Goal: Transaction & Acquisition: Download file/media

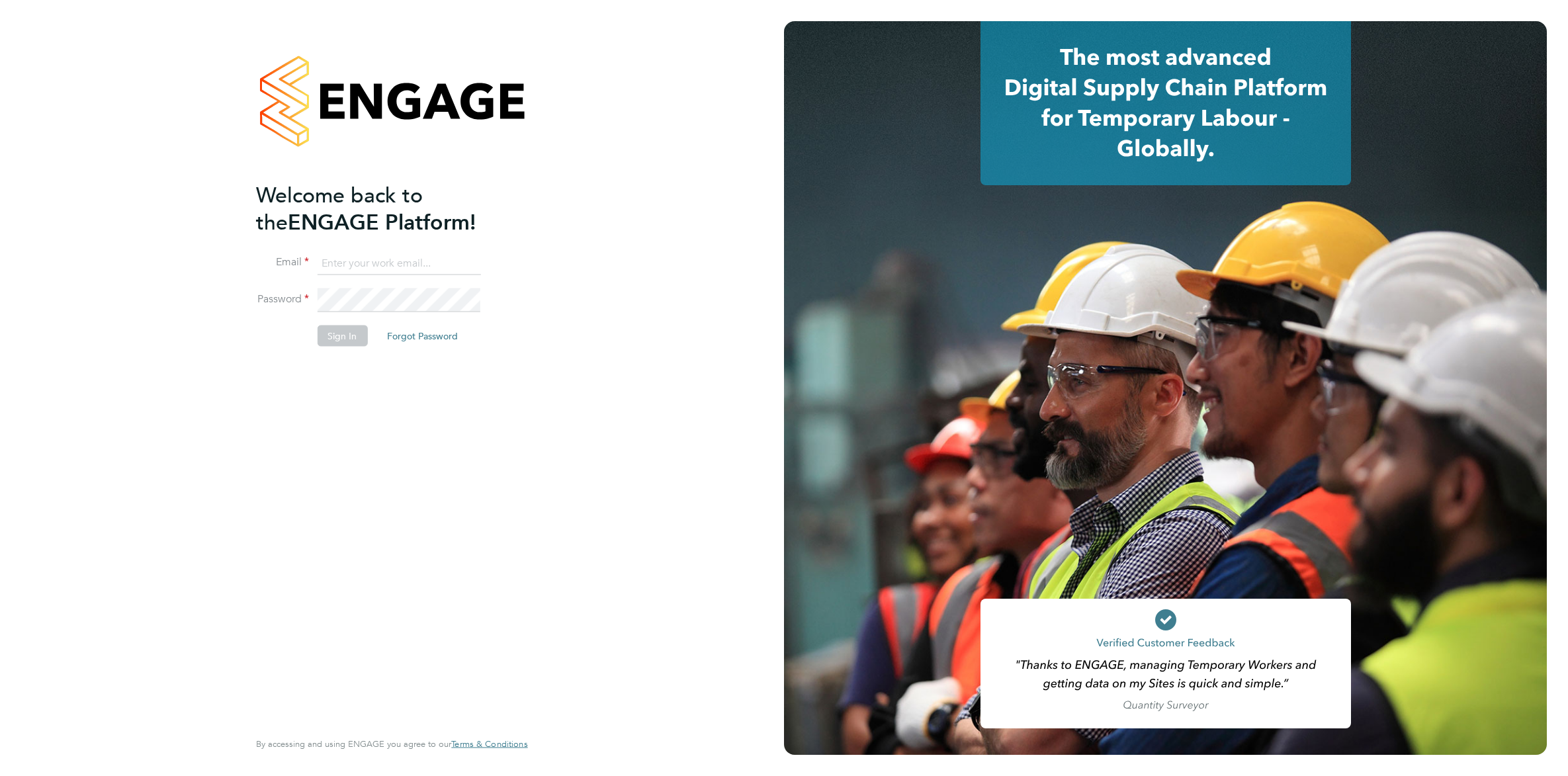
type input "vicki@protechltd.co.uk"
click at [340, 339] on button "Sign In" at bounding box center [342, 335] width 51 height 21
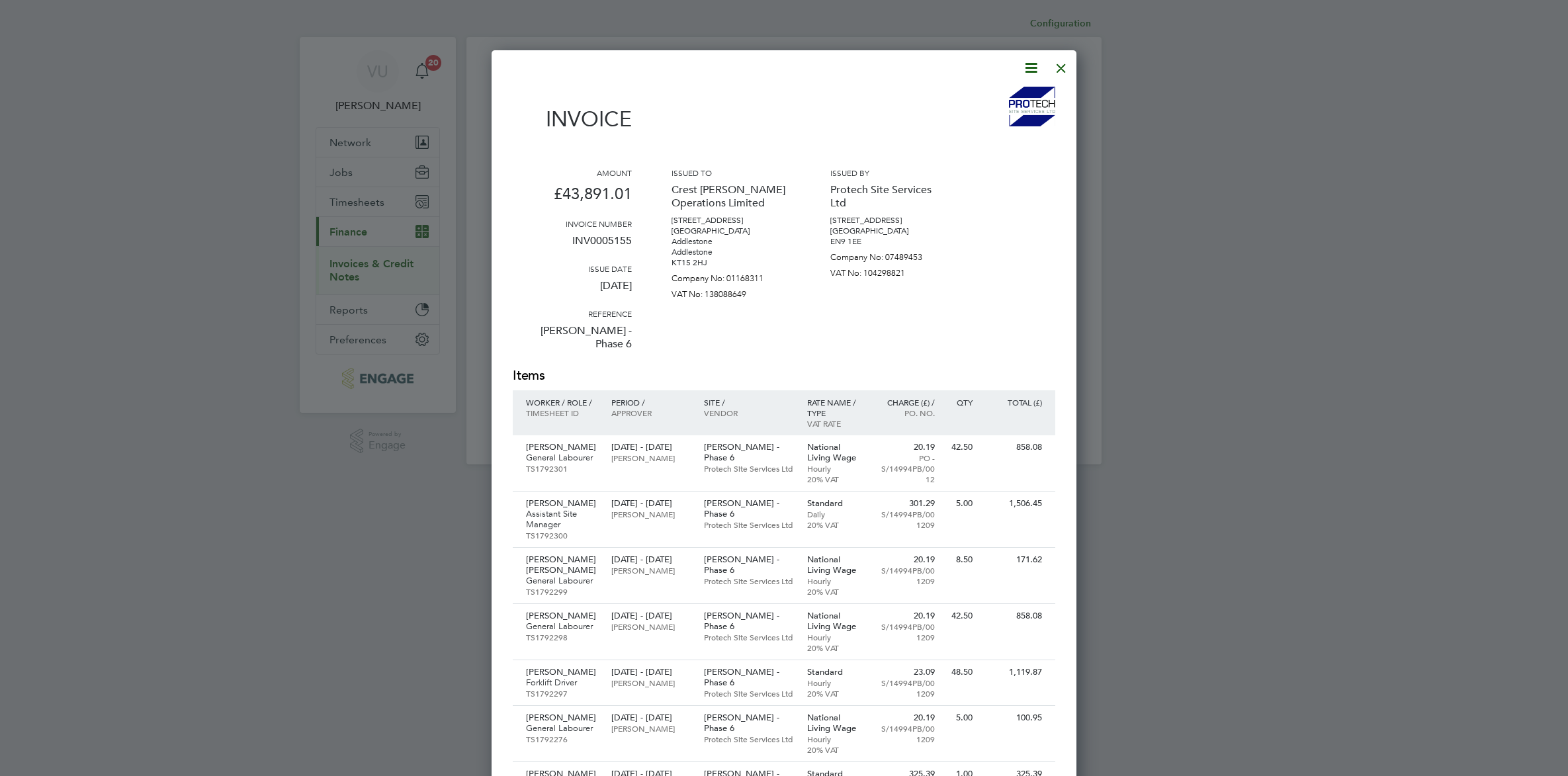
scroll to position [2838, 586]
click at [1065, 62] on div at bounding box center [1061, 64] width 24 height 24
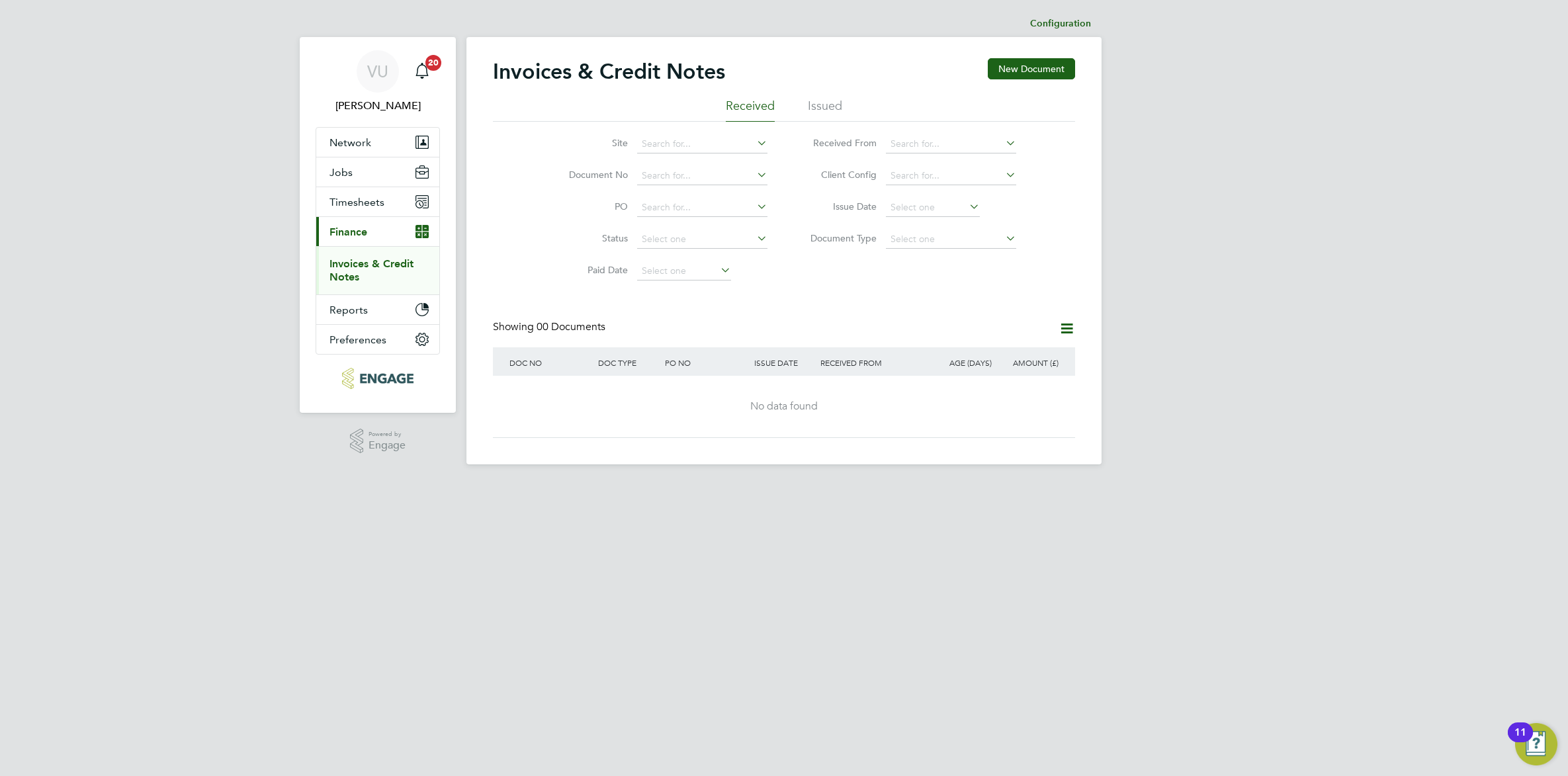
click at [827, 100] on li "Issued" at bounding box center [825, 110] width 34 height 24
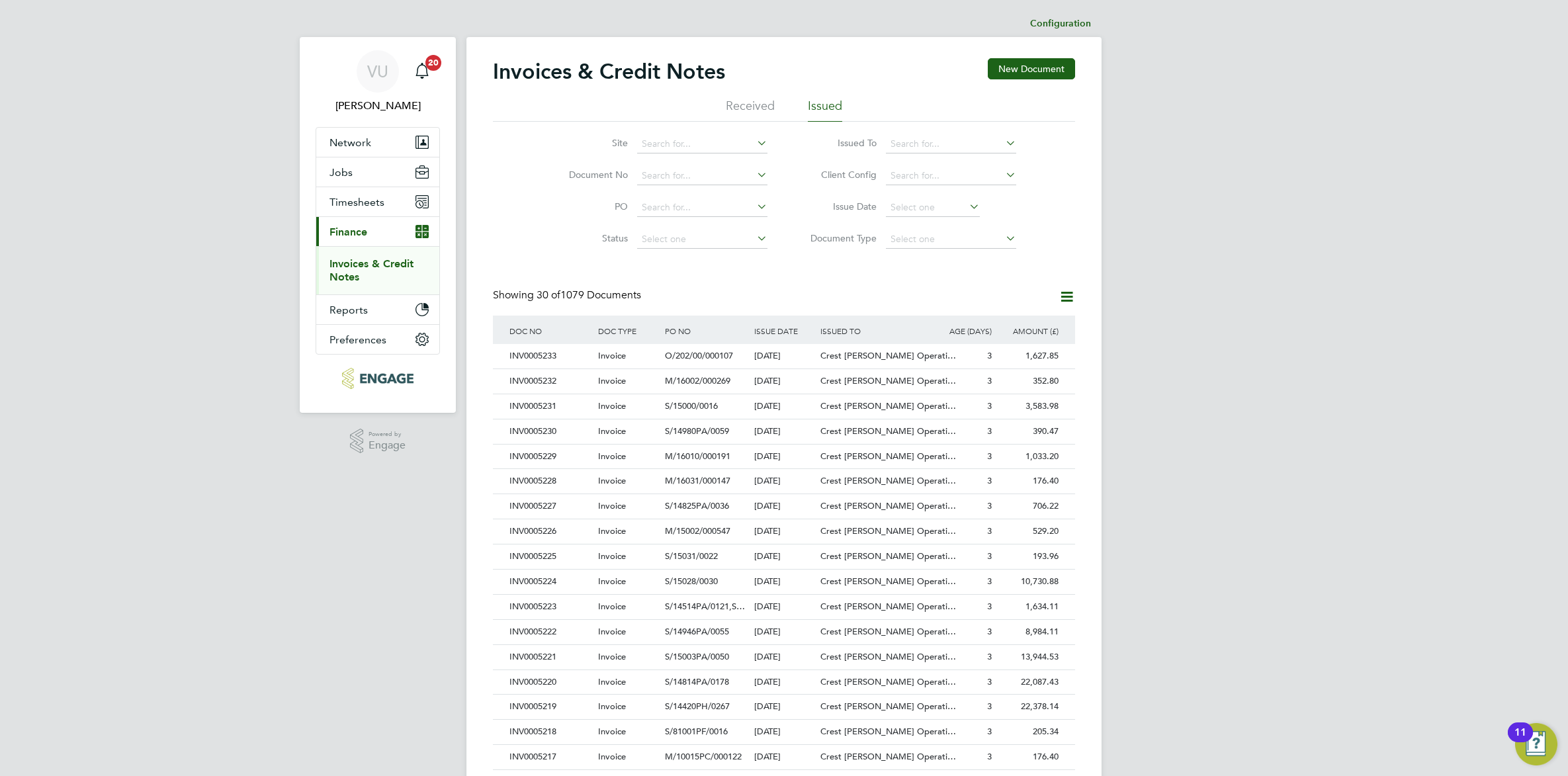
click at [369, 262] on link "Invoices & Credit Notes" at bounding box center [371, 270] width 84 height 25
click at [746, 101] on li "Received" at bounding box center [751, 110] width 49 height 24
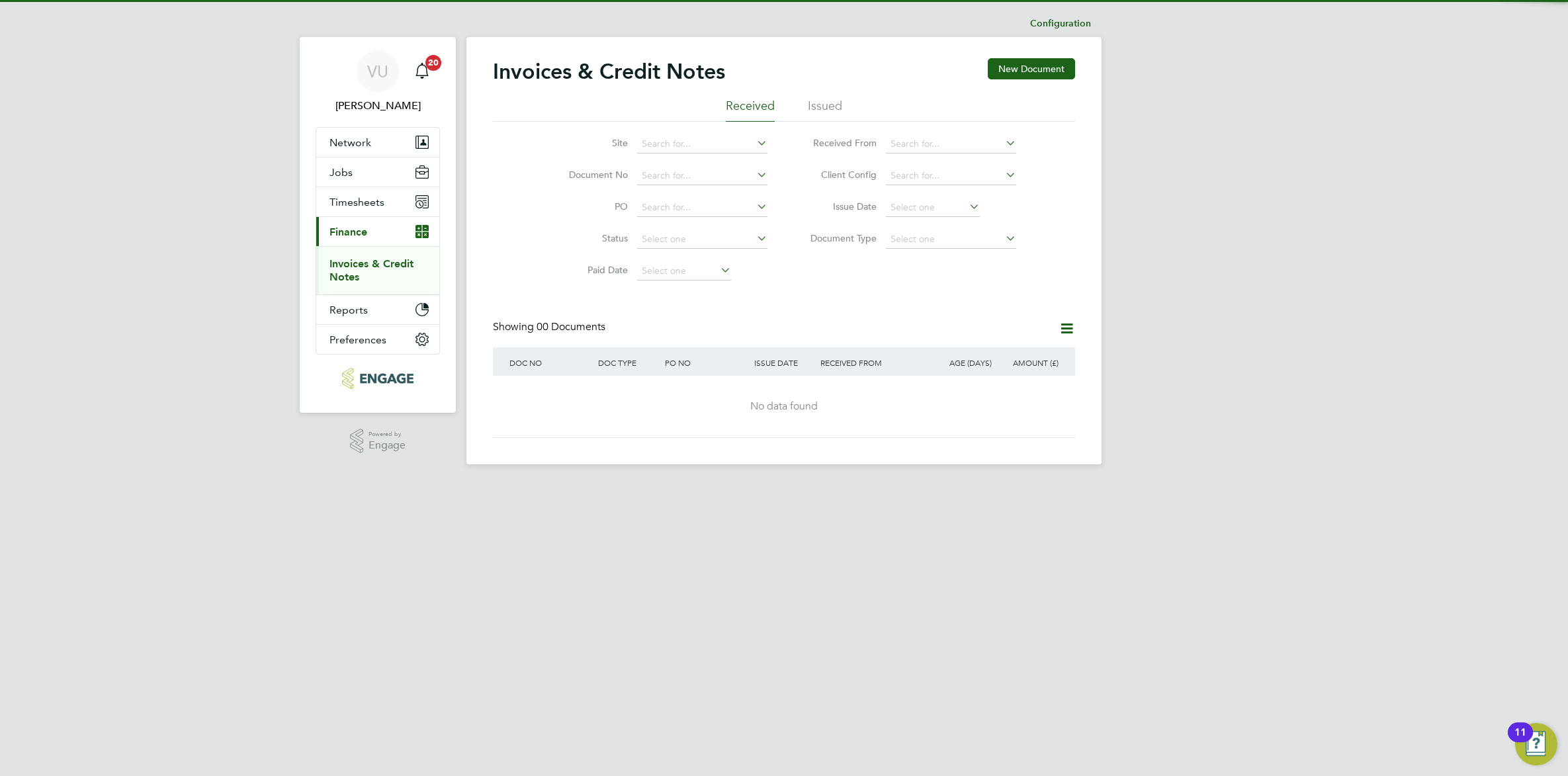
click at [808, 103] on li "Issued" at bounding box center [825, 110] width 34 height 24
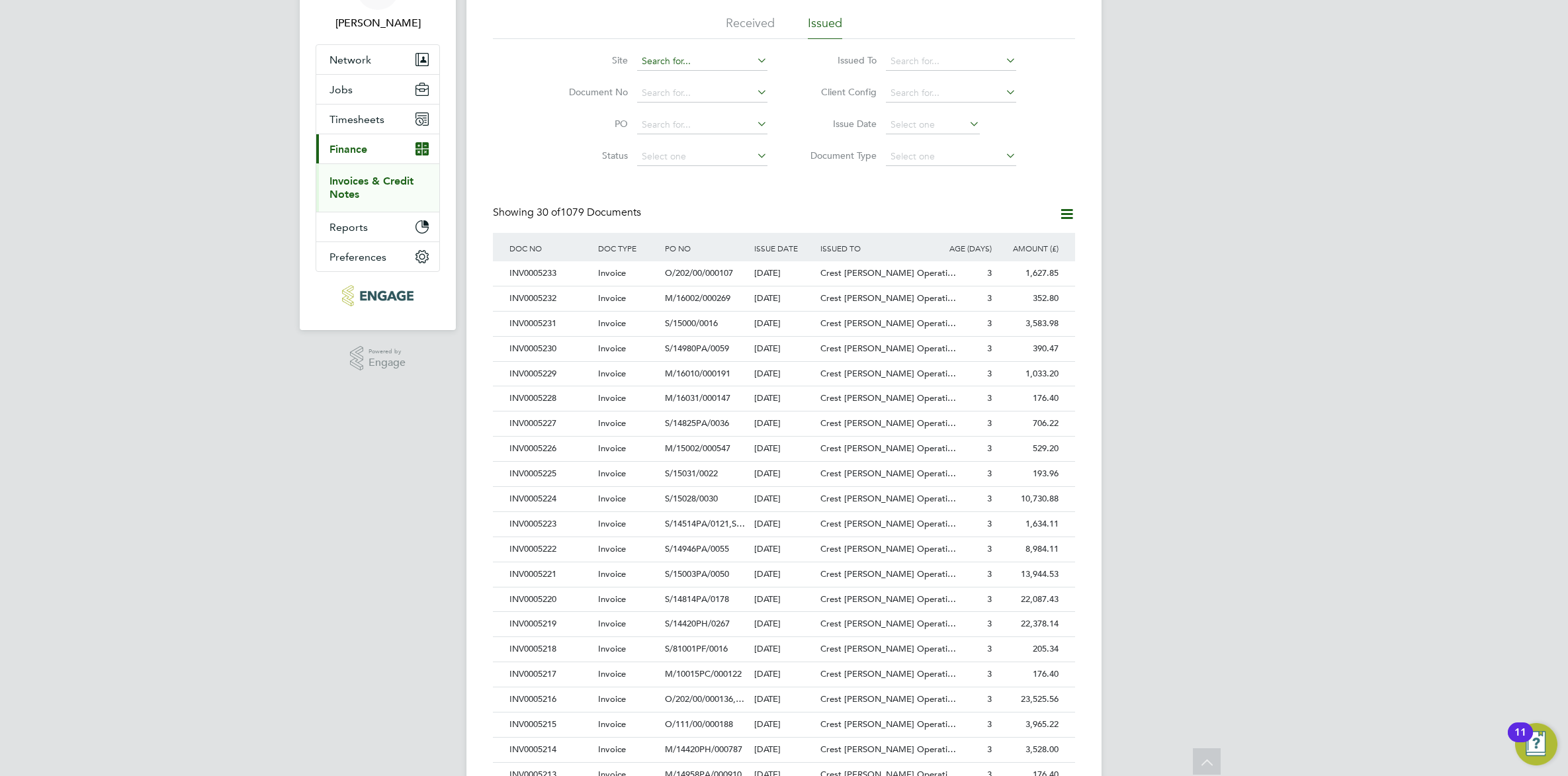
click at [662, 55] on input at bounding box center [703, 62] width 130 height 18
click at [672, 82] on li "Dia per Farm" at bounding box center [702, 79] width 131 height 18
type input "Diaper Farm"
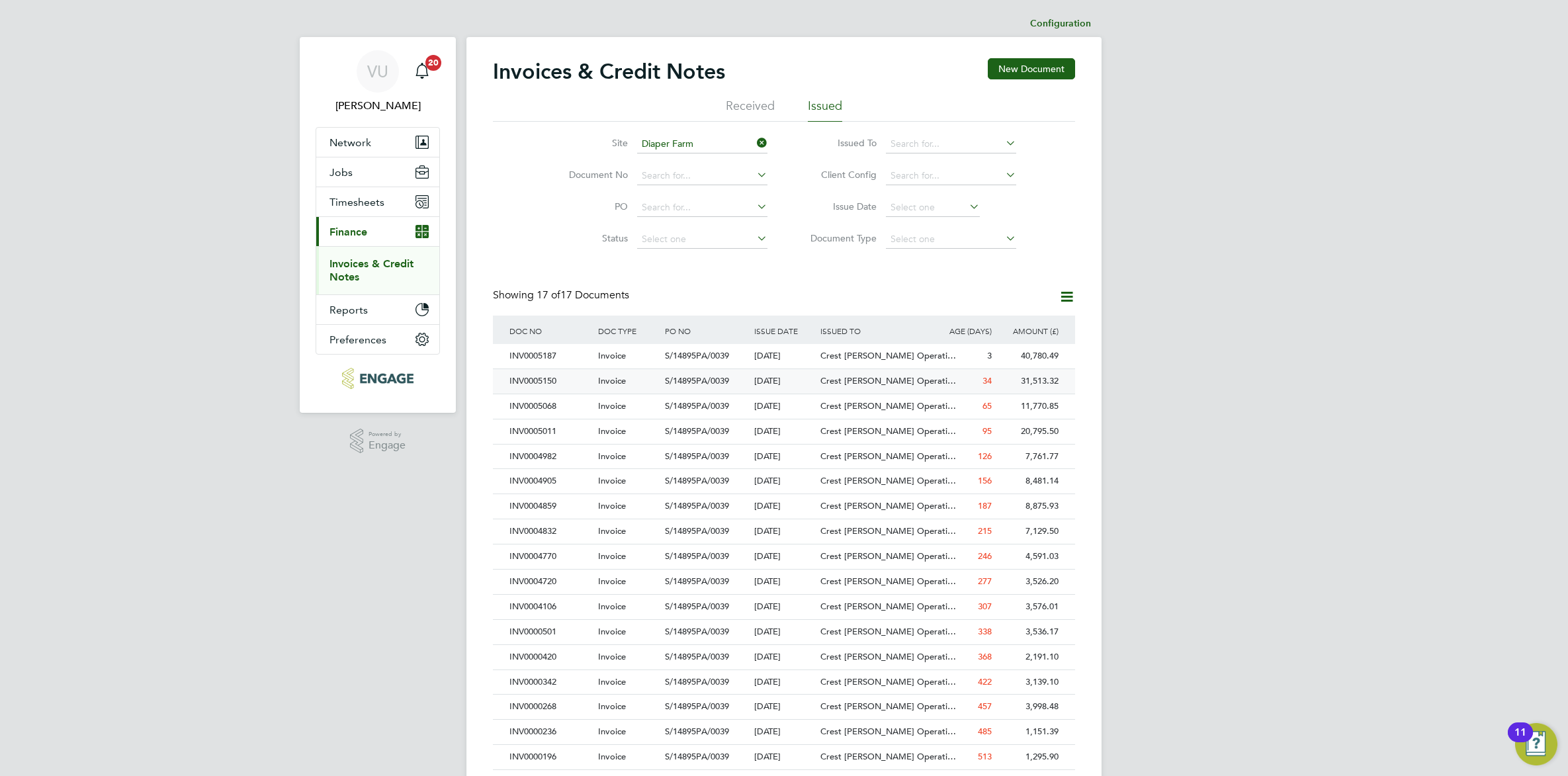
click at [534, 378] on div "INV0005150" at bounding box center [550, 381] width 89 height 24
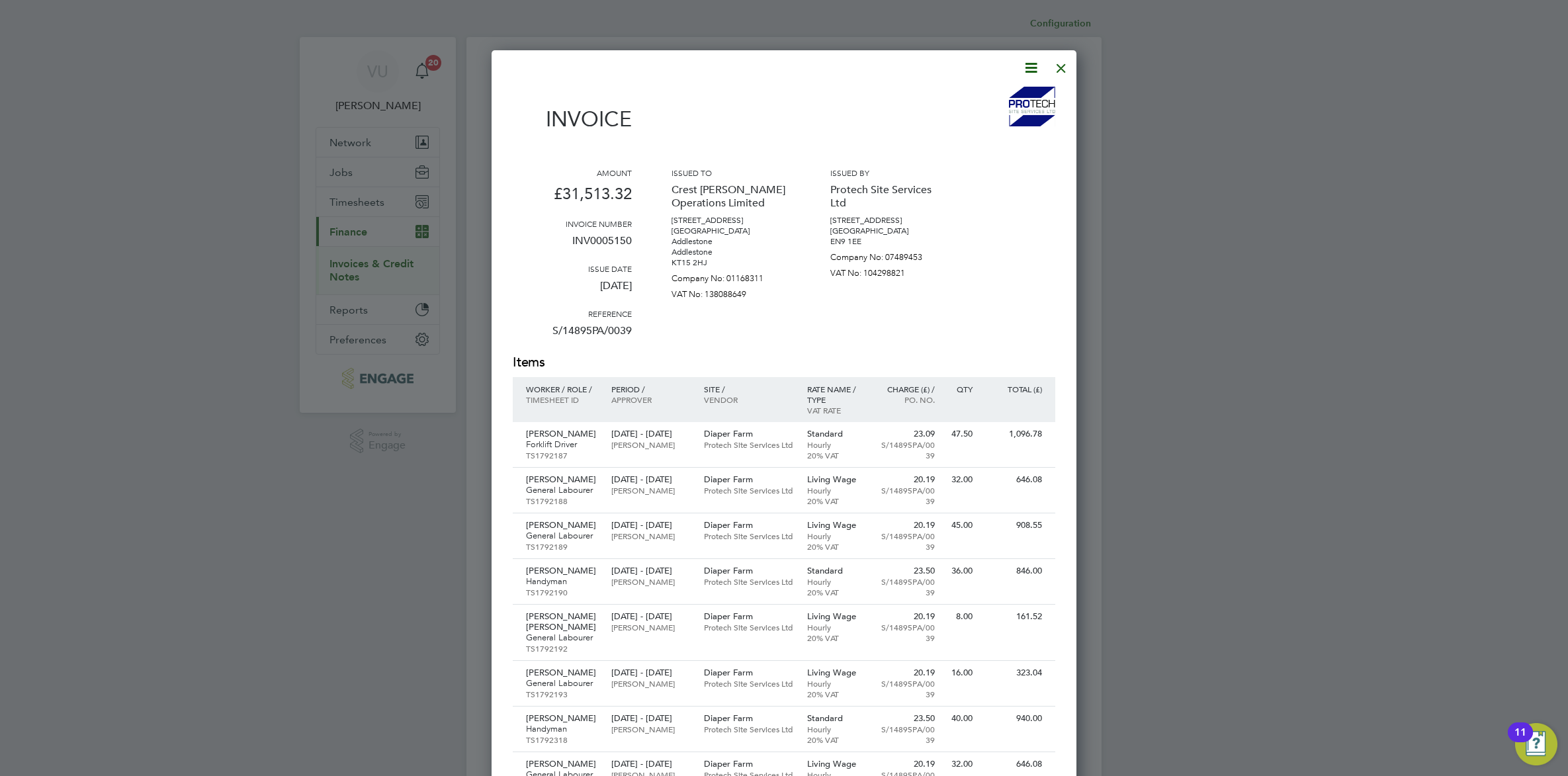
click at [1034, 71] on icon at bounding box center [1031, 68] width 16 height 16
click at [990, 94] on li "Download Invoice" at bounding box center [990, 99] width 91 height 18
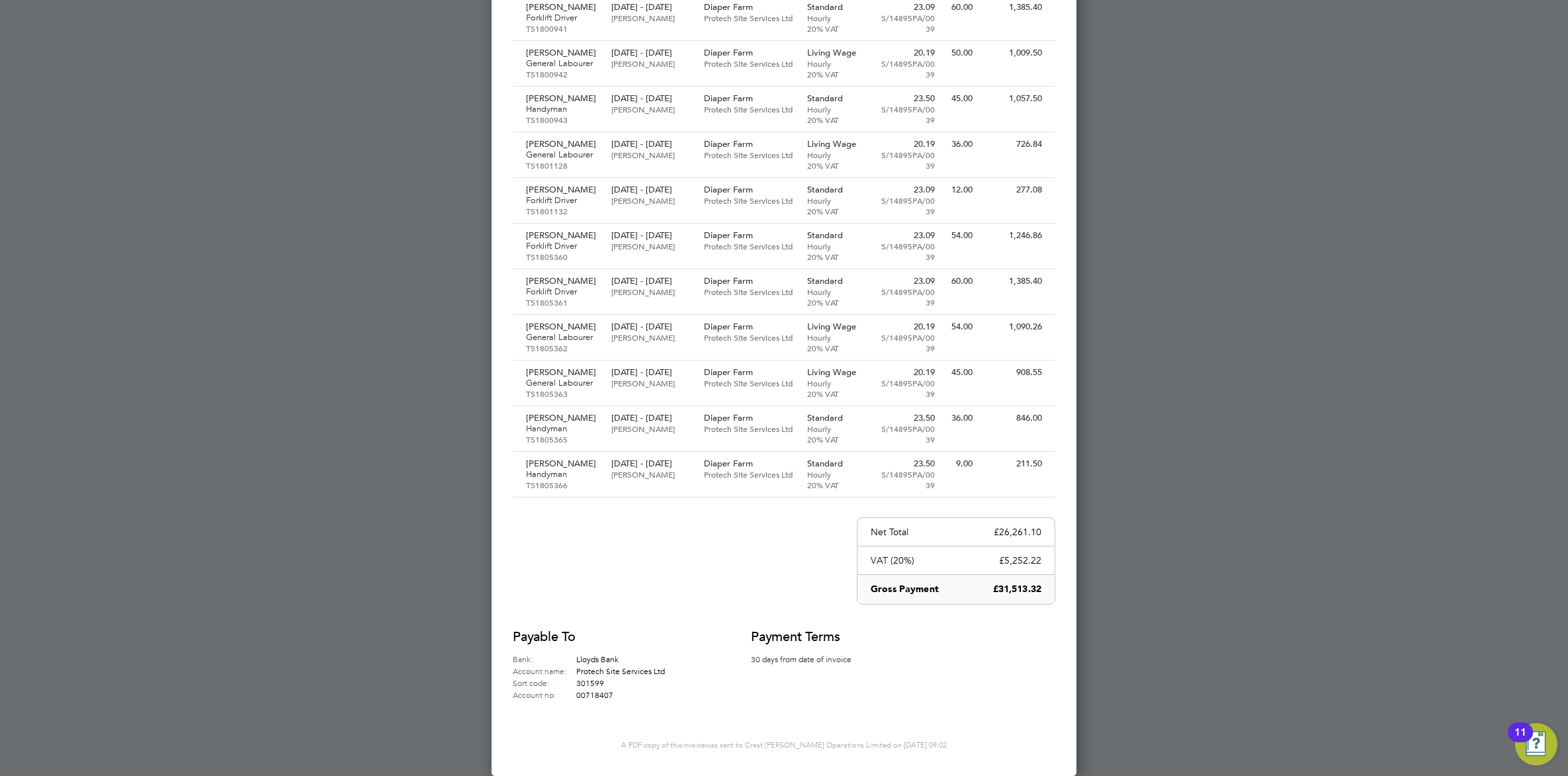
scroll to position [1500, 0]
drag, startPoint x: 1039, startPoint y: 588, endPoint x: 994, endPoint y: 593, distance: 45.3
click at [994, 593] on p "£31,513.32" at bounding box center [1017, 589] width 48 height 14
copy p "31,513.32"
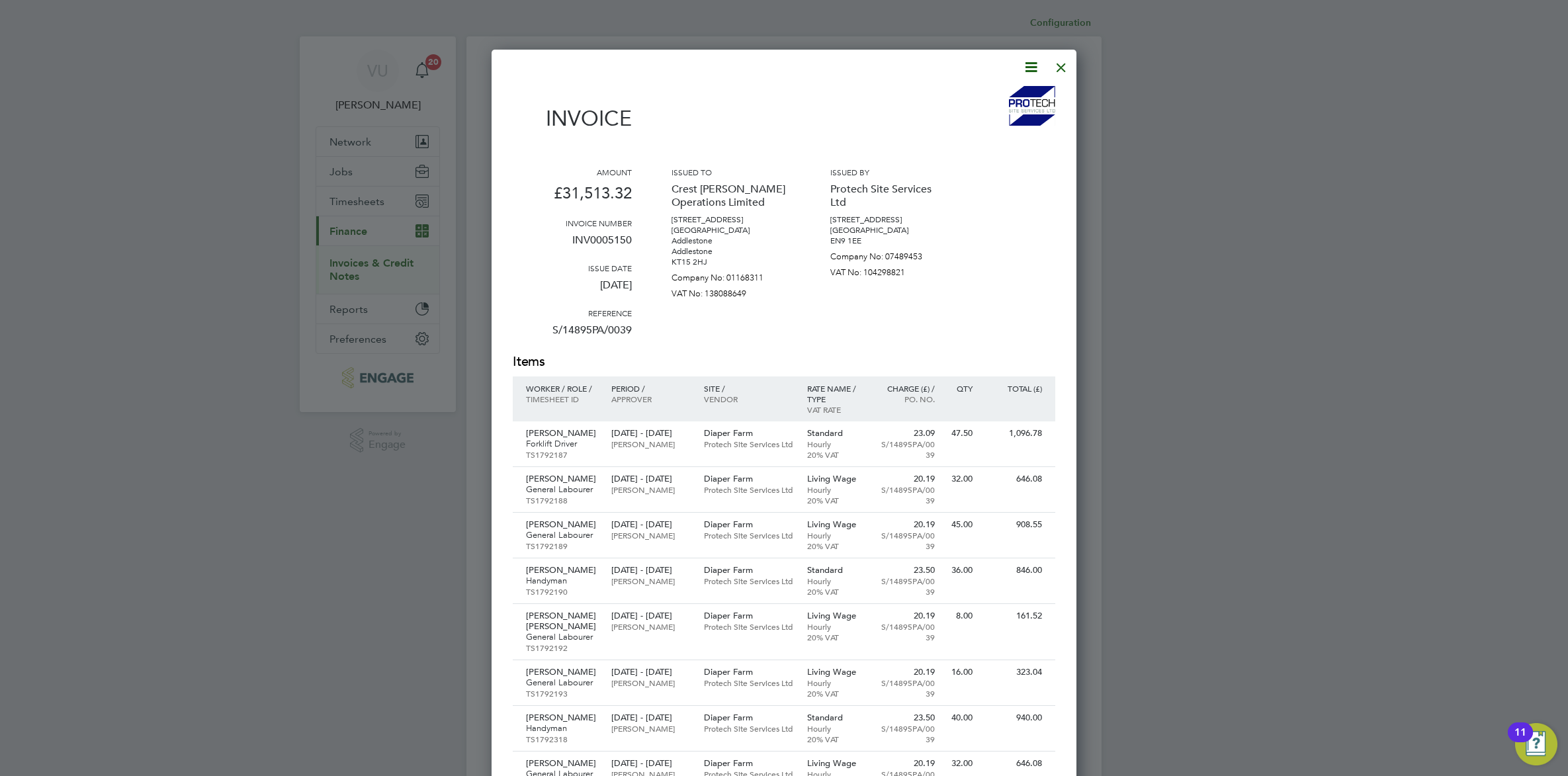
scroll to position [0, 0]
click at [1062, 68] on div at bounding box center [1061, 64] width 24 height 24
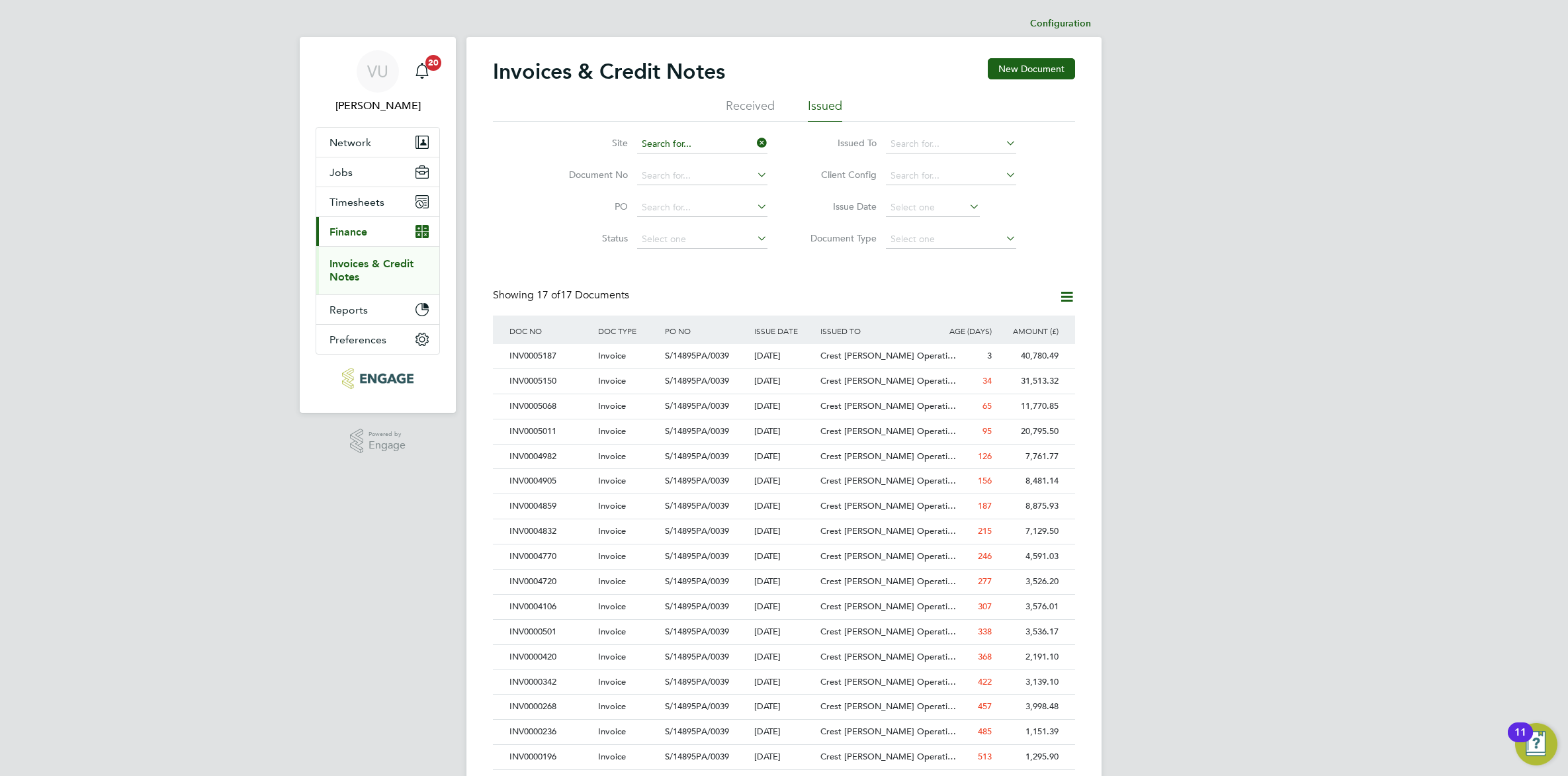
click at [703, 140] on input at bounding box center [703, 144] width 130 height 18
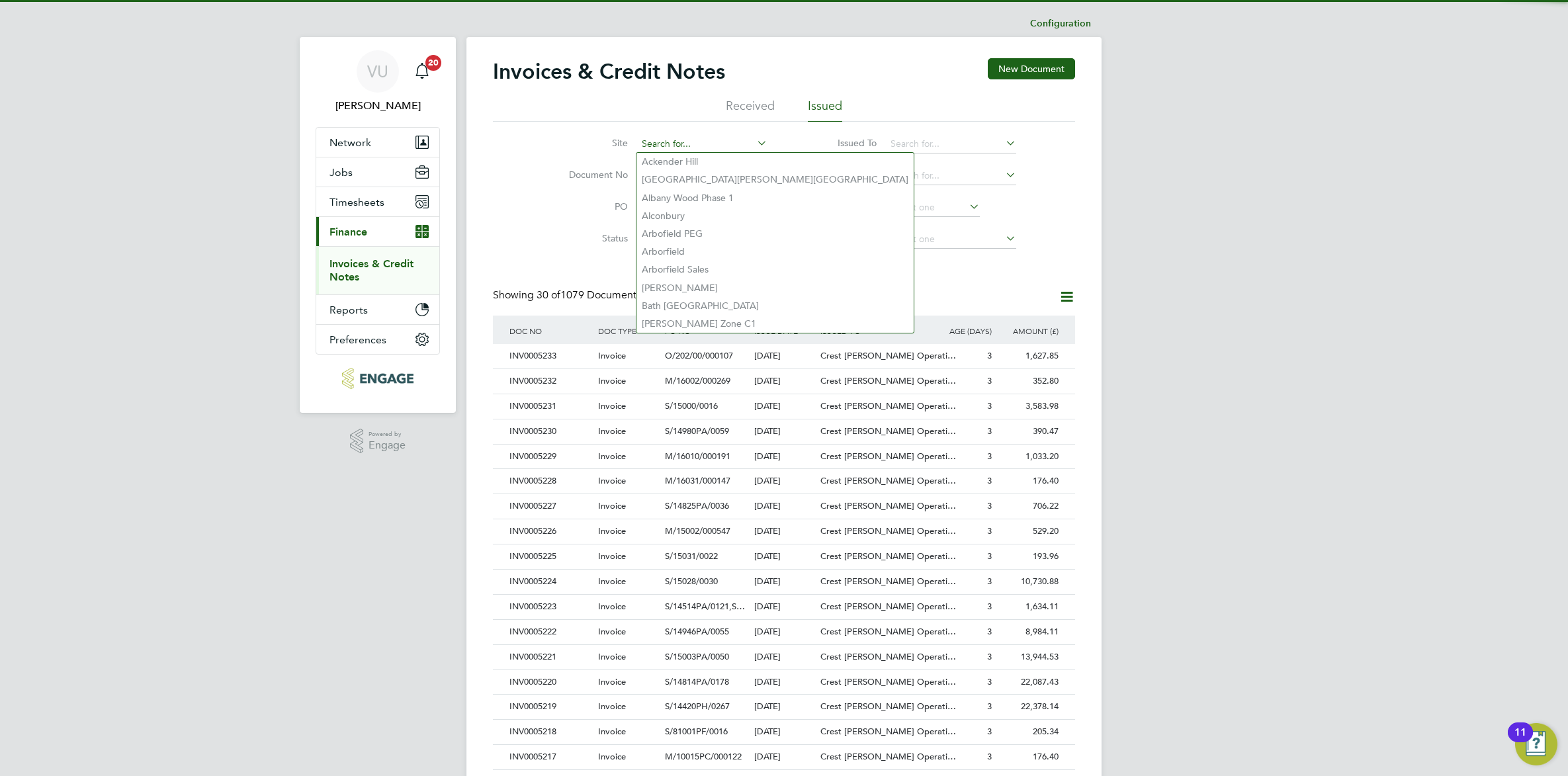
scroll to position [25, 90]
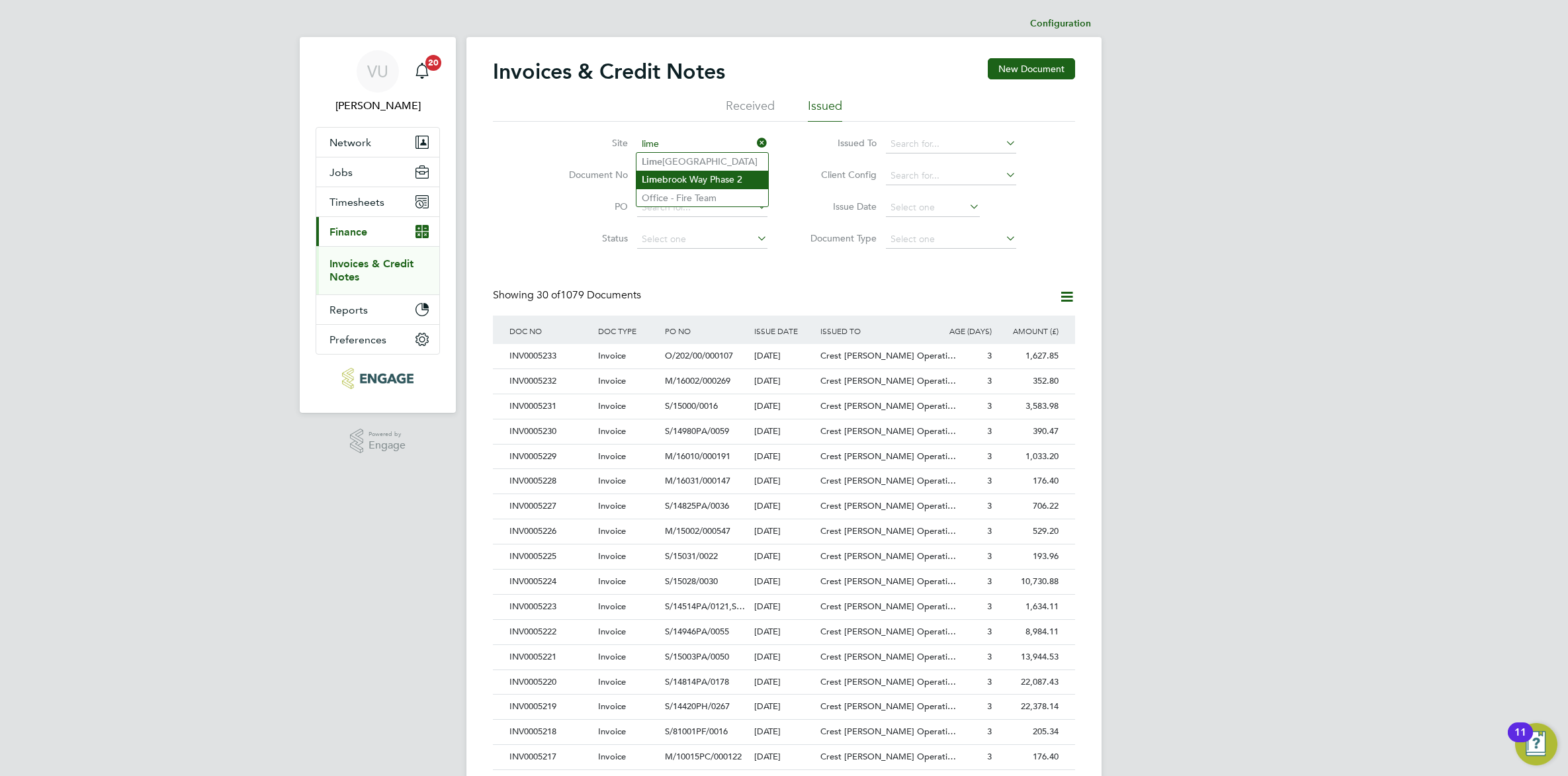
click at [709, 182] on li "[GEOGRAPHIC_DATA] Phase 2" at bounding box center [702, 180] width 131 height 18
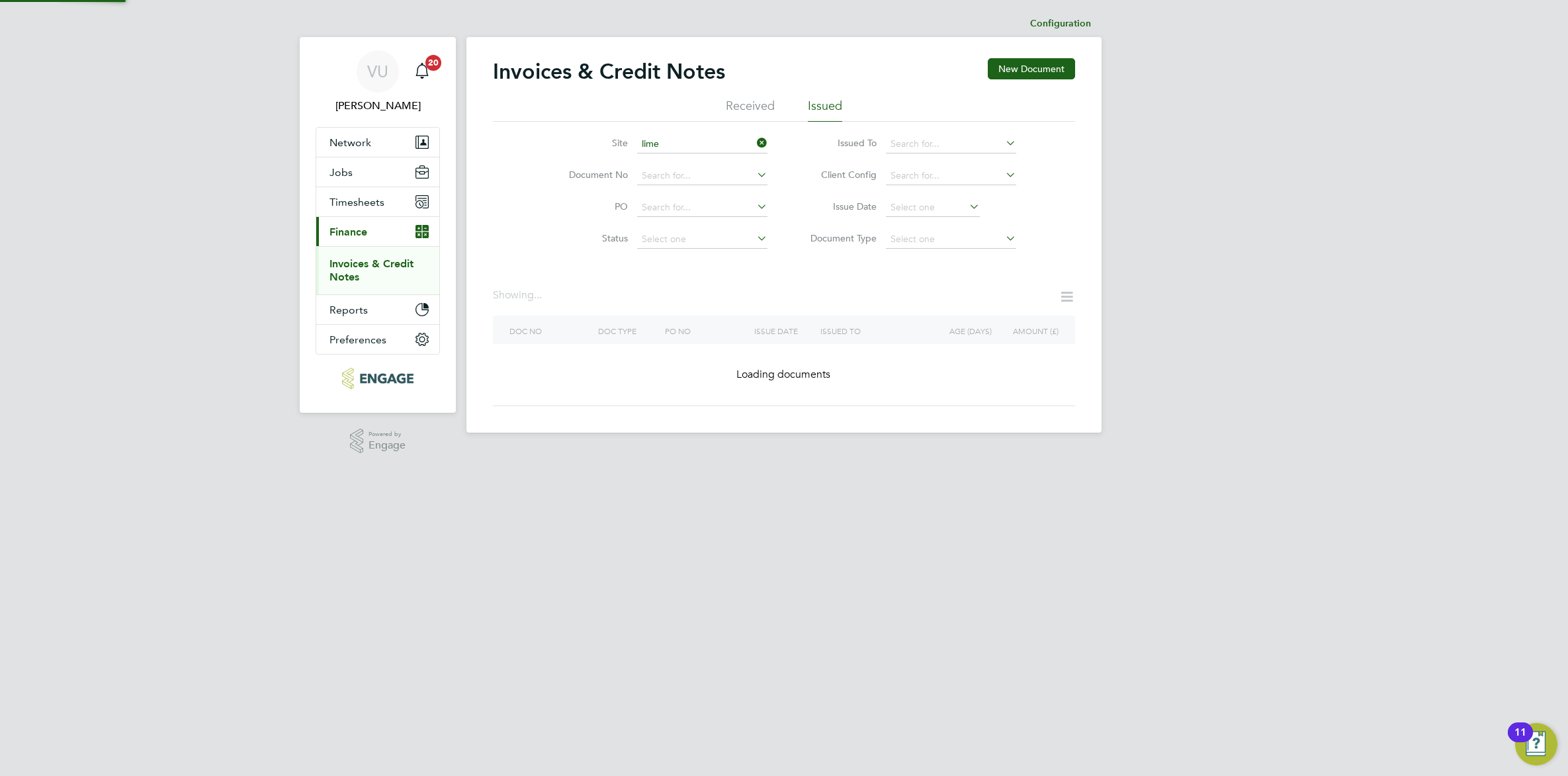
type input "Limebrook Way Phase 2"
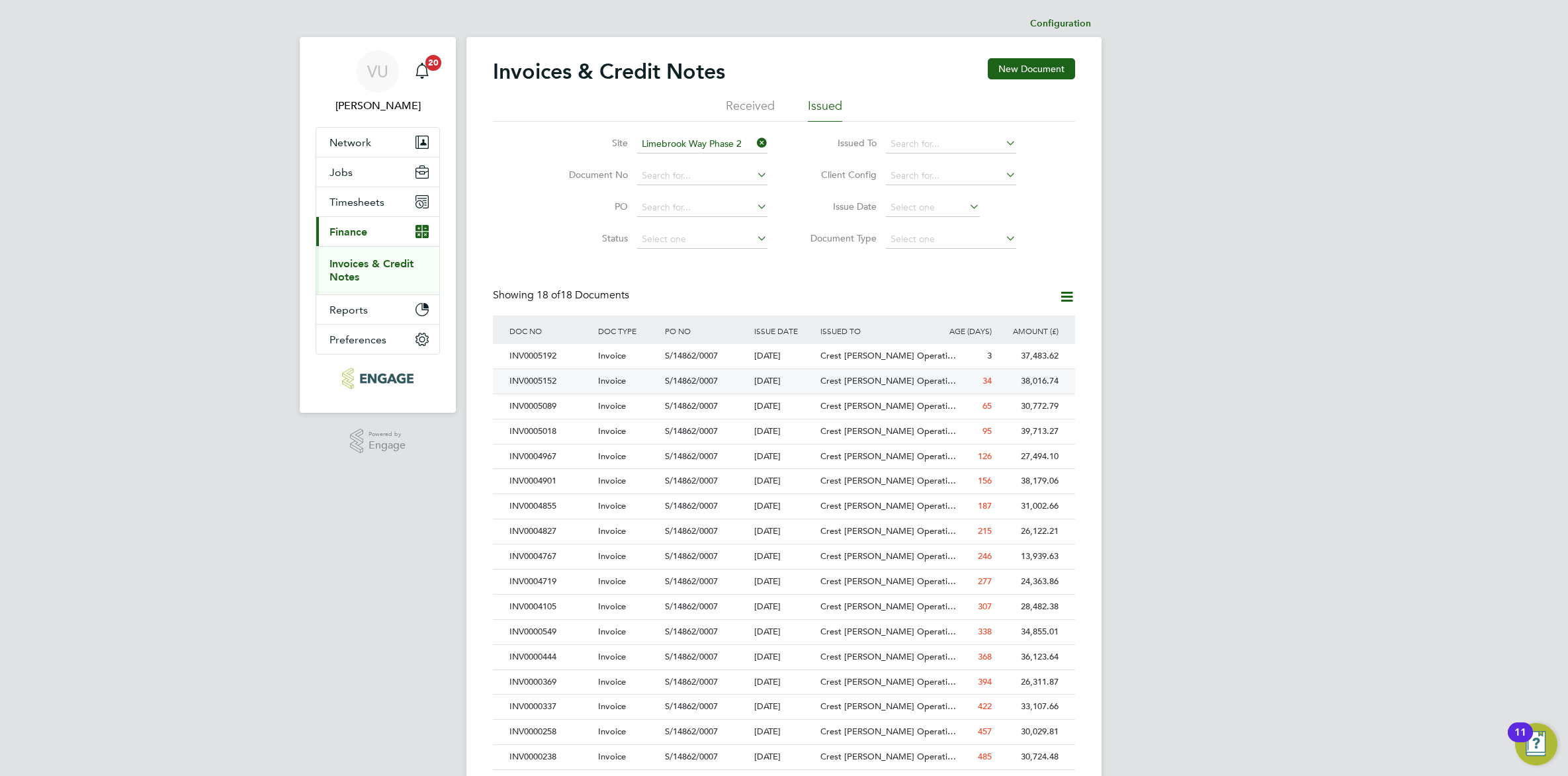
click at [993, 384] on div "34" at bounding box center [961, 381] width 67 height 24
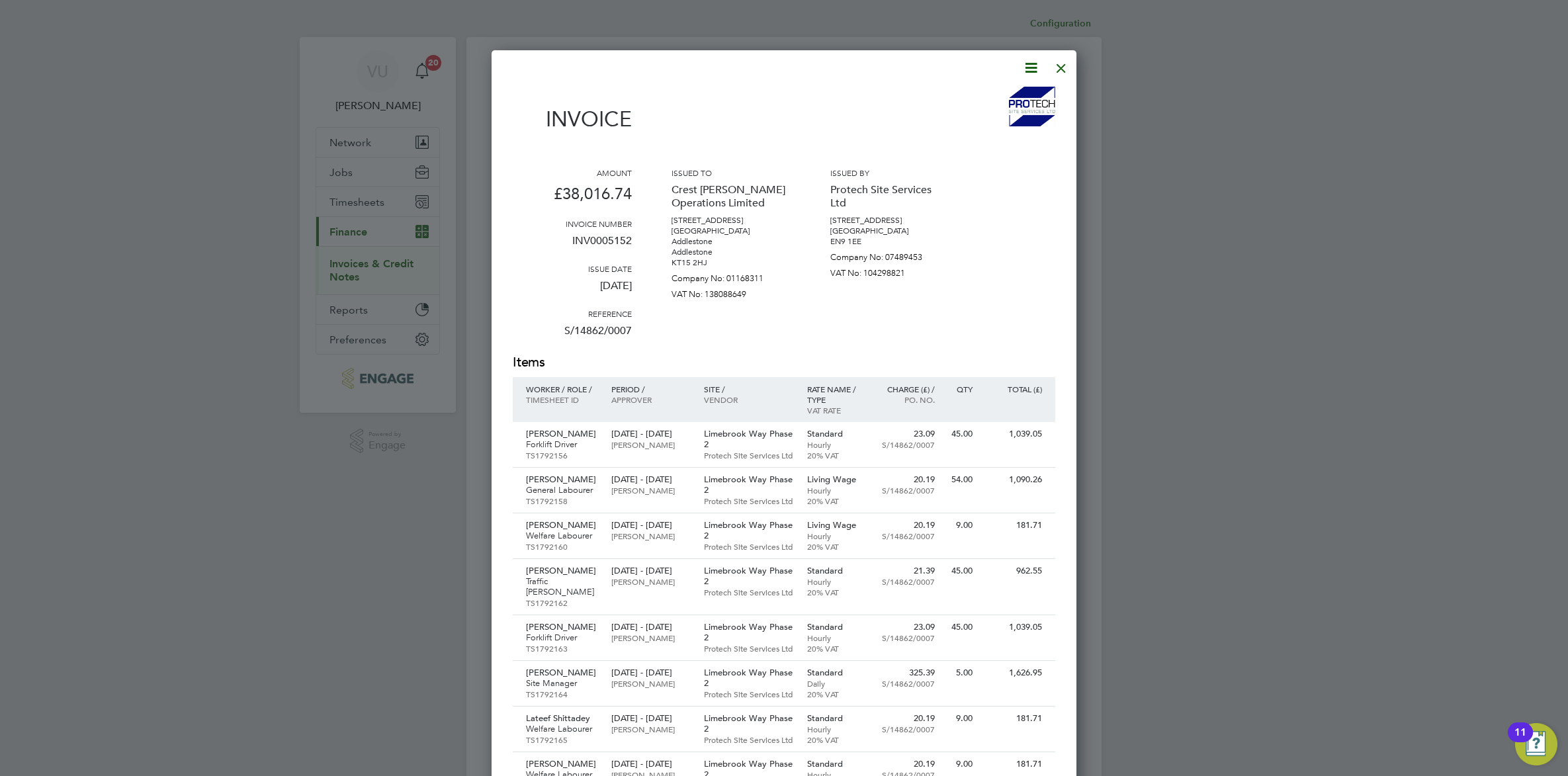
click at [1036, 65] on icon at bounding box center [1031, 68] width 16 height 16
click at [1002, 96] on li "Download Invoice" at bounding box center [990, 99] width 91 height 18
drag, startPoint x: 1060, startPoint y: 68, endPoint x: 1020, endPoint y: 91, distance: 46.1
click at [1060, 70] on div at bounding box center [1061, 64] width 24 height 24
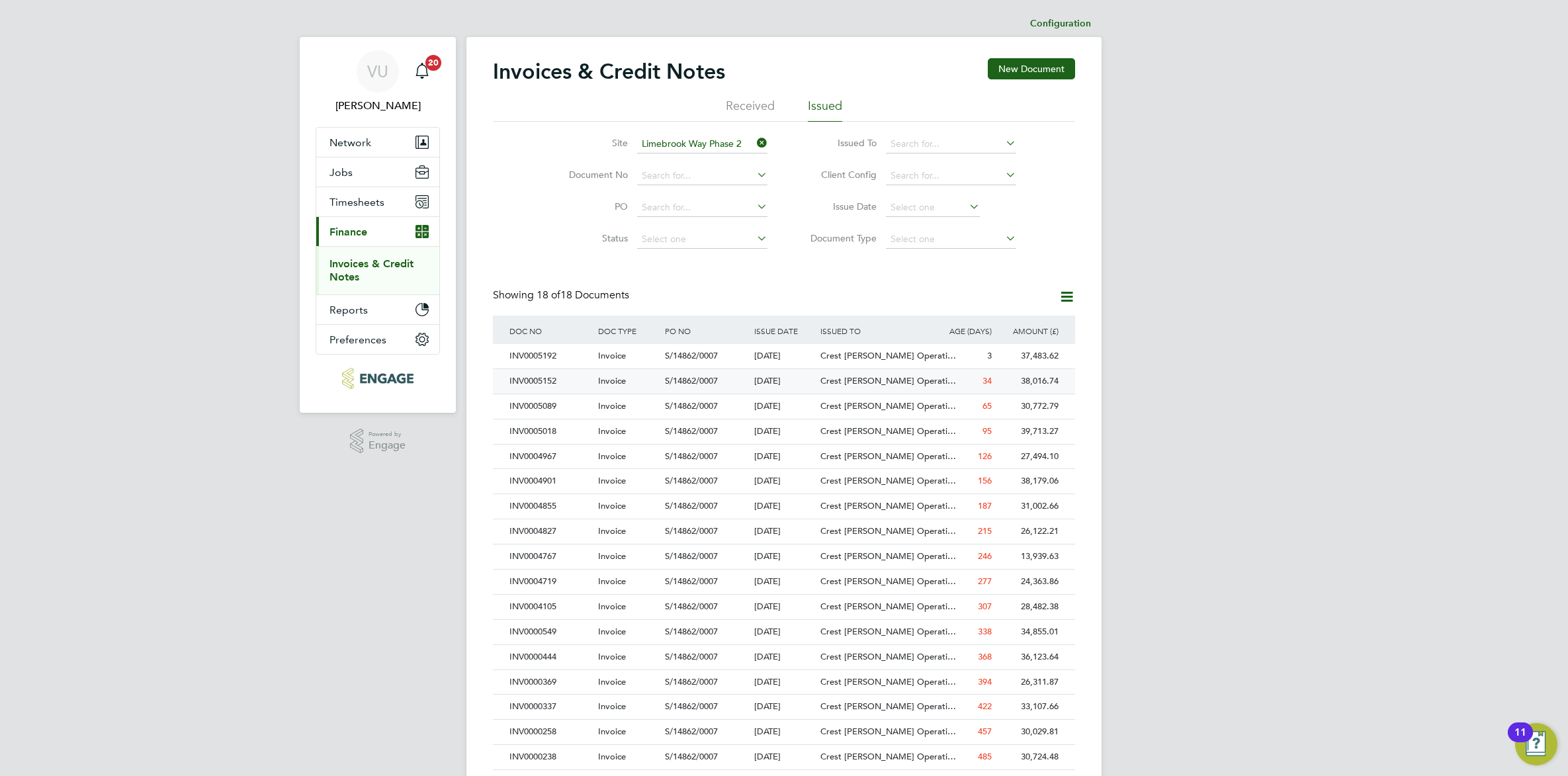
click at [921, 384] on span "Crest [PERSON_NAME] Operati…" at bounding box center [888, 380] width 136 height 11
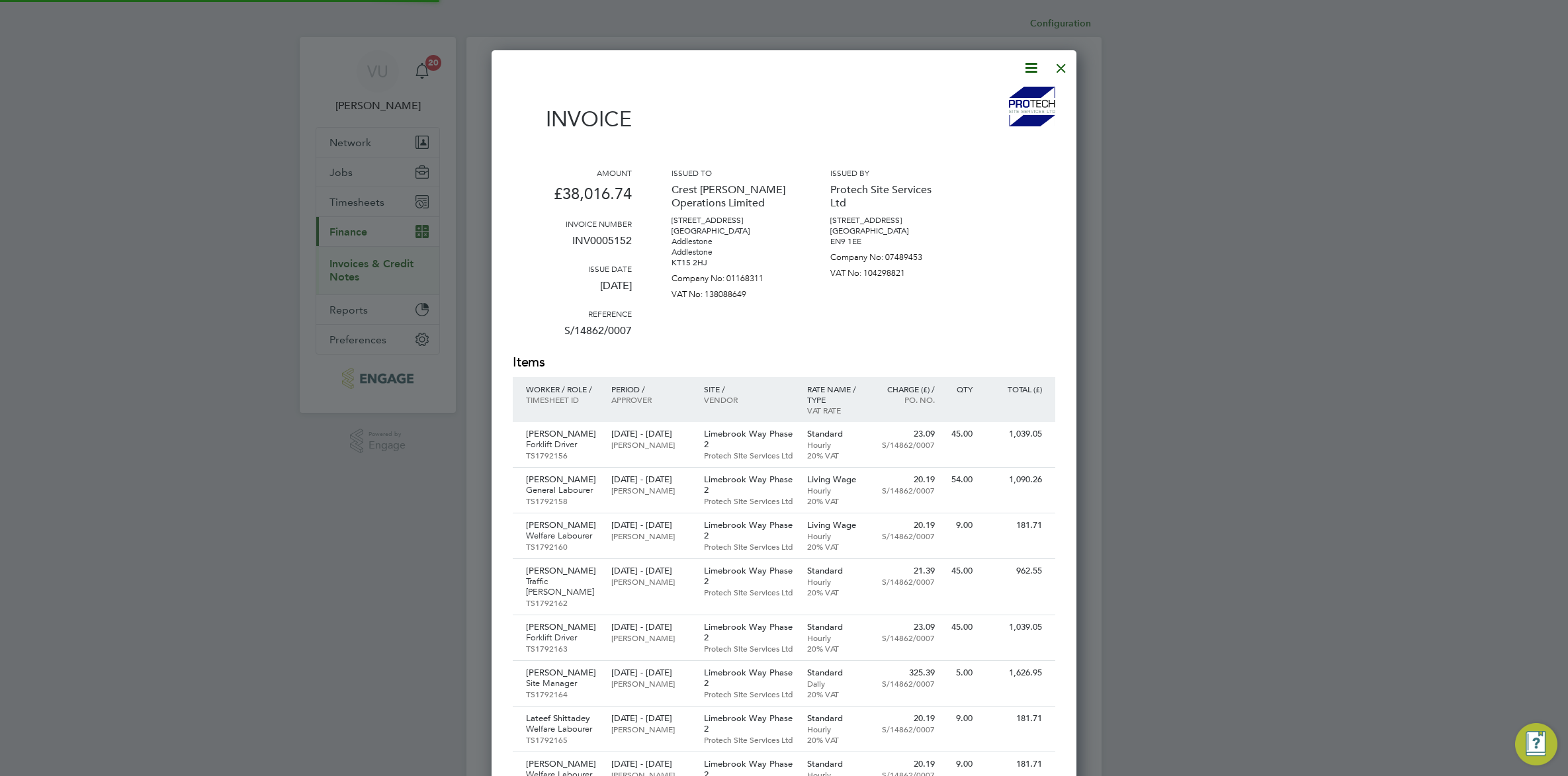
scroll to position [2136, 586]
click at [1060, 70] on div at bounding box center [1061, 64] width 24 height 24
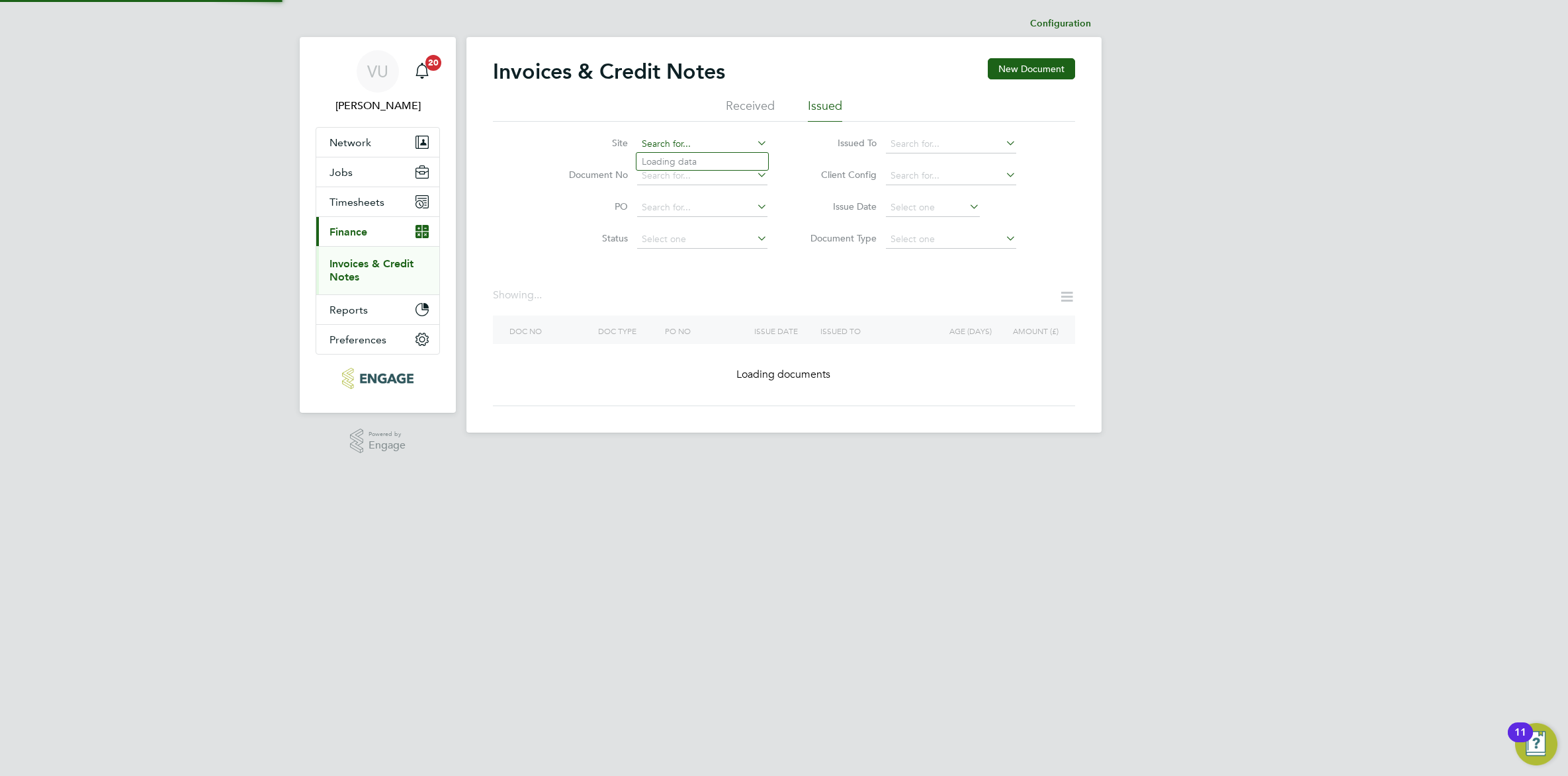
click at [712, 146] on input at bounding box center [703, 144] width 130 height 18
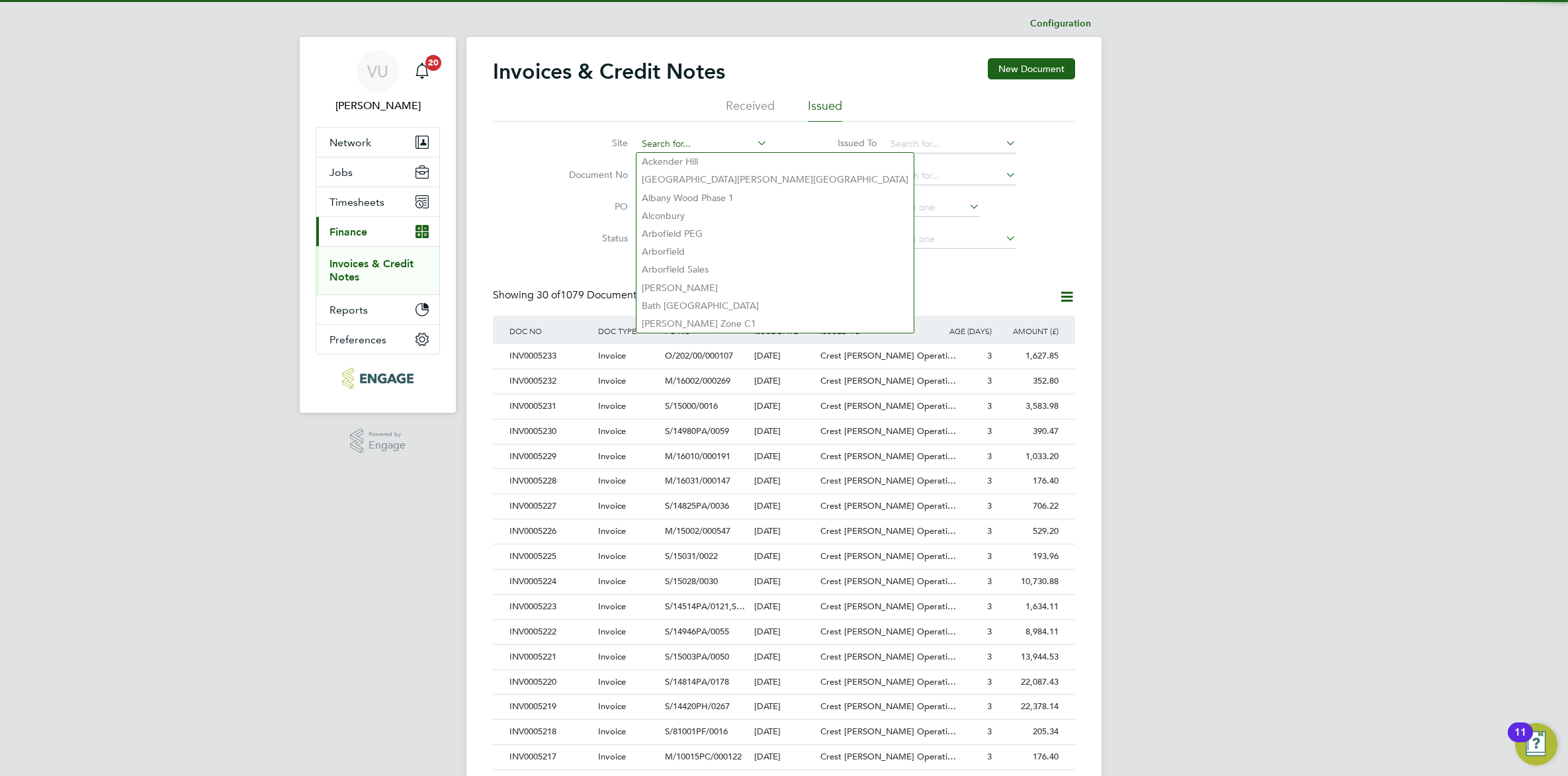
scroll to position [25, 90]
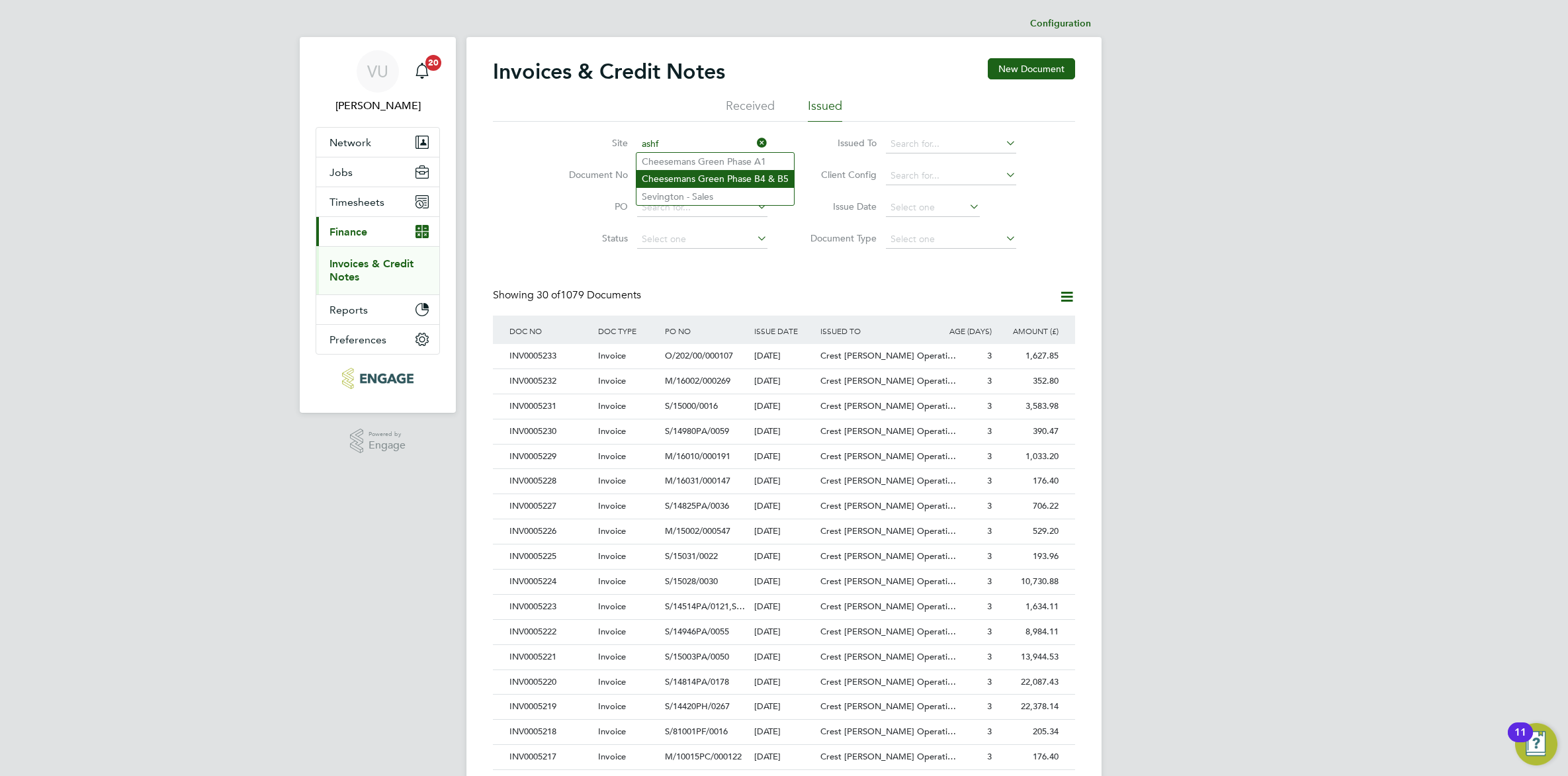
click at [725, 171] on li "Cheesemans Green Phase B4 & B5" at bounding box center [715, 178] width 158 height 17
type input "Cheesemans Green Phase B4 & B5"
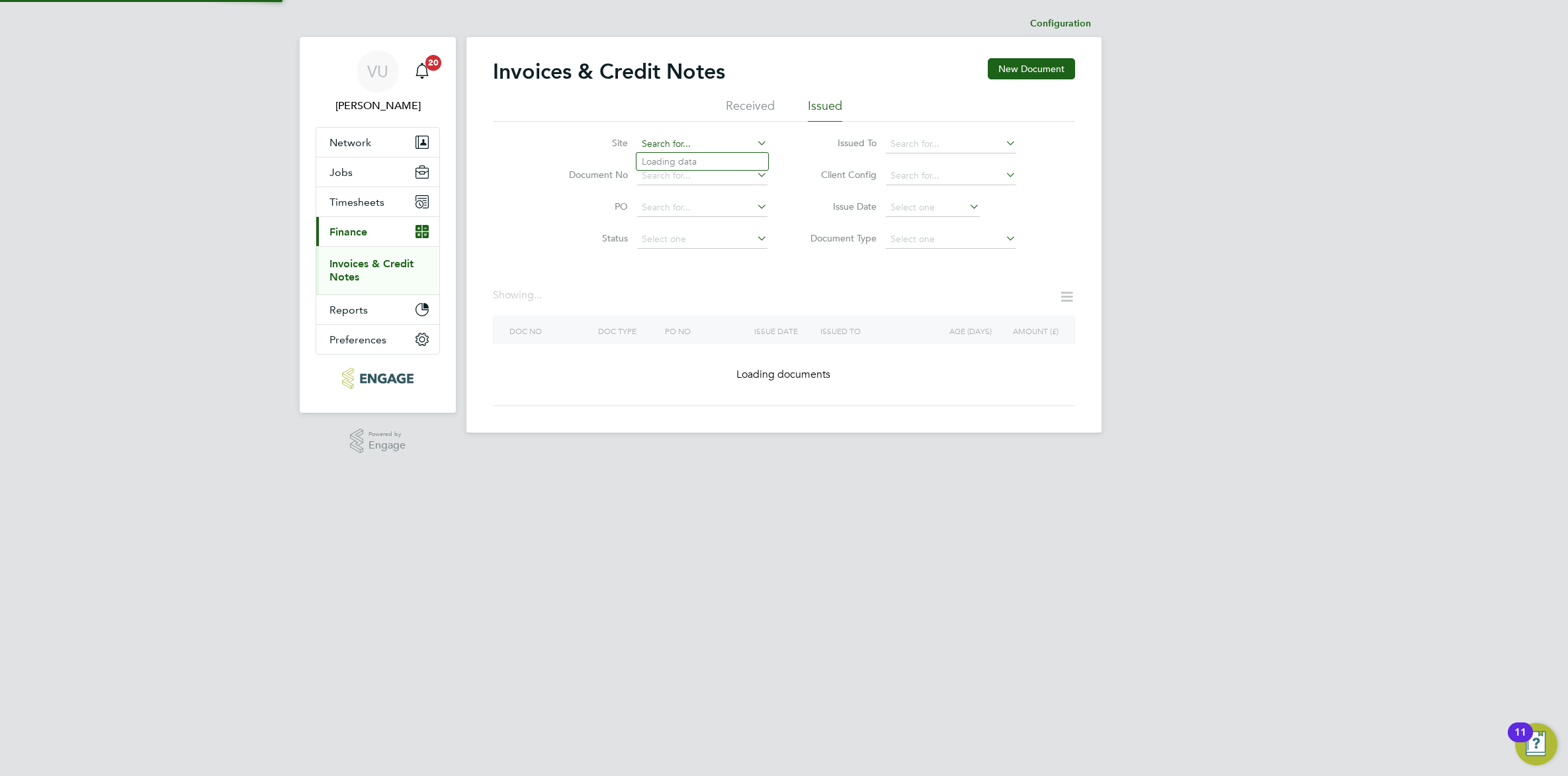
click at [693, 146] on input at bounding box center [703, 144] width 130 height 18
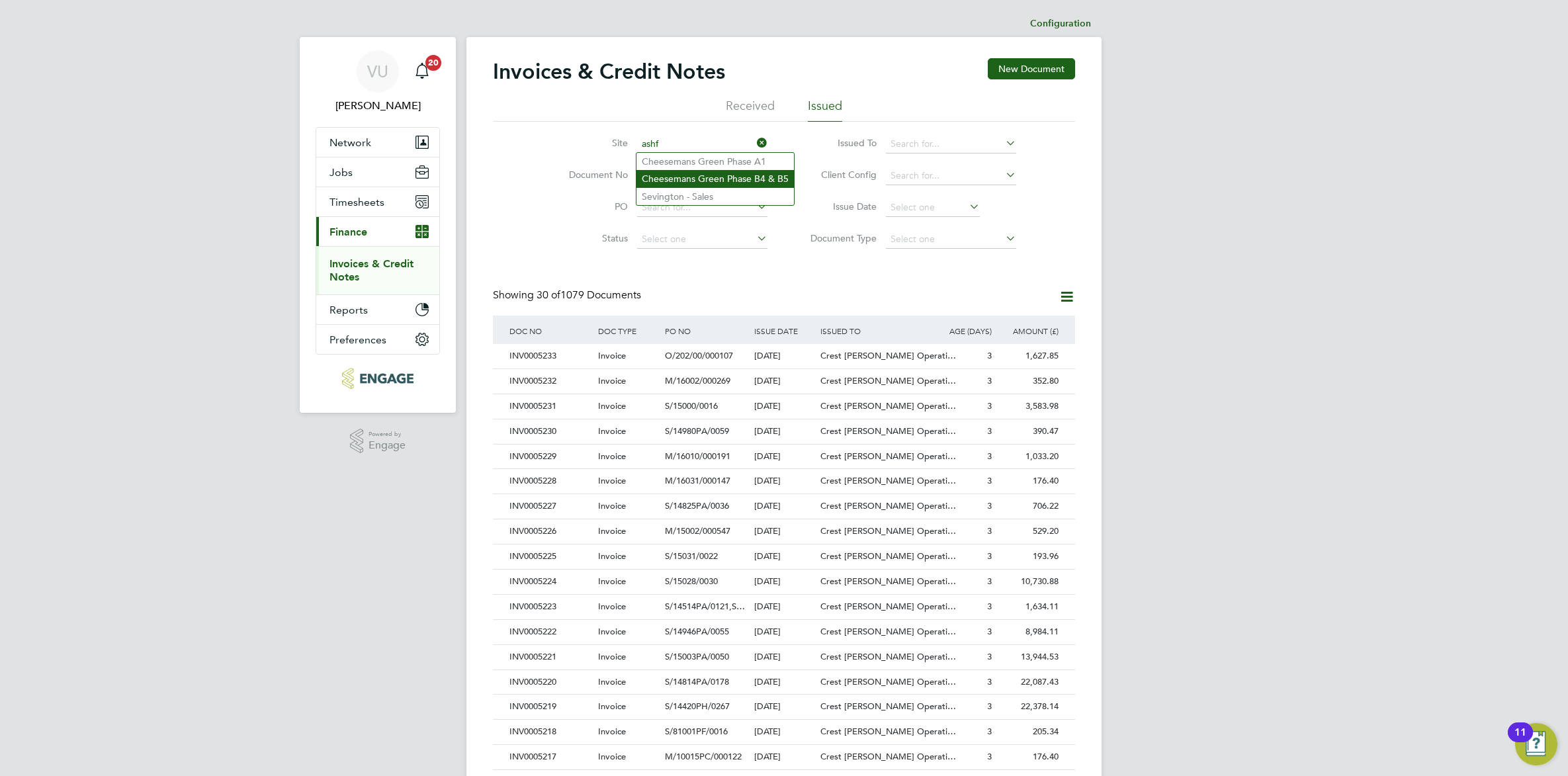
click at [704, 177] on li "Cheesemans Green Phase B4 & B5" at bounding box center [715, 178] width 158 height 17
type input "Cheesemans Green Phase B4 & B5"
click at [1029, 385] on div "25,527.89" at bounding box center [1028, 381] width 67 height 24
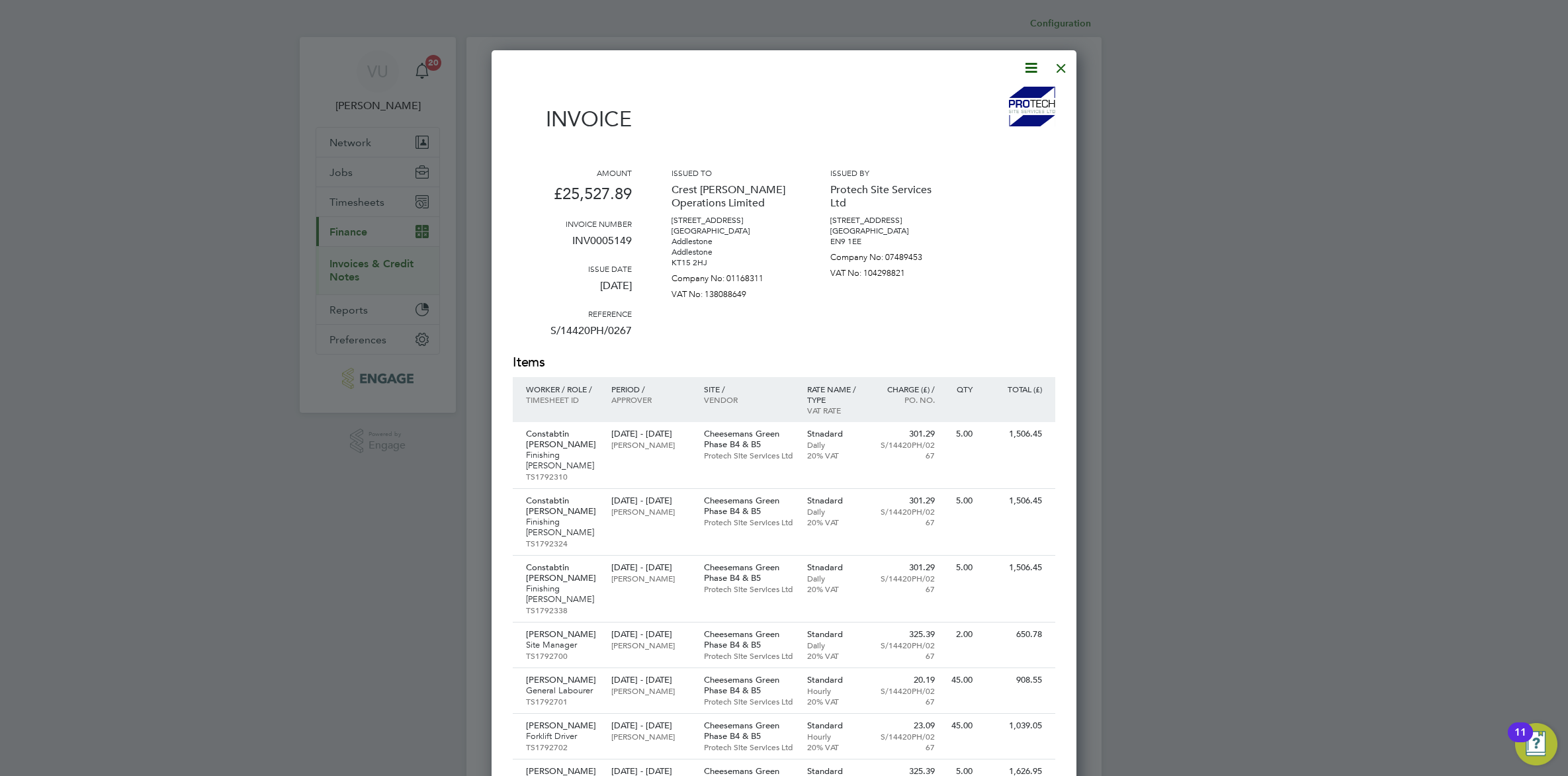
click at [1023, 70] on icon at bounding box center [1031, 68] width 16 height 16
click at [1006, 97] on li "Download Invoice" at bounding box center [990, 99] width 91 height 18
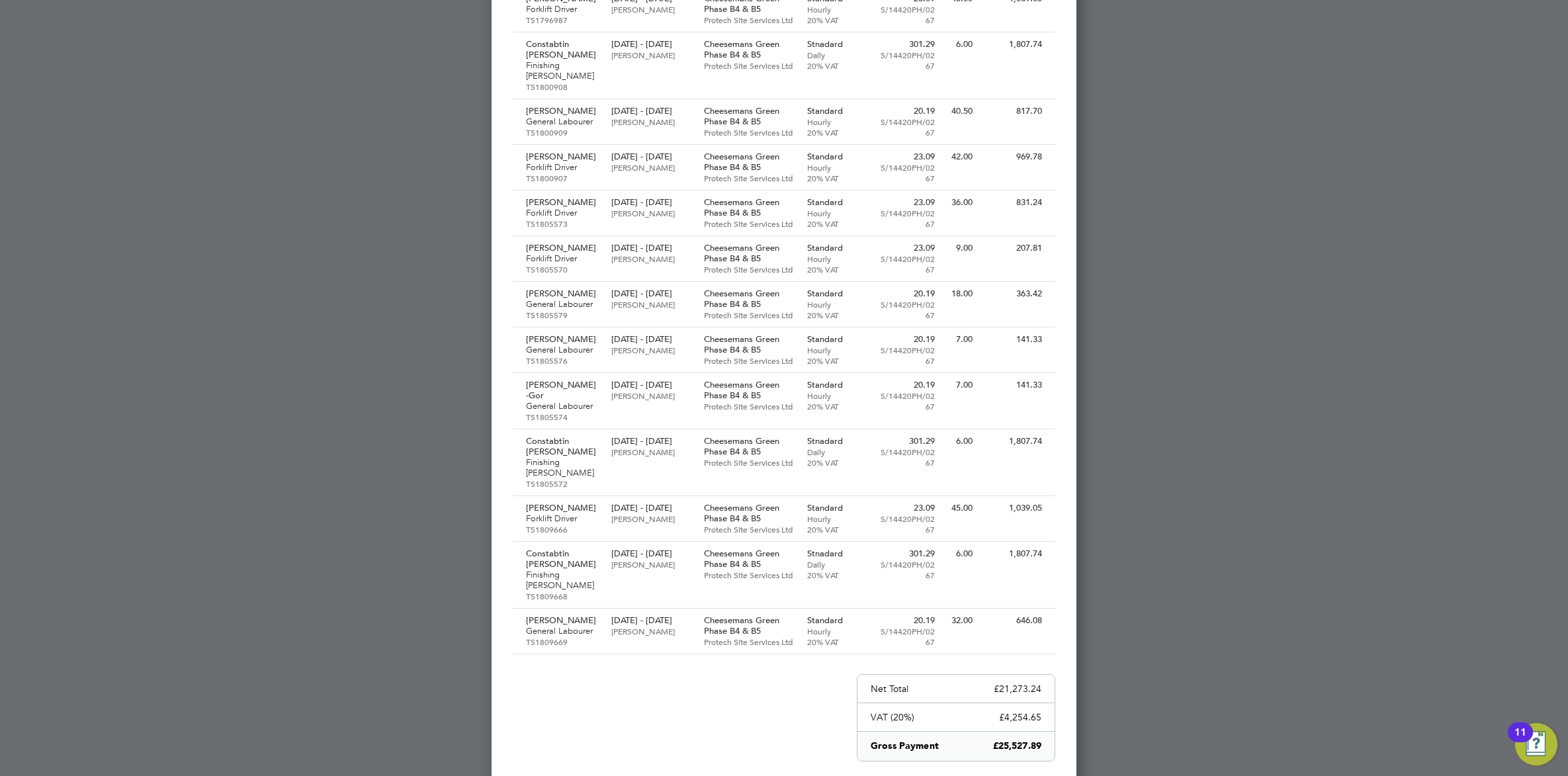
scroll to position [980, 0]
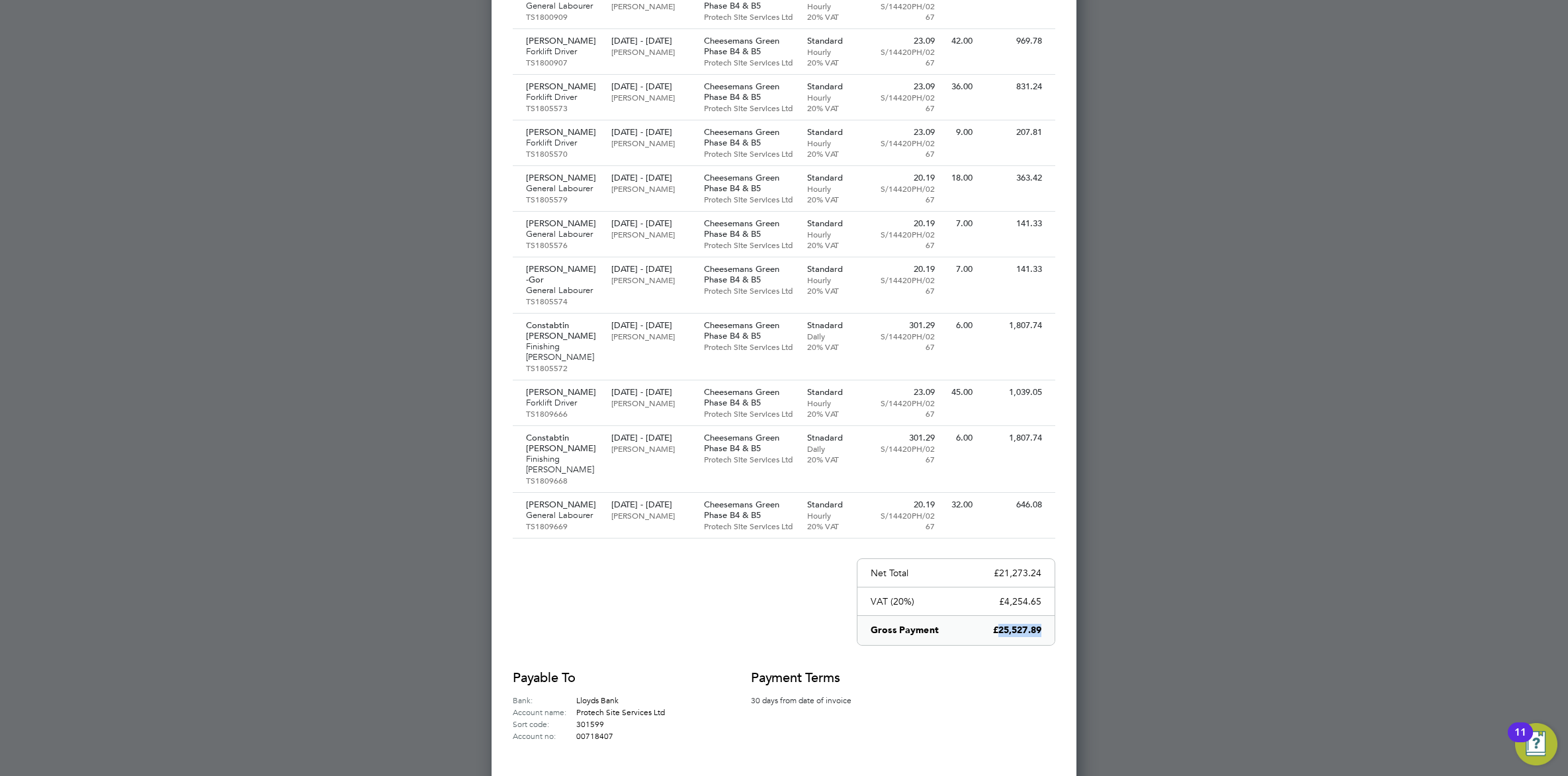
drag, startPoint x: 1038, startPoint y: 590, endPoint x: 996, endPoint y: 592, distance: 42.0
click at [996, 624] on p "£25,527.89" at bounding box center [1017, 630] width 48 height 14
drag, startPoint x: 996, startPoint y: 593, endPoint x: 1004, endPoint y: 590, distance: 8.5
copy p "25,527.89"
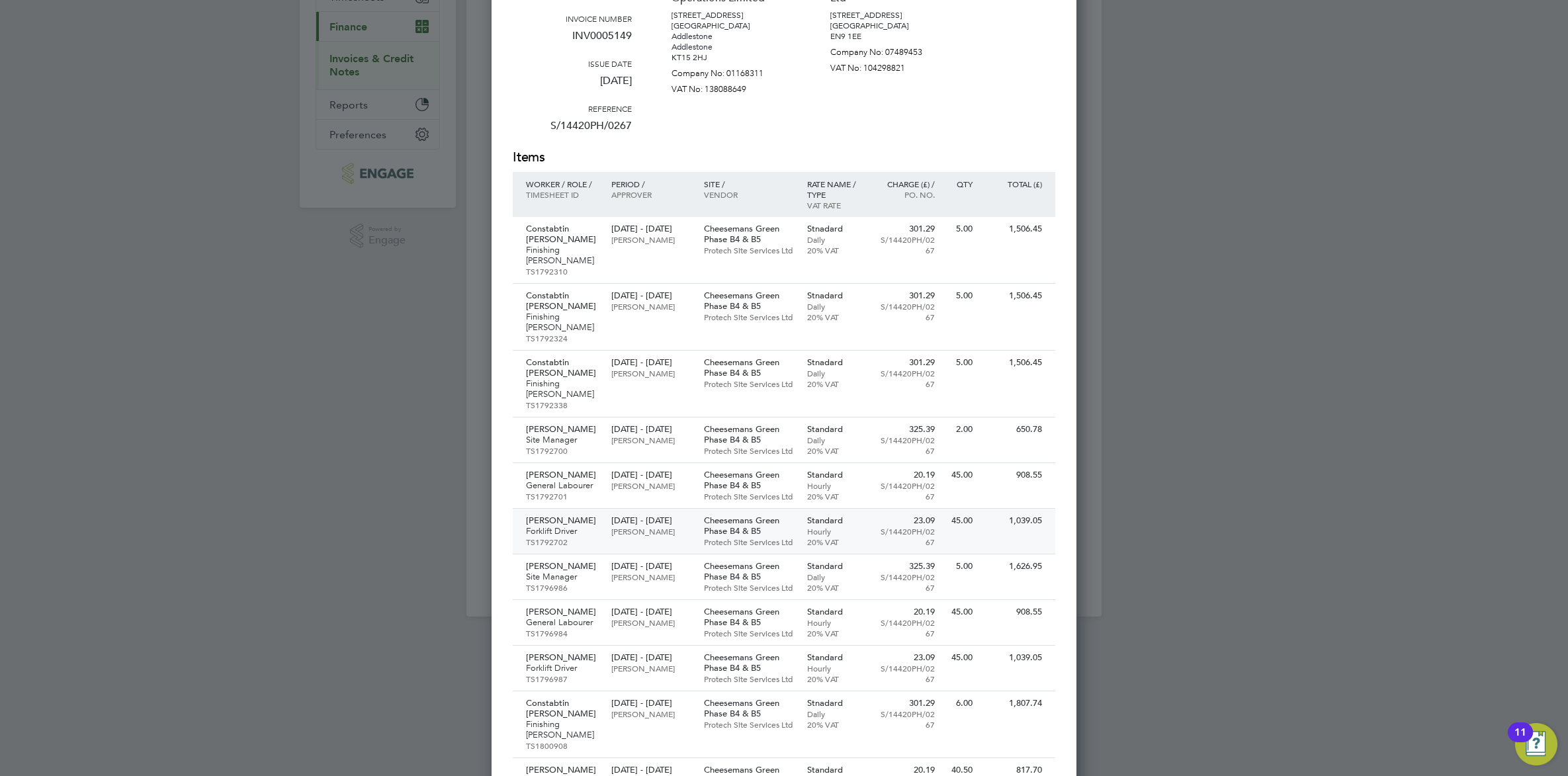
scroll to position [70, 0]
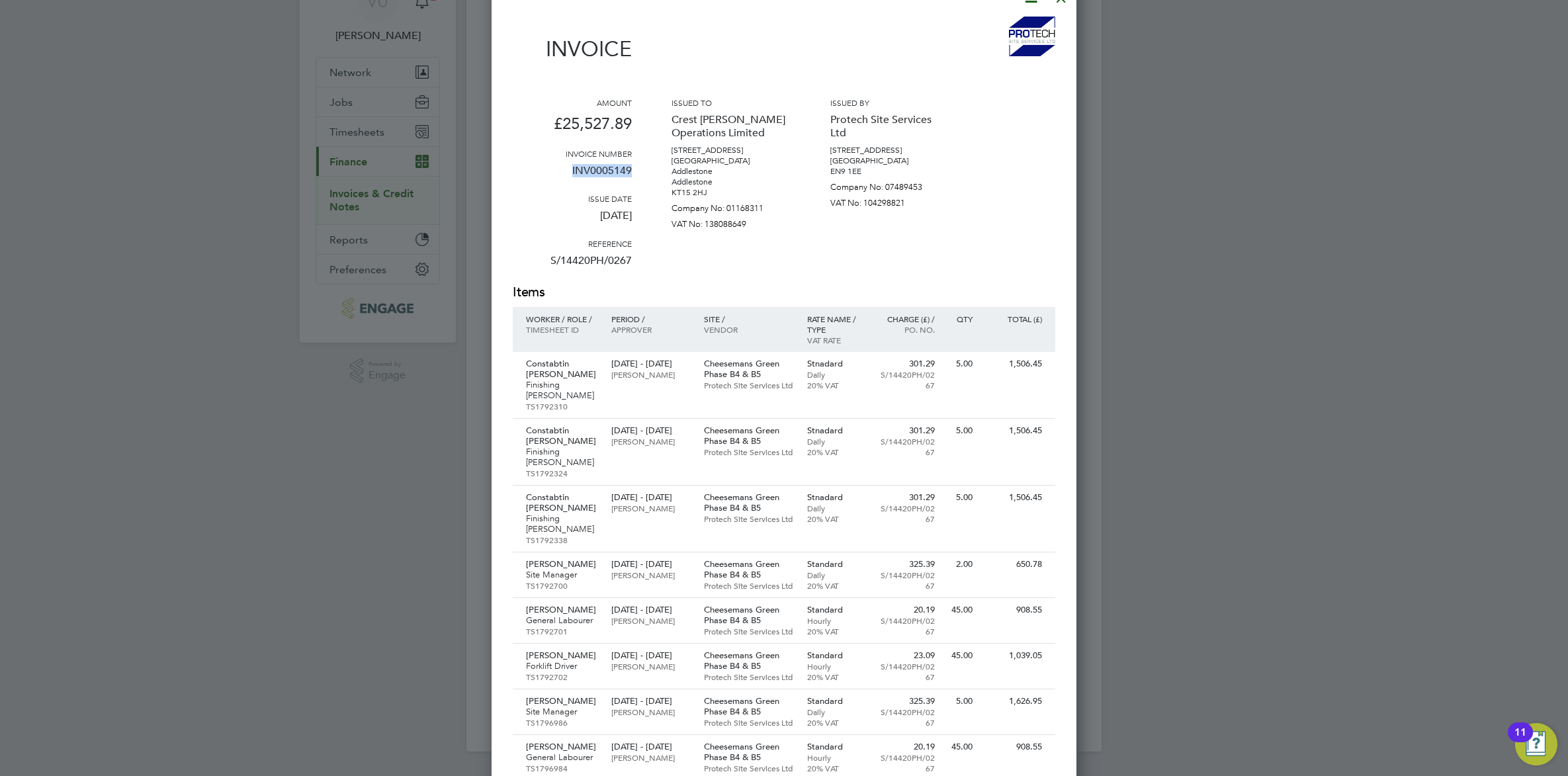
drag, startPoint x: 635, startPoint y: 168, endPoint x: 571, endPoint y: 173, distance: 64.2
click at [571, 173] on div "Amount £25,527.89 Invoice number INV0005149 Issue date [DATE] Reference S/14420…" at bounding box center [783, 189] width 542 height 186
copy p "INV0005149"
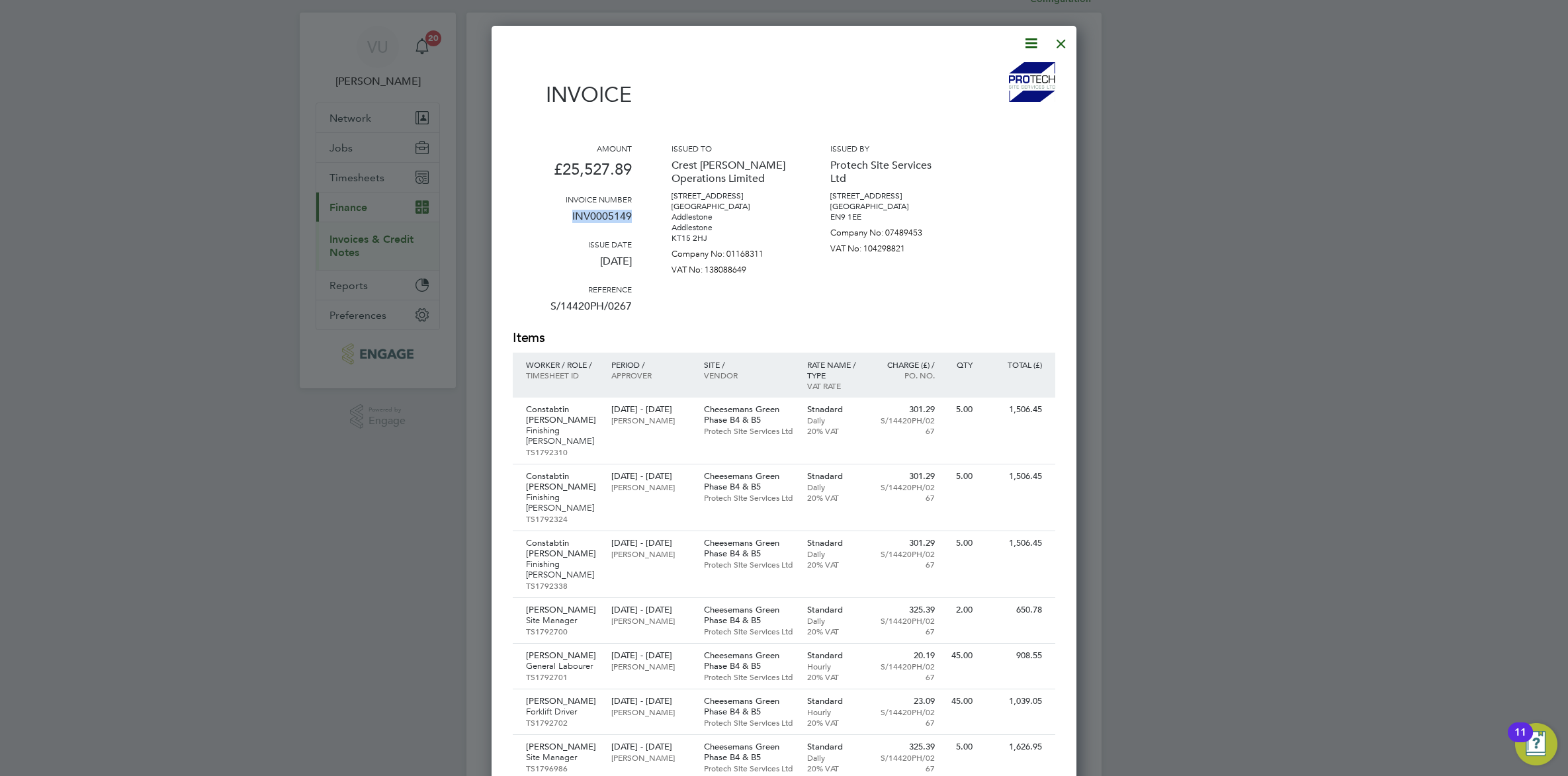
scroll to position [0, 0]
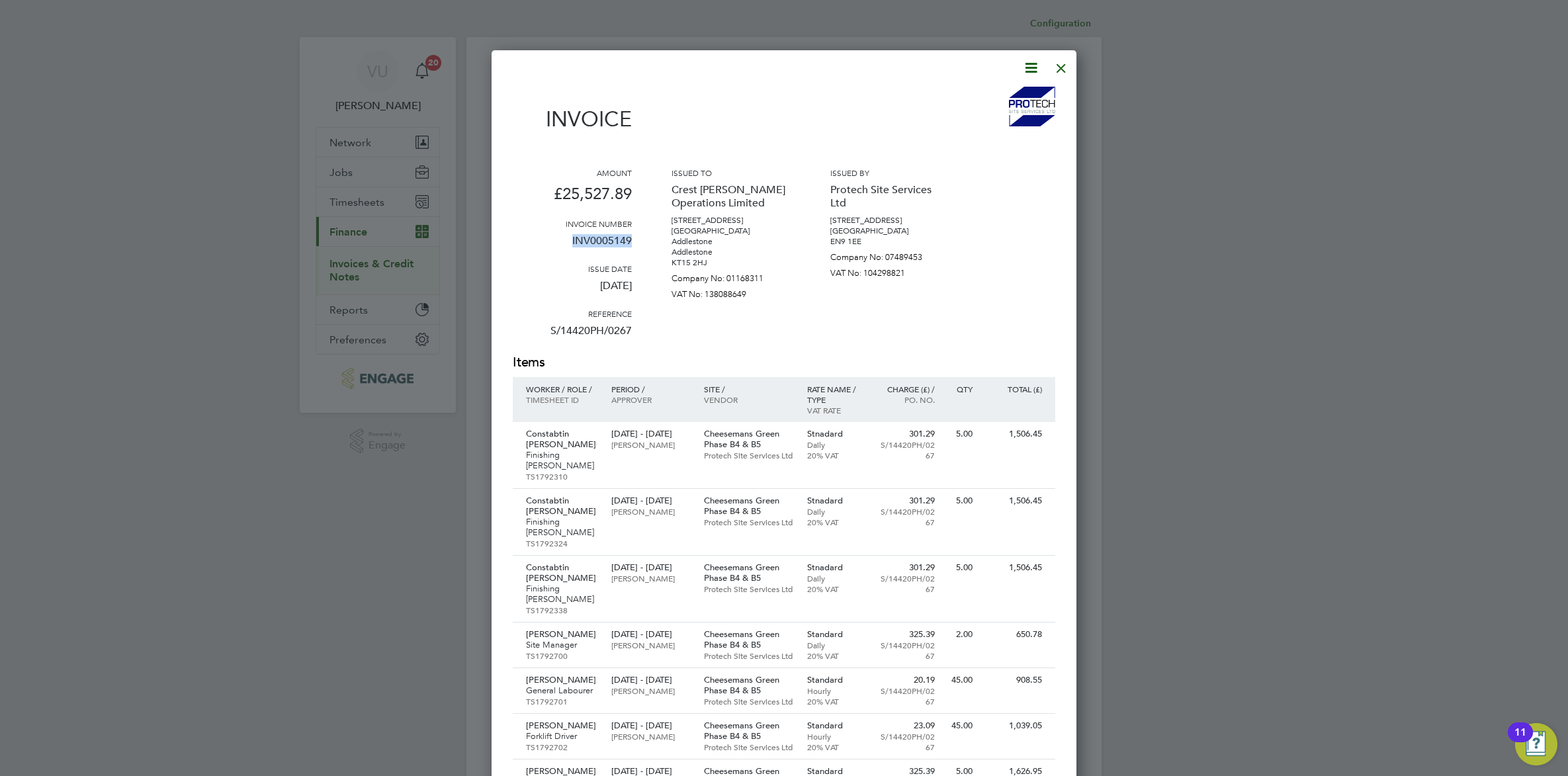
click at [1063, 67] on div at bounding box center [1061, 64] width 24 height 24
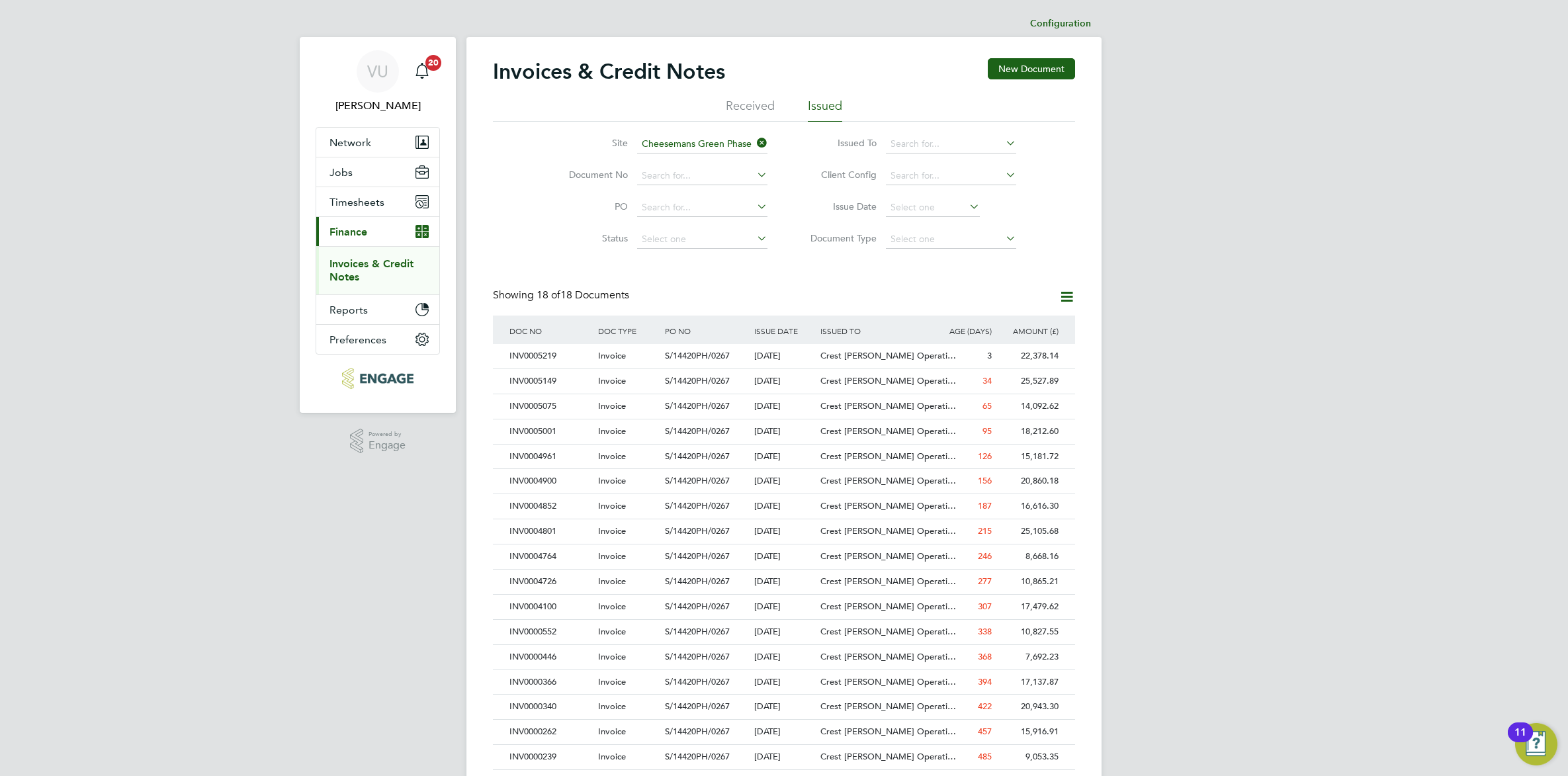
click at [754, 144] on icon at bounding box center [754, 143] width 0 height 18
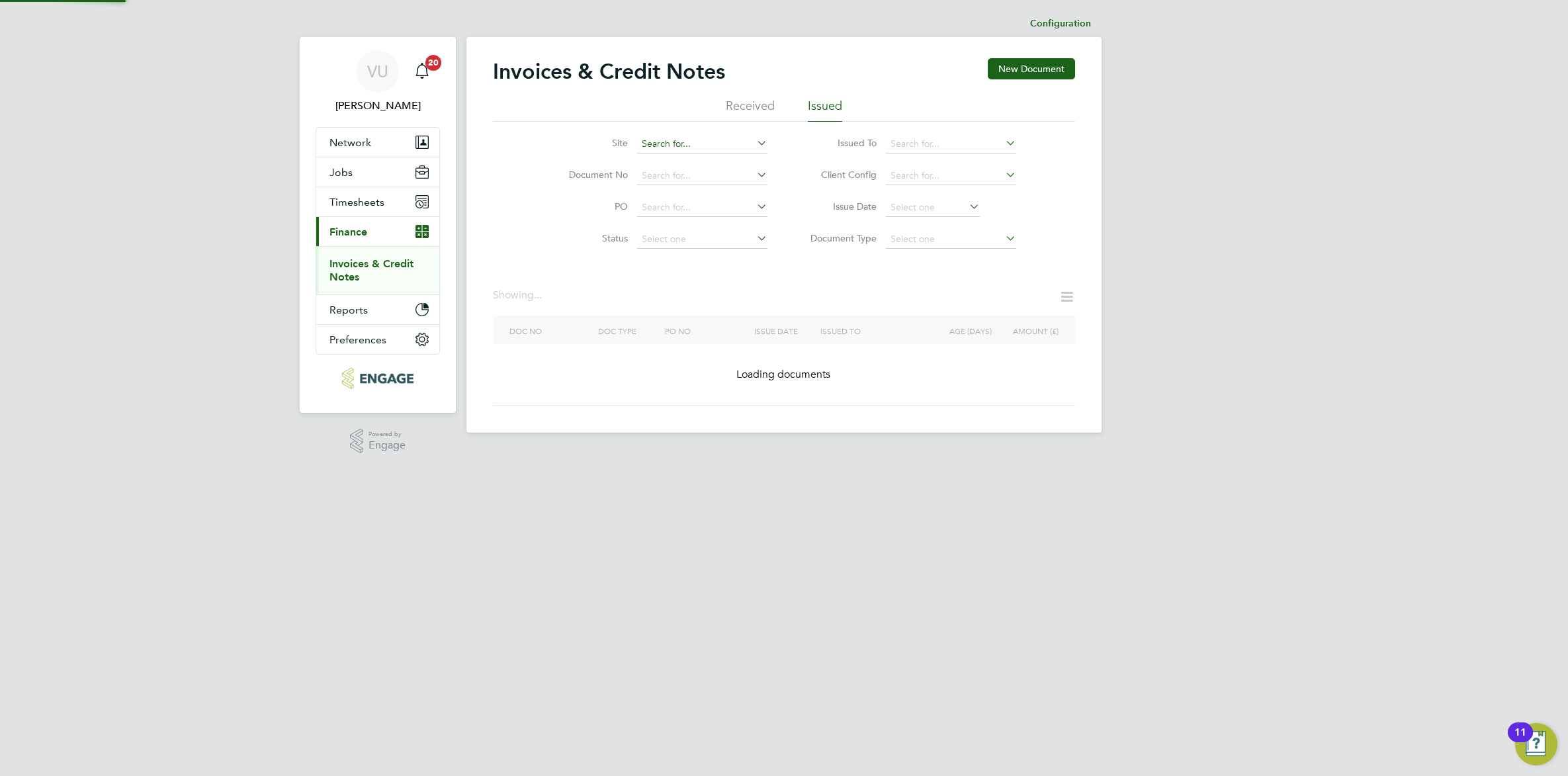
click at [684, 144] on input at bounding box center [703, 144] width 130 height 18
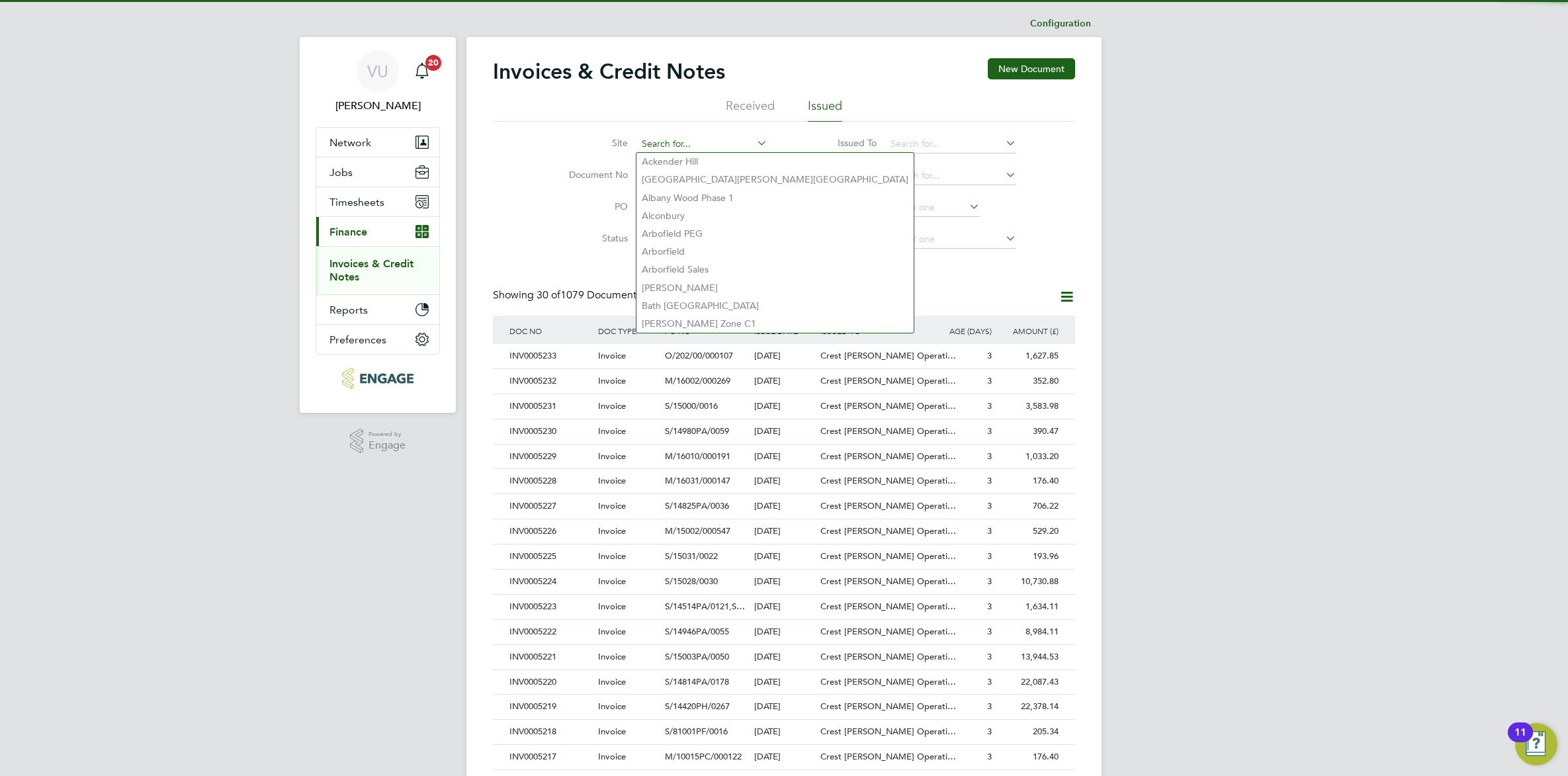
scroll to position [25, 90]
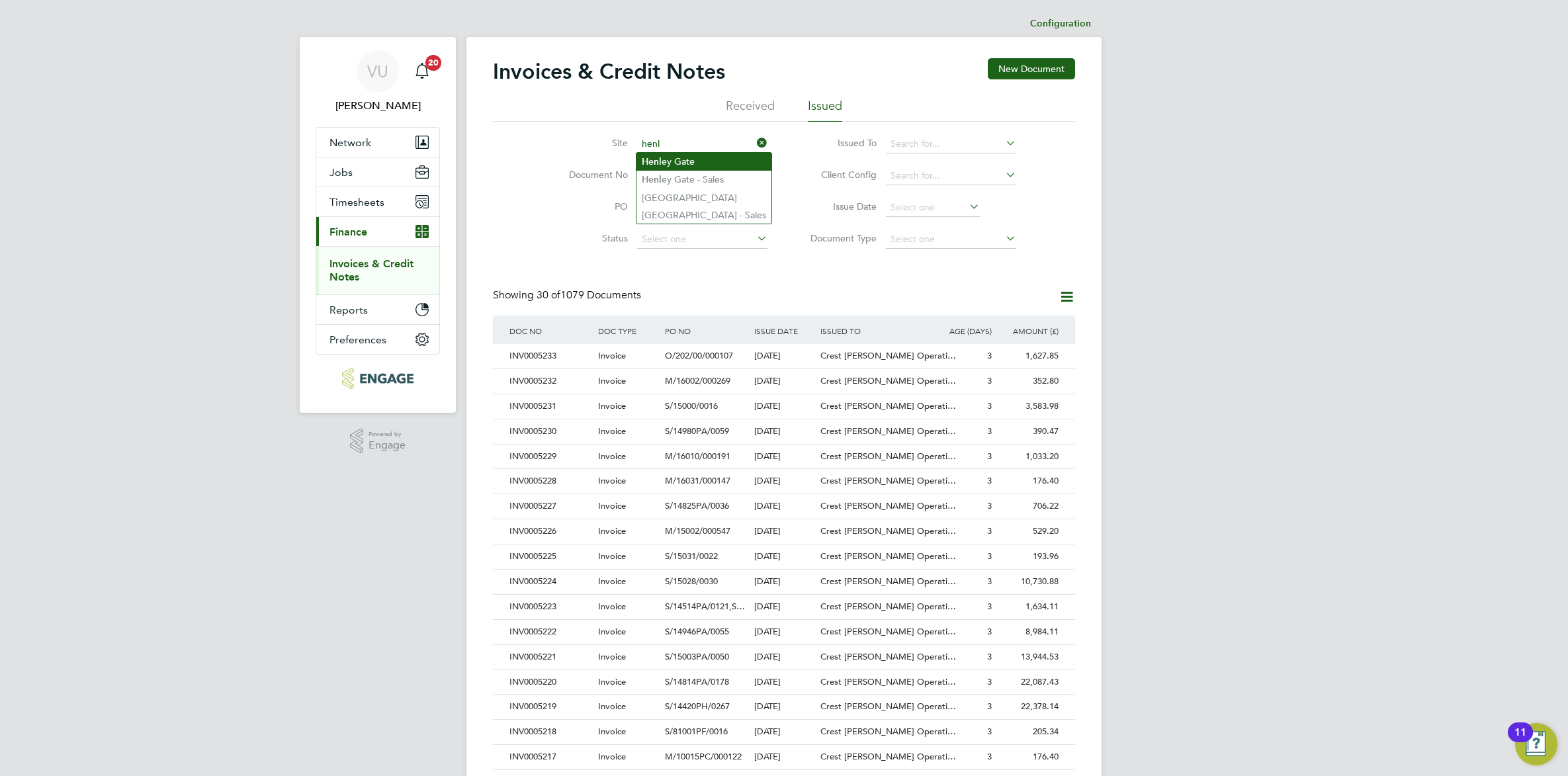
click at [688, 156] on li "Henl ey Gate" at bounding box center [703, 162] width 135 height 18
type input "Henley Gate"
click at [896, 380] on span "Crest [PERSON_NAME] Operati…" at bounding box center [888, 380] width 136 height 11
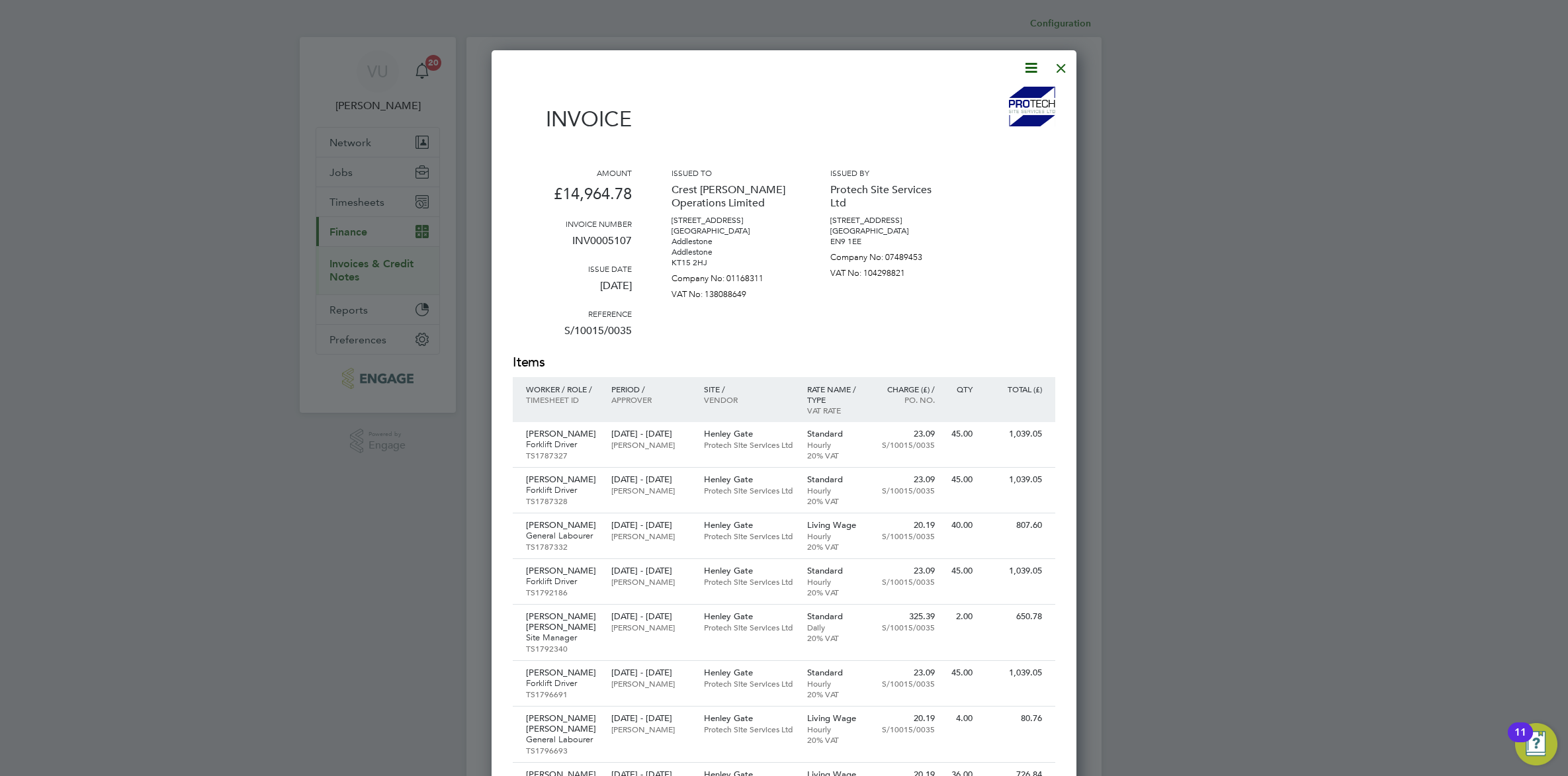
click at [1028, 66] on icon at bounding box center [1031, 68] width 16 height 16
click at [1023, 94] on li "Download Invoice" at bounding box center [990, 99] width 91 height 18
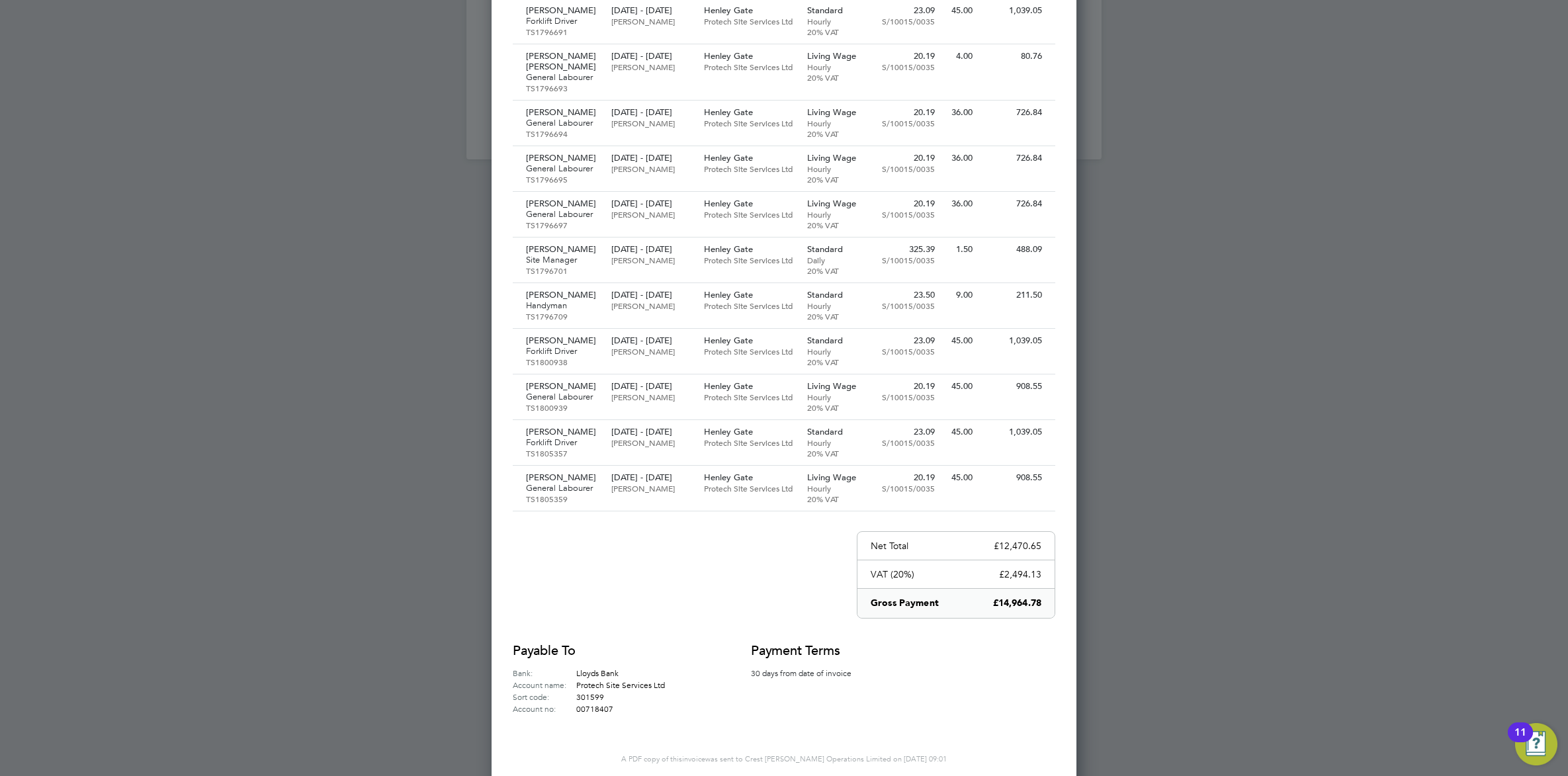
scroll to position [718, 0]
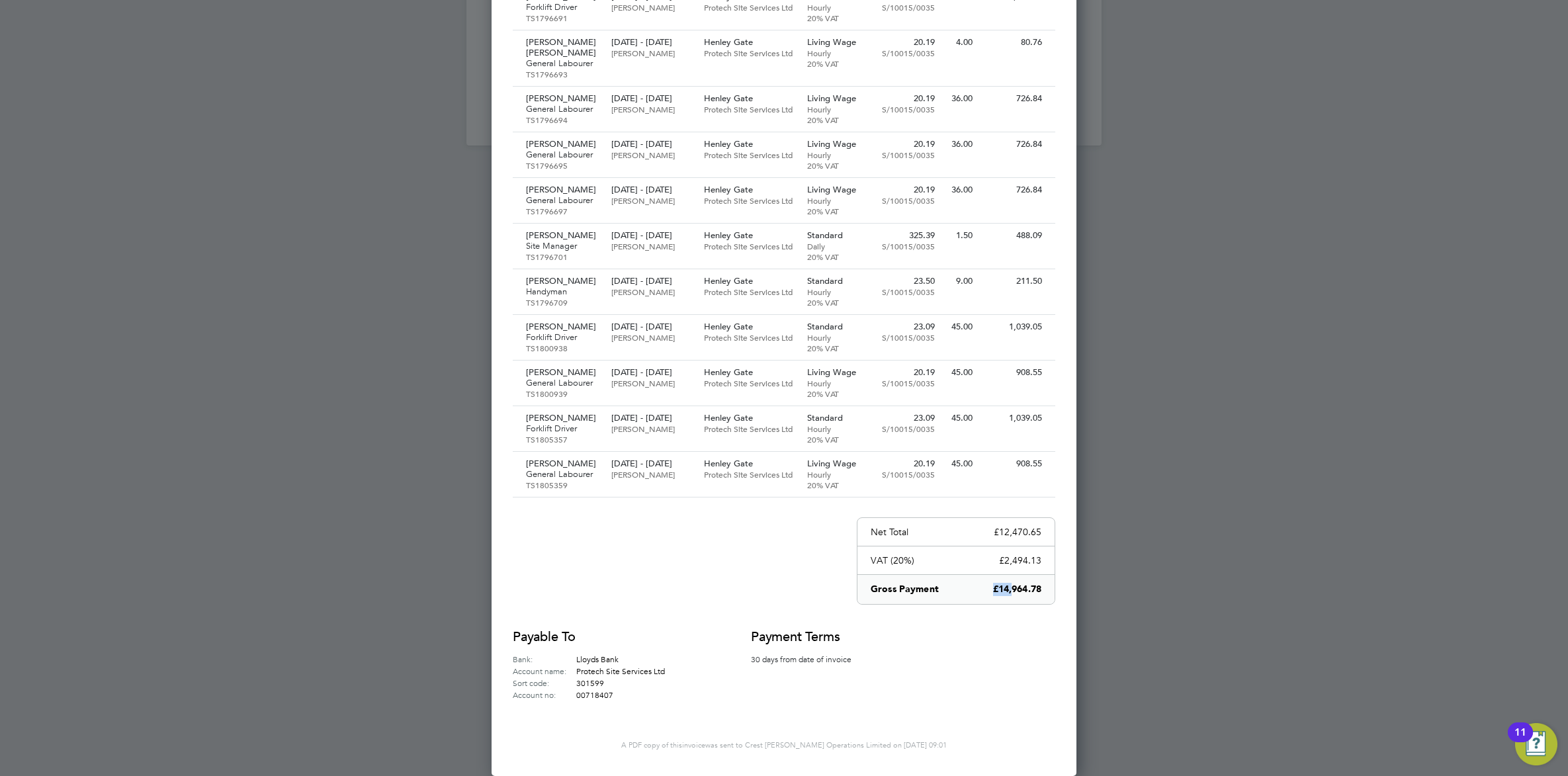
drag, startPoint x: 1040, startPoint y: 592, endPoint x: 1023, endPoint y: 592, distance: 17.0
click at [1019, 592] on div "Gross Payment £14,964.78" at bounding box center [956, 589] width 197 height 29
drag, startPoint x: 1023, startPoint y: 592, endPoint x: 1009, endPoint y: 596, distance: 14.6
click at [1009, 596] on p "£14,964.78" at bounding box center [1017, 589] width 48 height 14
drag, startPoint x: 998, startPoint y: 589, endPoint x: 1040, endPoint y: 592, distance: 42.1
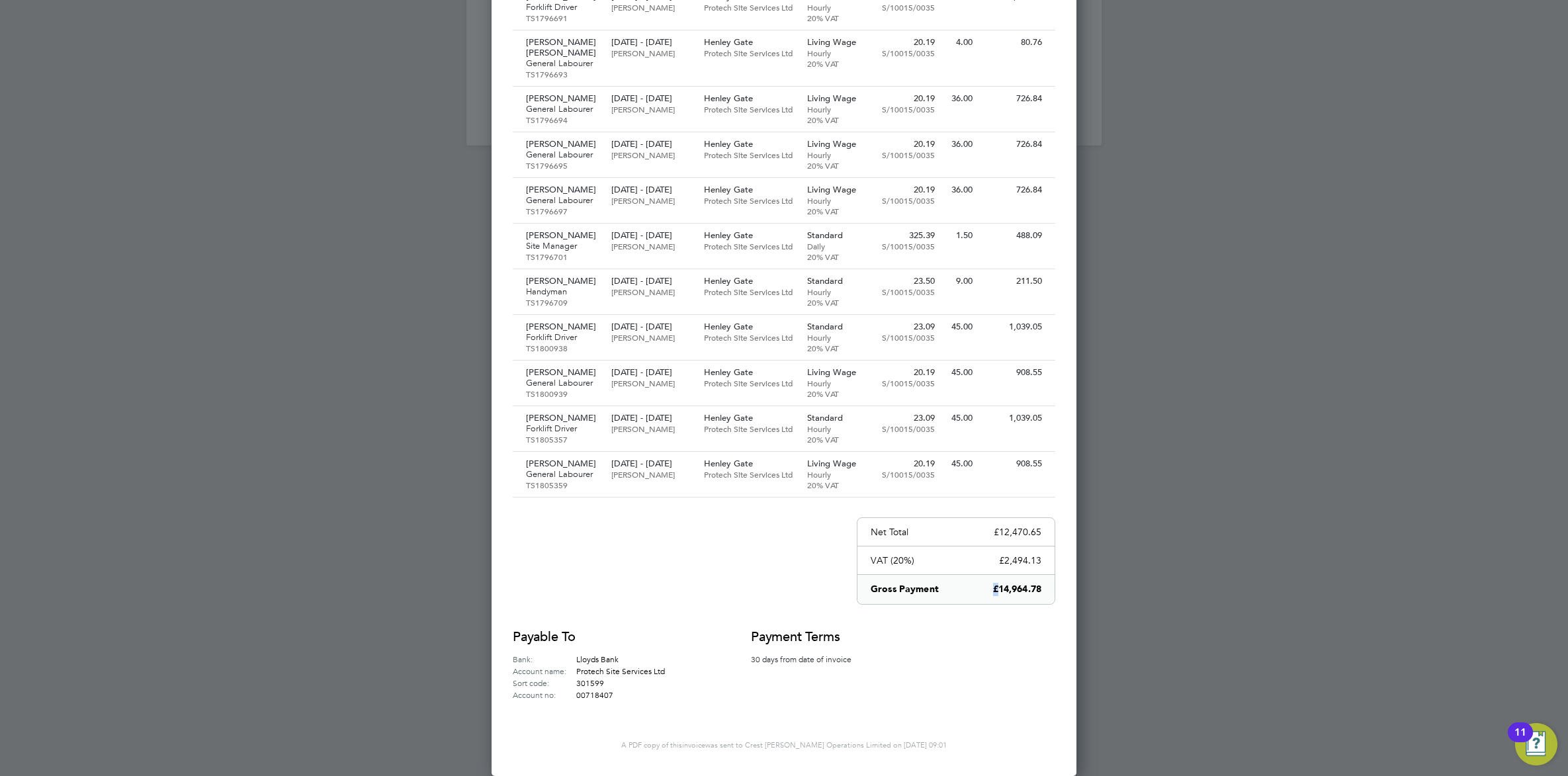
click at [1040, 592] on div "Gross Payment £14,964.78" at bounding box center [956, 589] width 197 height 29
click at [1040, 589] on p "£14,964.78" at bounding box center [1017, 589] width 48 height 14
drag, startPoint x: 1040, startPoint y: 589, endPoint x: 1012, endPoint y: 589, distance: 28.0
click at [1012, 589] on p "£14,964.78" at bounding box center [1017, 589] width 48 height 14
copy div "14,964.78"
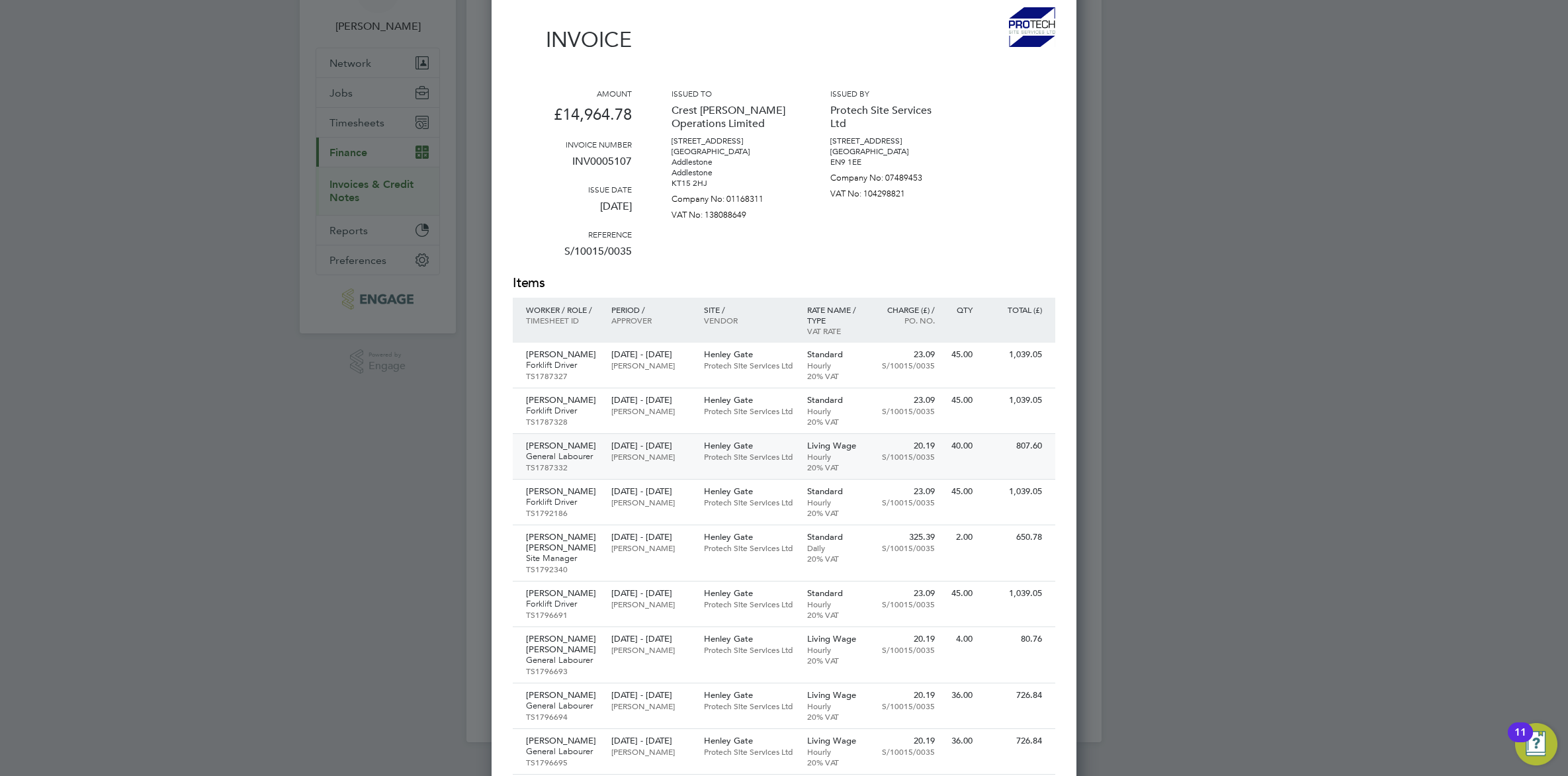
scroll to position [0, 0]
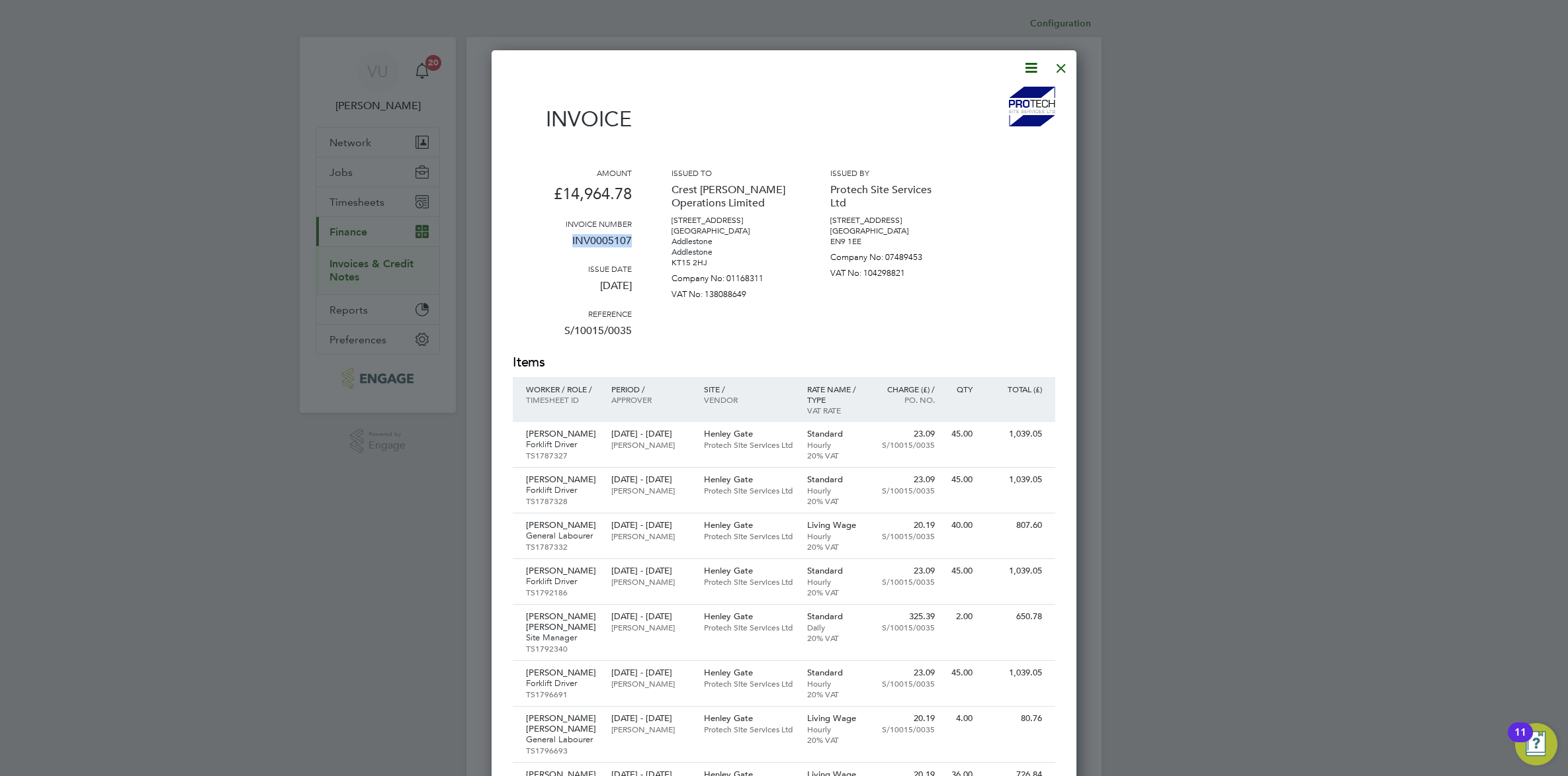
drag, startPoint x: 635, startPoint y: 243, endPoint x: 571, endPoint y: 242, distance: 64.0
click at [571, 242] on div "Amount £14,964.78 Invoice number INV0005107 Issue date [DATE] Reference S/10015…" at bounding box center [783, 260] width 542 height 186
copy p "INV0005107"
click at [1063, 64] on div at bounding box center [1061, 64] width 24 height 24
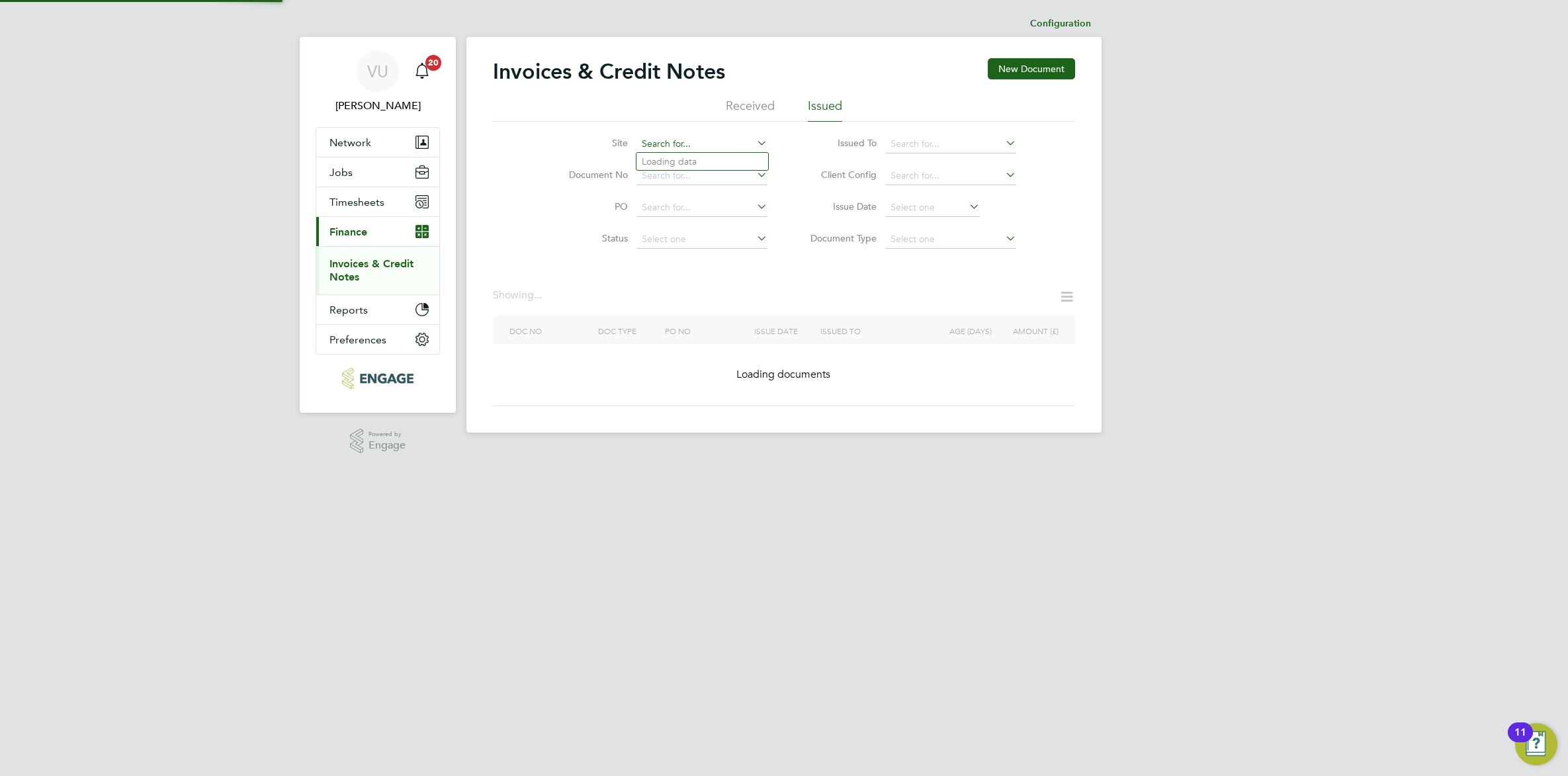
click at [709, 141] on input at bounding box center [703, 144] width 130 height 18
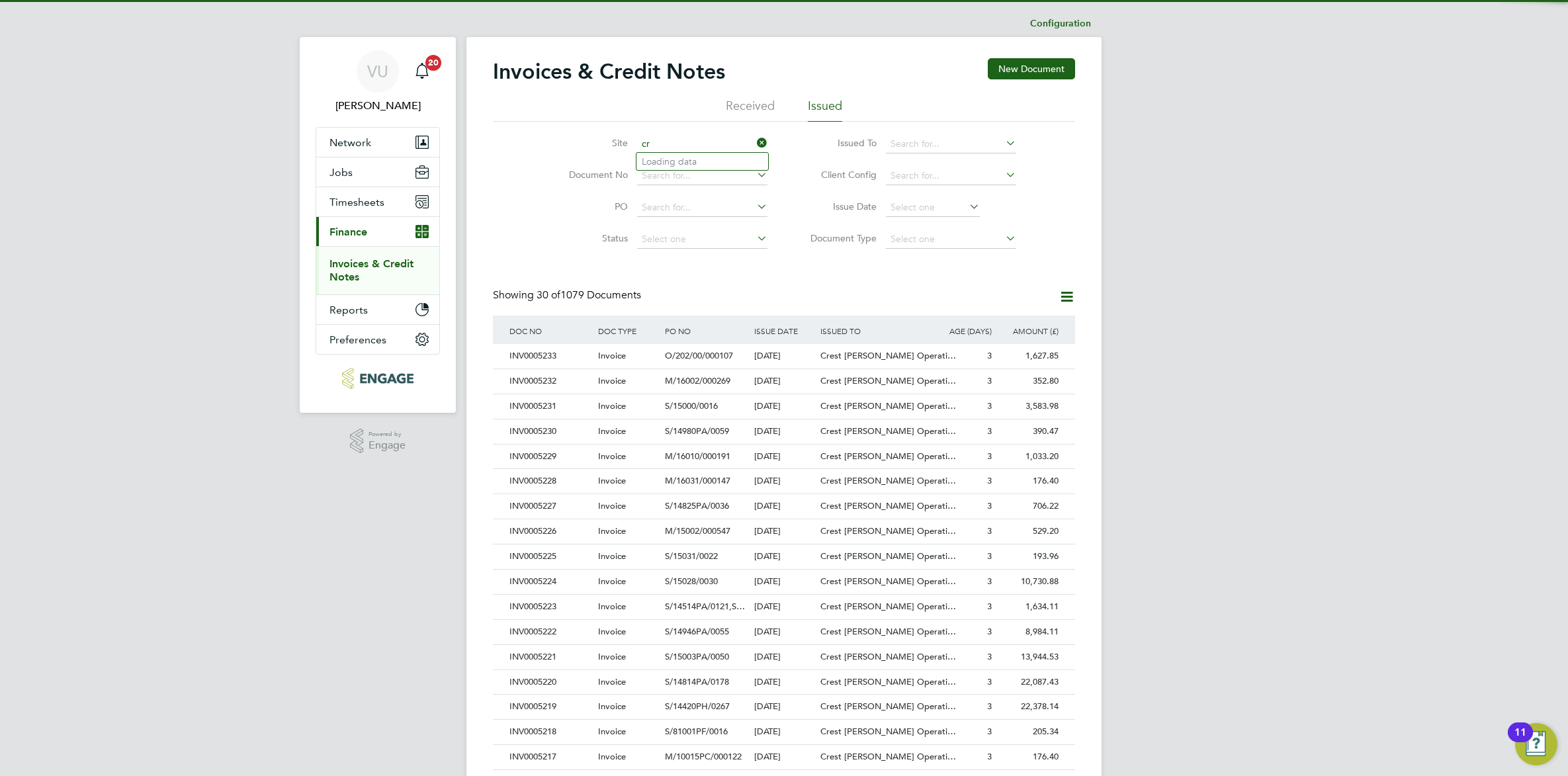
scroll to position [25, 90]
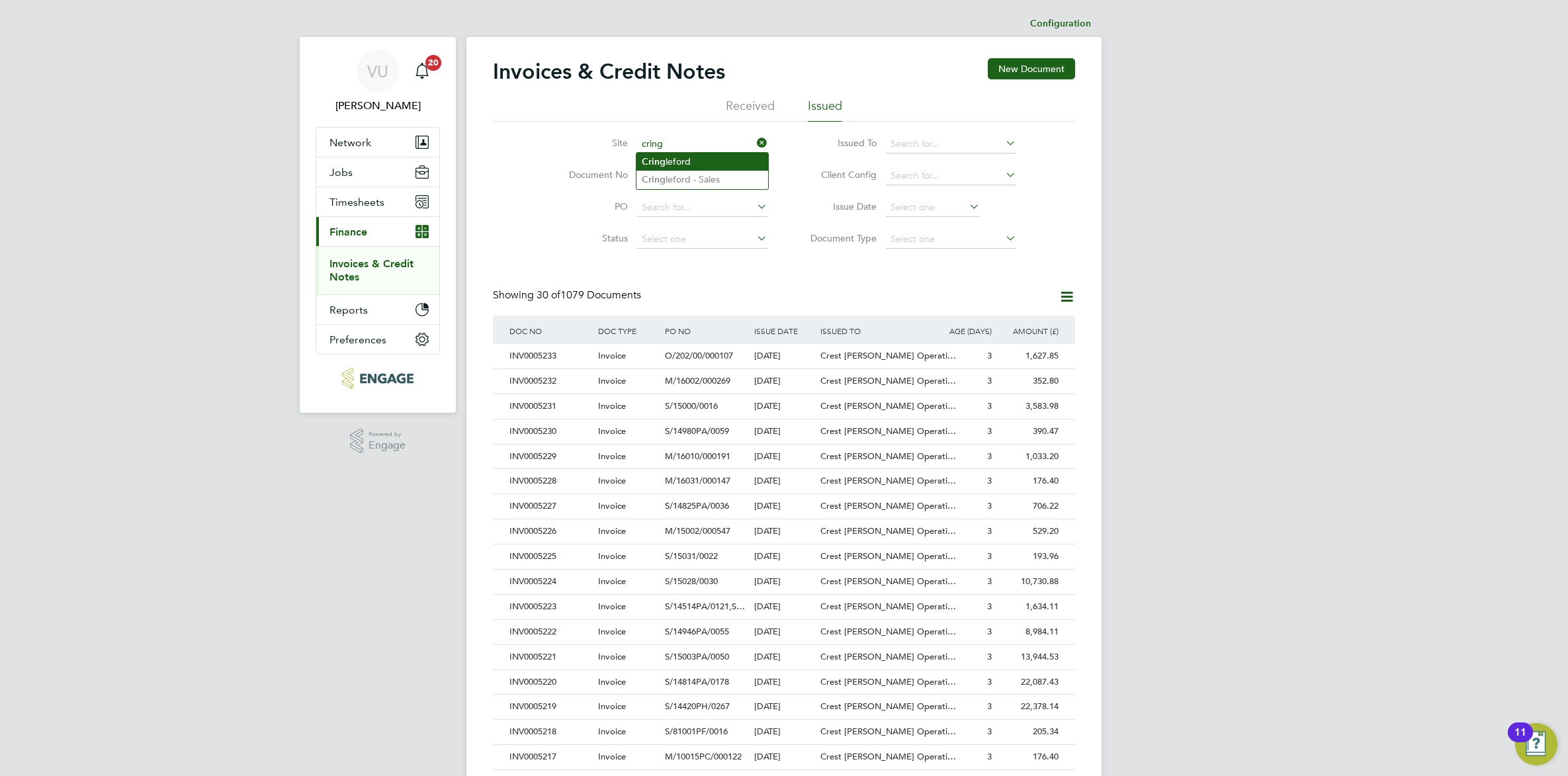
click at [709, 160] on li "[PERSON_NAME]" at bounding box center [702, 162] width 131 height 18
type input "Cringleford"
click at [751, 382] on div "[DATE]" at bounding box center [784, 381] width 67 height 24
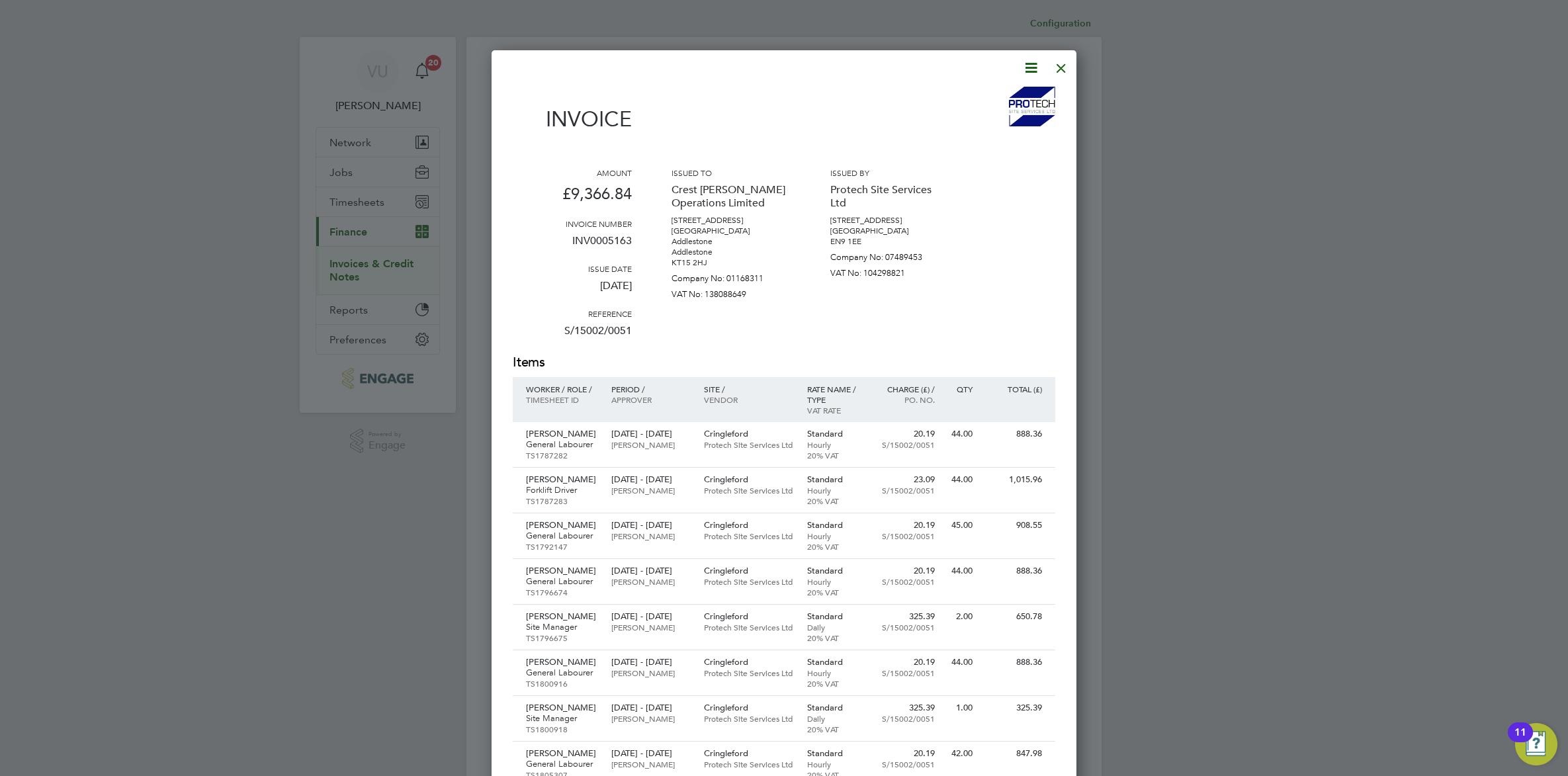
click at [1028, 66] on icon at bounding box center [1031, 68] width 16 height 16
click at [1019, 100] on li "Download Invoice" at bounding box center [990, 99] width 91 height 18
drag, startPoint x: 636, startPoint y: 238, endPoint x: 573, endPoint y: 243, distance: 63.2
click at [573, 243] on div "Amount £9,366.84 Invoice number INV0005163 Issue date [DATE] Reference S/15002/…" at bounding box center [783, 260] width 542 height 186
drag, startPoint x: 573, startPoint y: 244, endPoint x: 580, endPoint y: 239, distance: 8.6
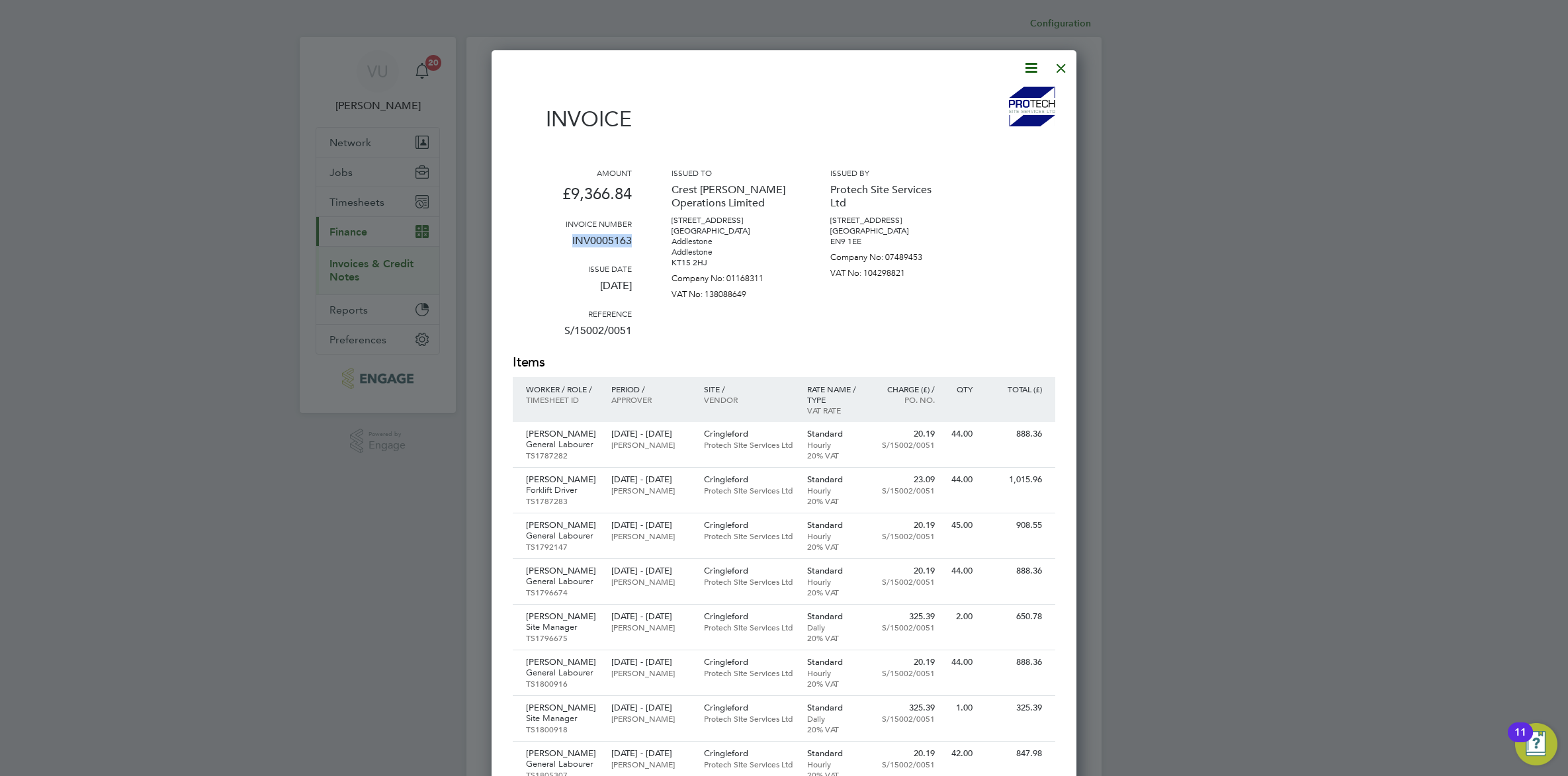
copy p "INV0005163"
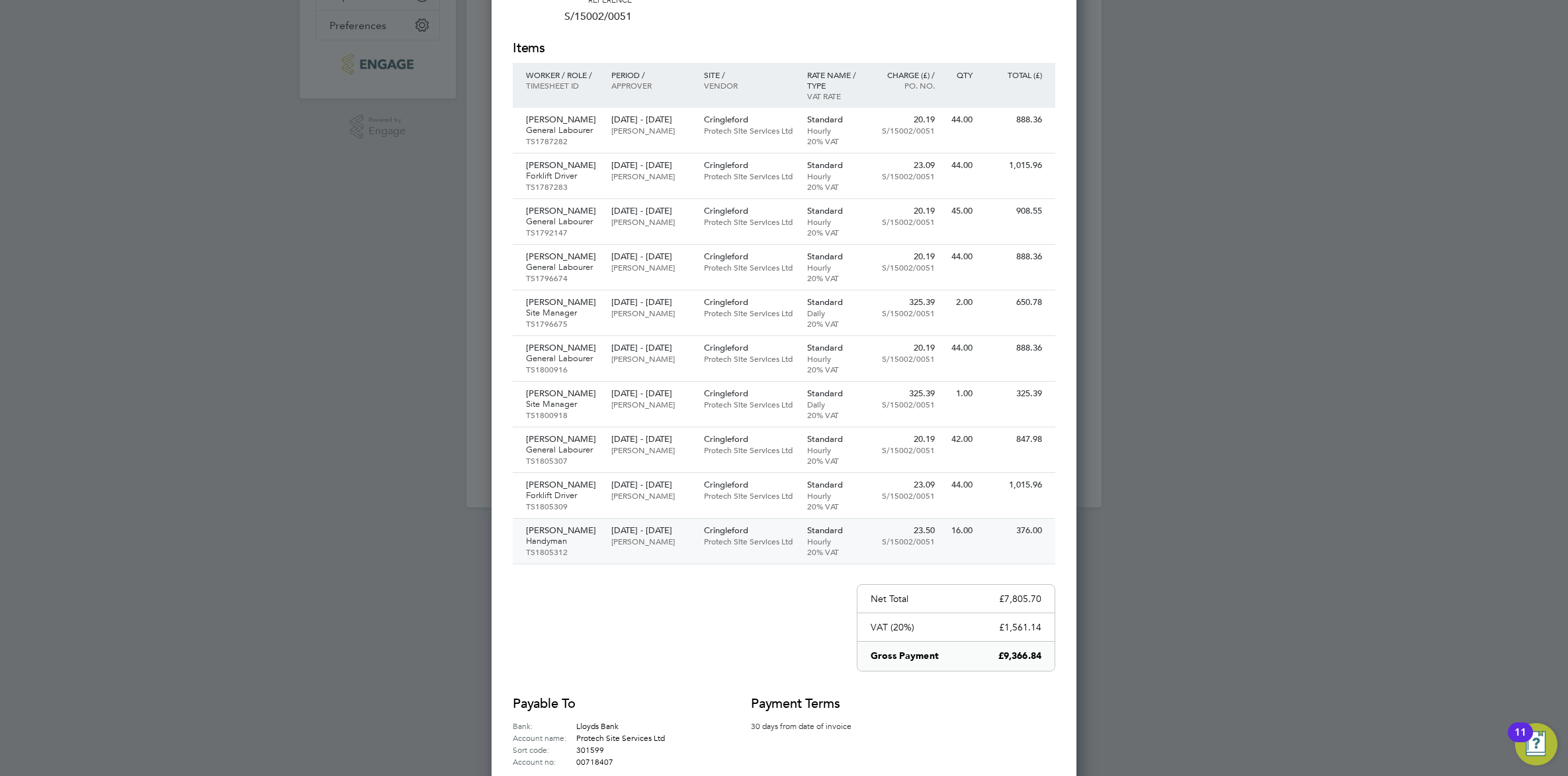
scroll to position [391, 0]
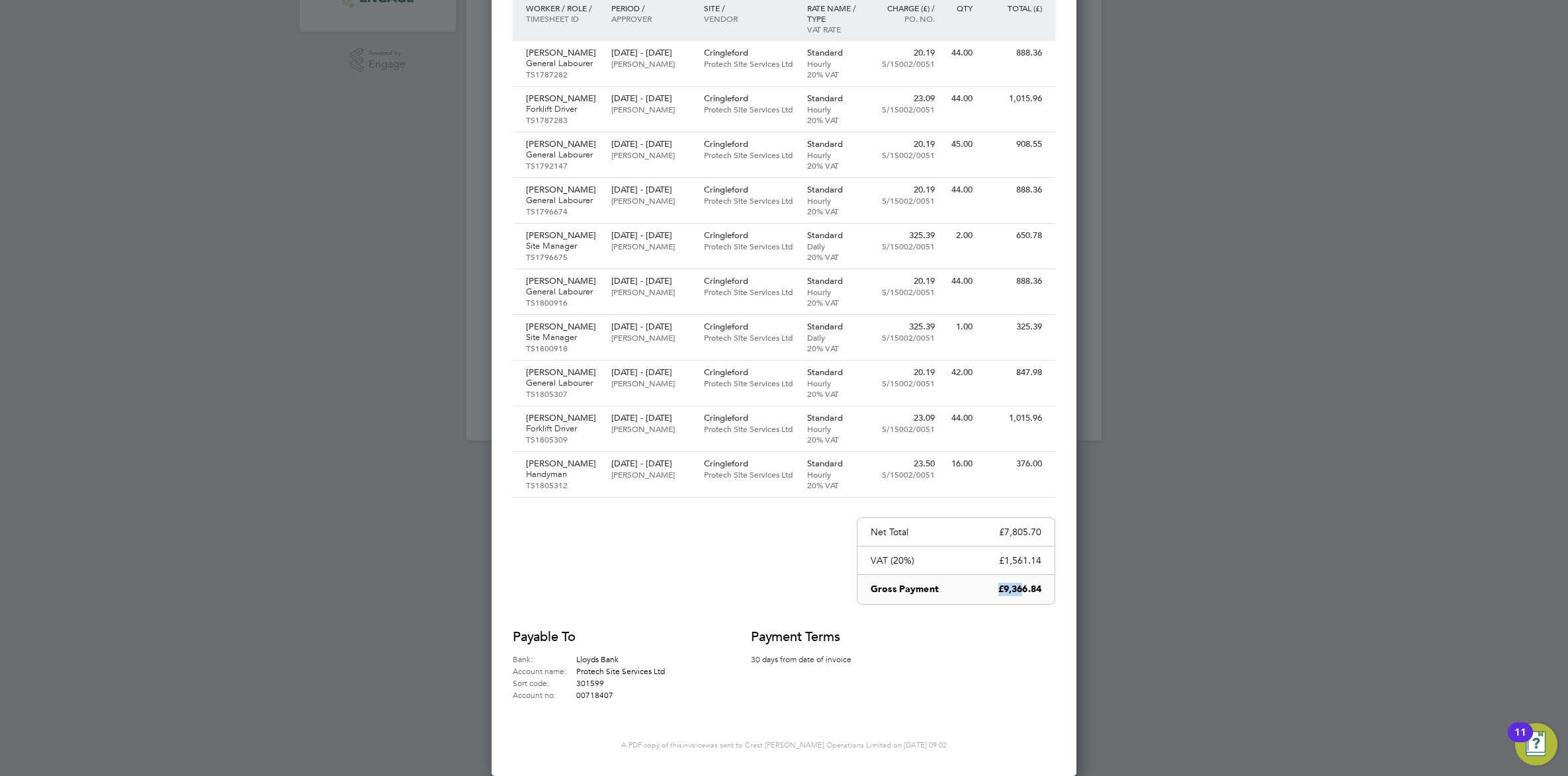
drag, startPoint x: 1042, startPoint y: 590, endPoint x: 1018, endPoint y: 593, distance: 24.2
click at [1018, 593] on div "Gross Payment £9,366.84" at bounding box center [956, 589] width 197 height 29
drag, startPoint x: 1018, startPoint y: 593, endPoint x: 996, endPoint y: 593, distance: 22.0
click at [993, 593] on div "Gross Payment £9,366.84" at bounding box center [956, 589] width 197 height 29
click at [1040, 590] on div "Gross Payment £9,366.84" at bounding box center [956, 589] width 197 height 29
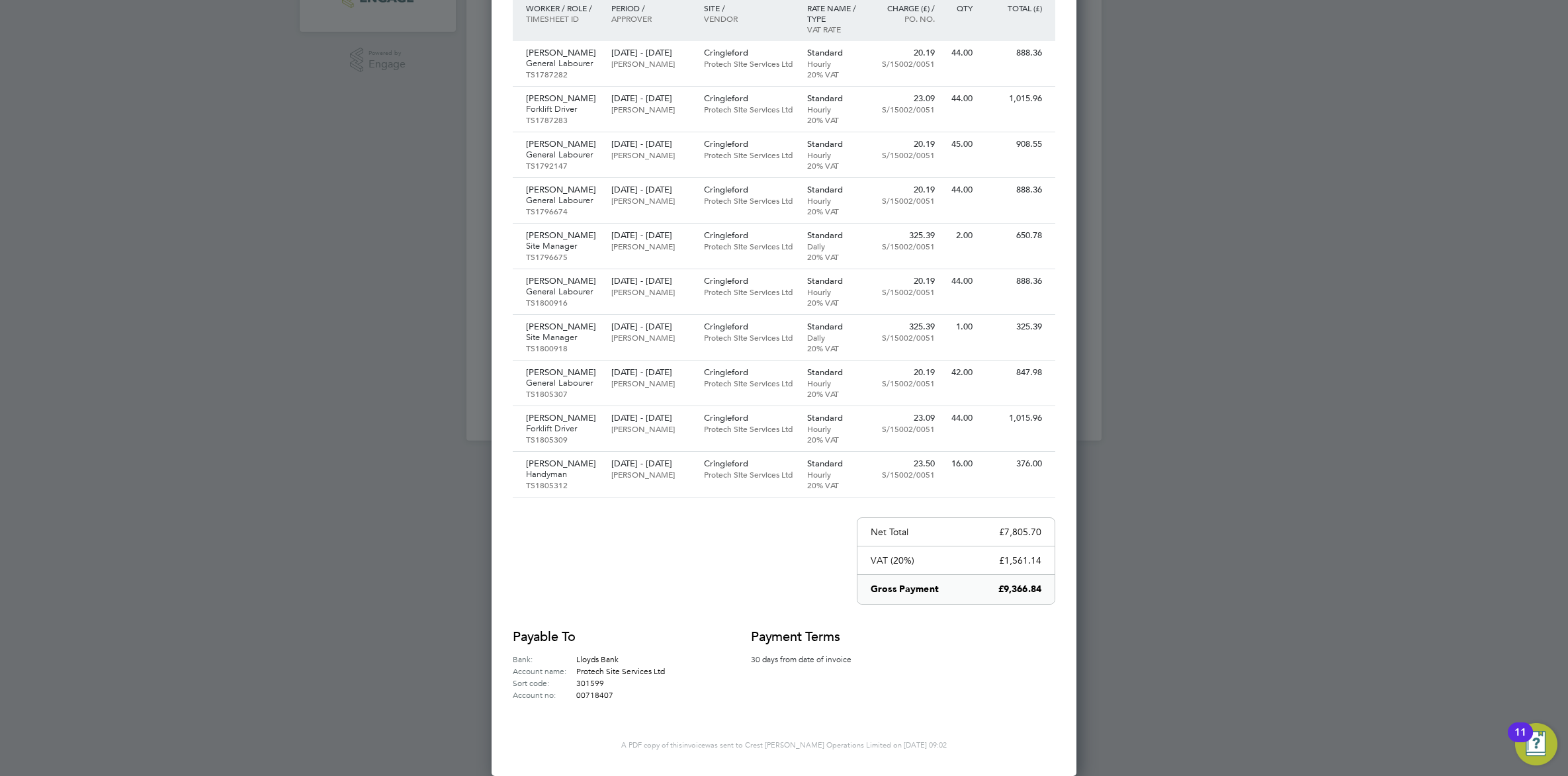
click at [1043, 589] on div "Gross Payment £9,366.84" at bounding box center [956, 589] width 197 height 29
drag, startPoint x: 1039, startPoint y: 589, endPoint x: 1003, endPoint y: 593, distance: 36.2
click at [1003, 593] on p "£9,366.84" at bounding box center [1019, 589] width 43 height 14
copy p "9,366.84"
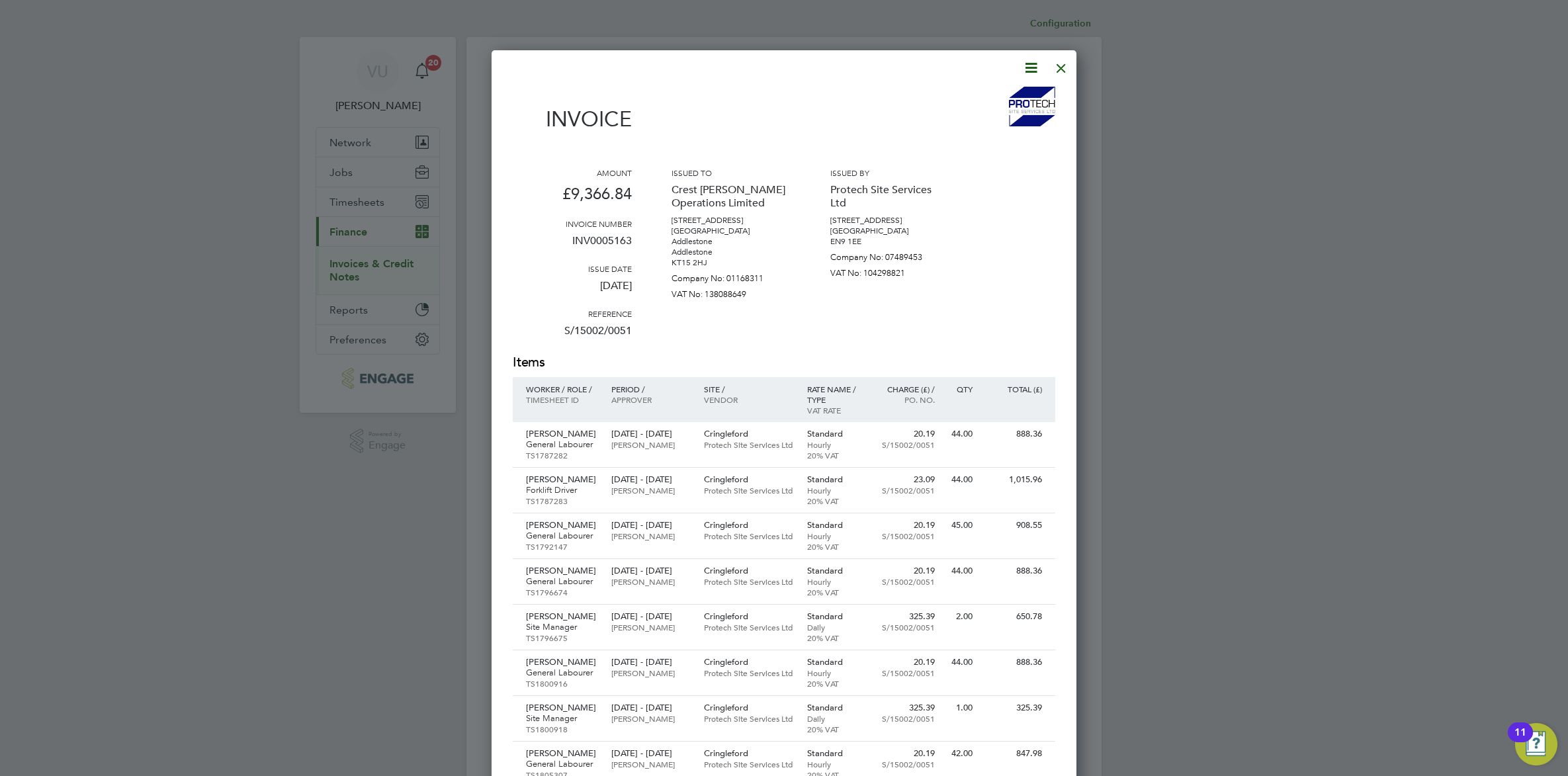
drag, startPoint x: 1059, startPoint y: 63, endPoint x: 1050, endPoint y: 67, distance: 9.8
click at [1059, 64] on div at bounding box center [1061, 64] width 24 height 24
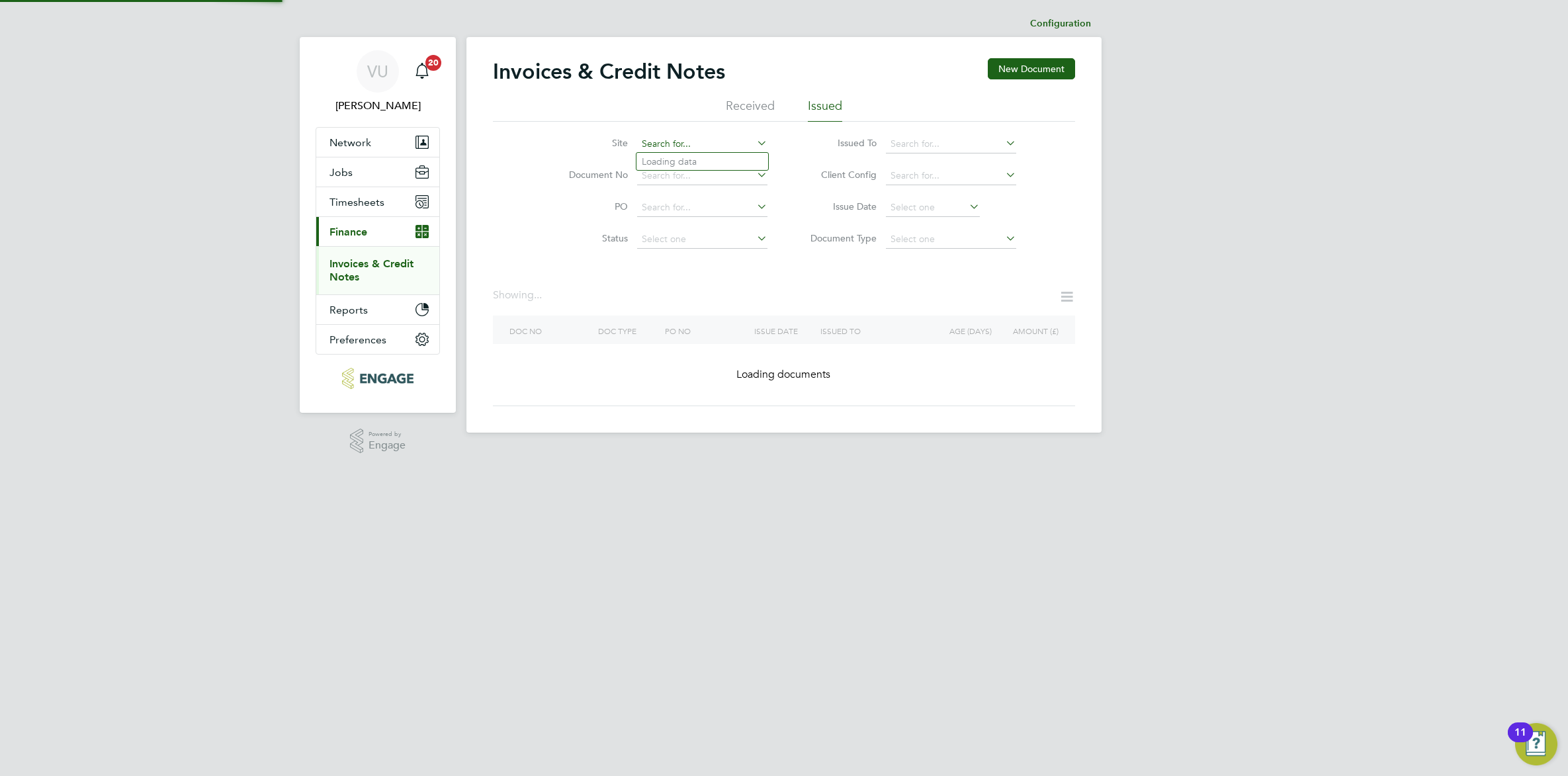
click at [694, 140] on input at bounding box center [703, 144] width 130 height 18
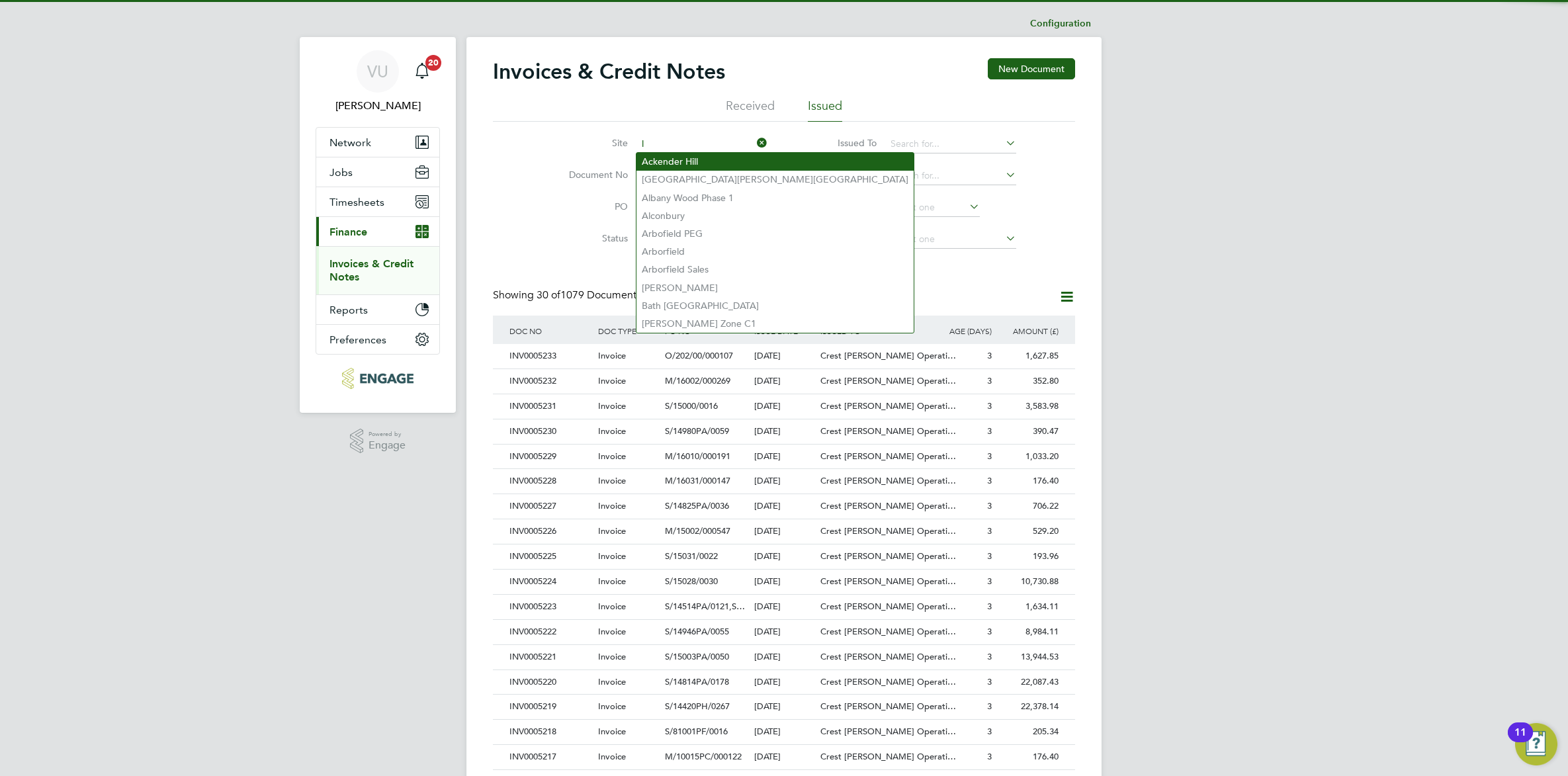
scroll to position [25, 90]
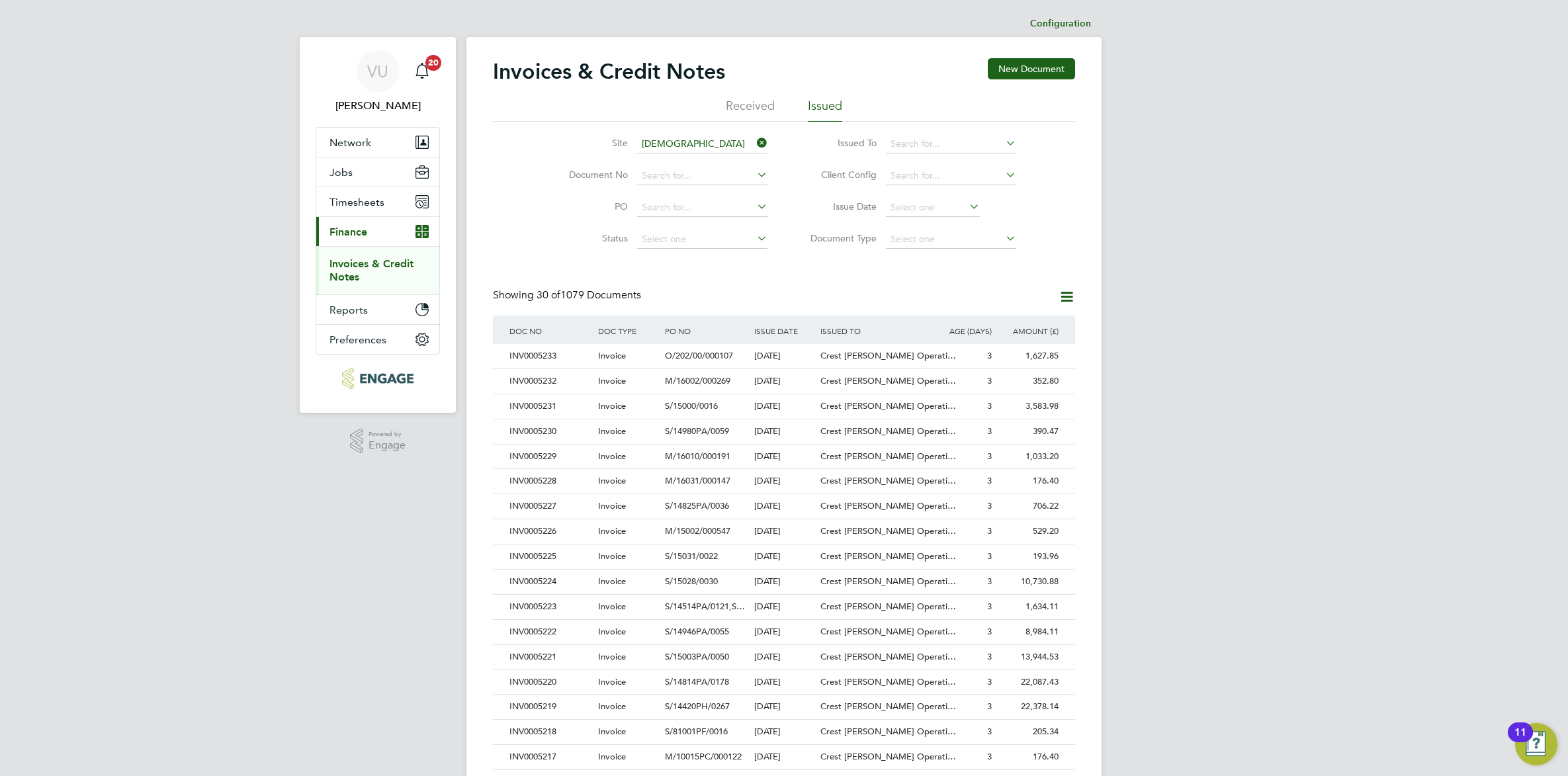
click at [728, 153] on li "[DEMOGRAPHIC_DATA] Dane Farm Phase 2" at bounding box center [734, 162] width 196 height 18
type input "[DEMOGRAPHIC_DATA] Dane Farm Phase 2"
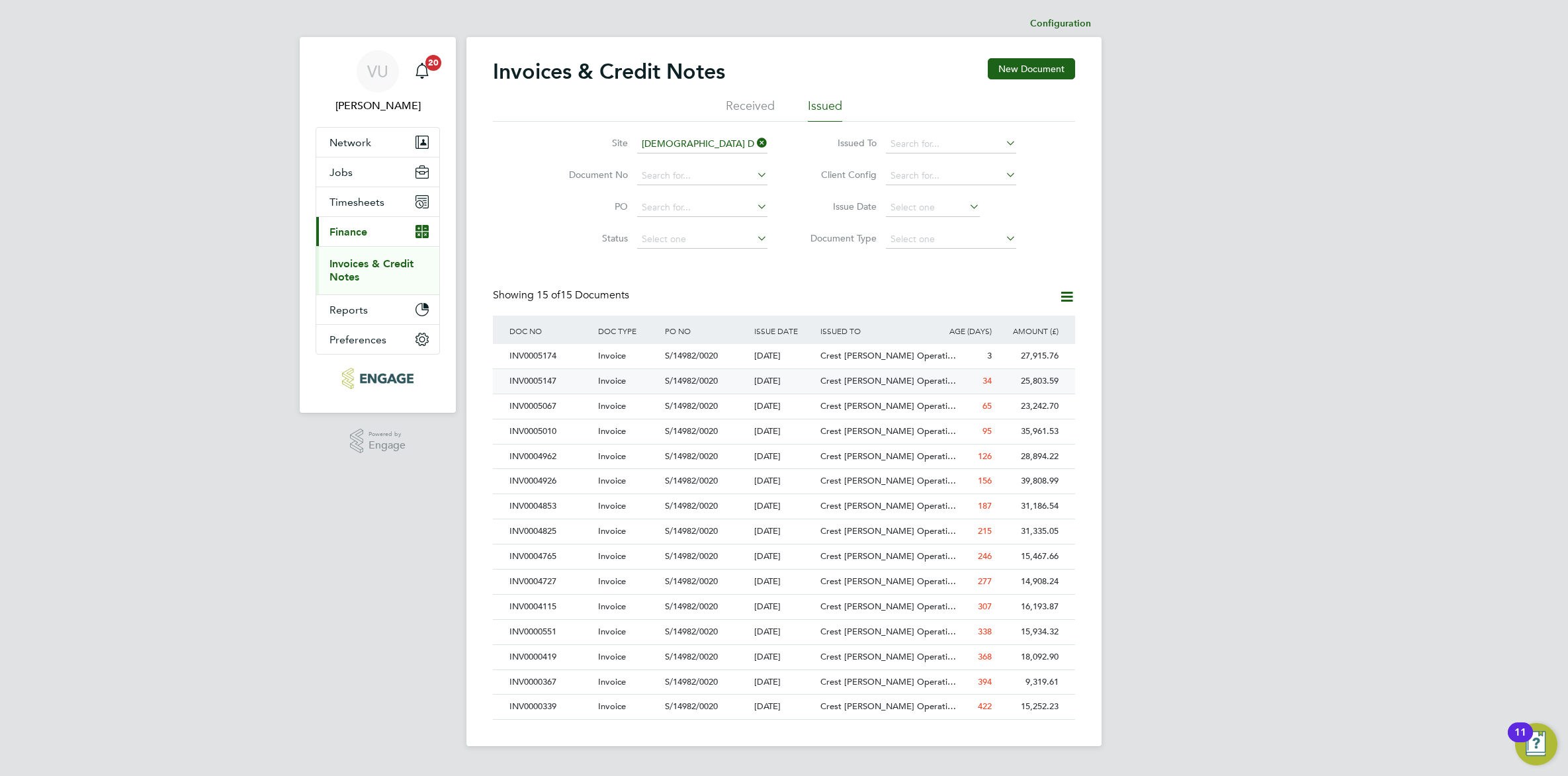
click at [1016, 385] on div "25,803.59" at bounding box center [1028, 381] width 67 height 24
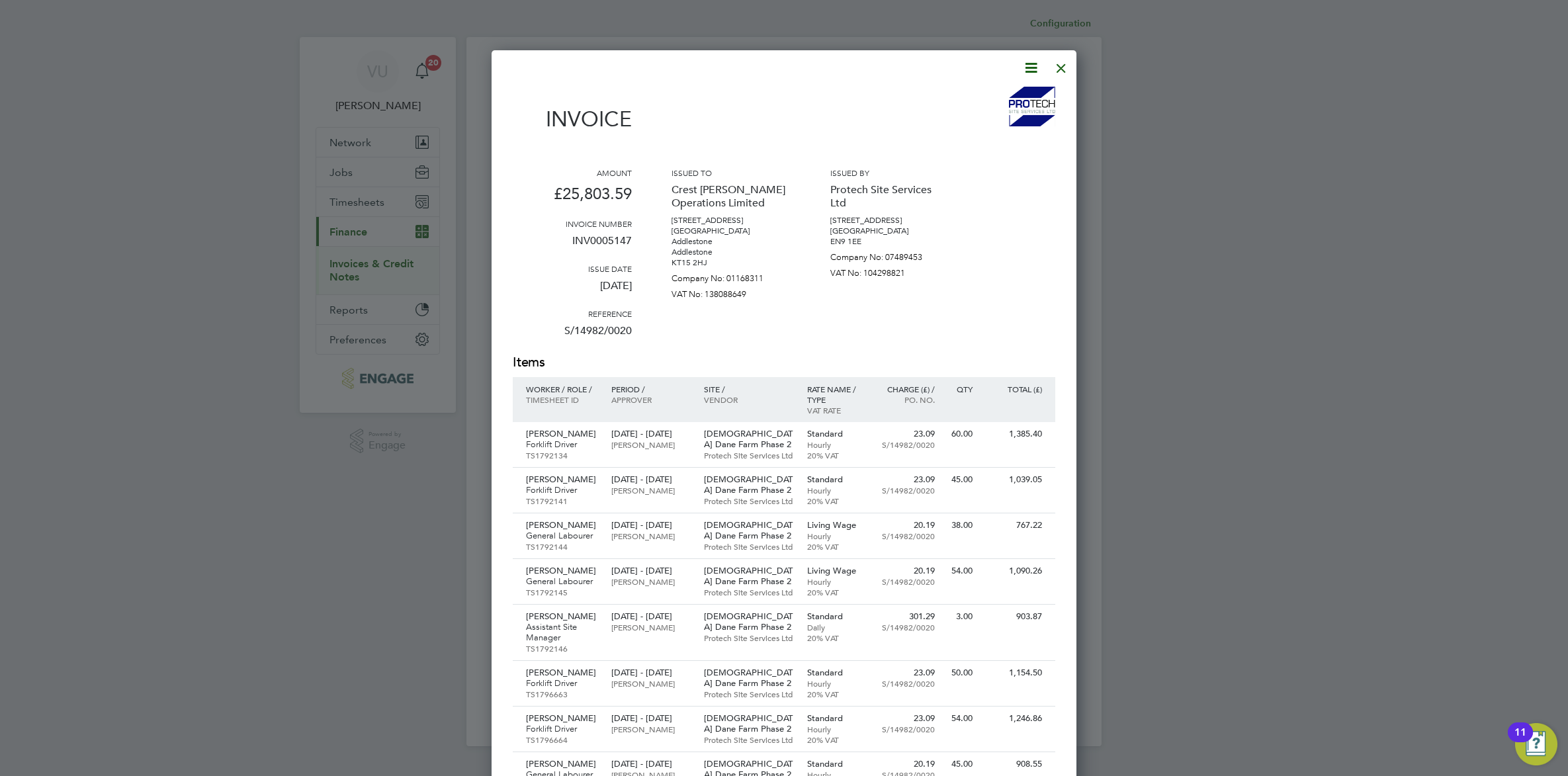
click at [1030, 70] on icon at bounding box center [1031, 68] width 16 height 16
click at [1006, 97] on li "Download Invoice" at bounding box center [990, 99] width 91 height 18
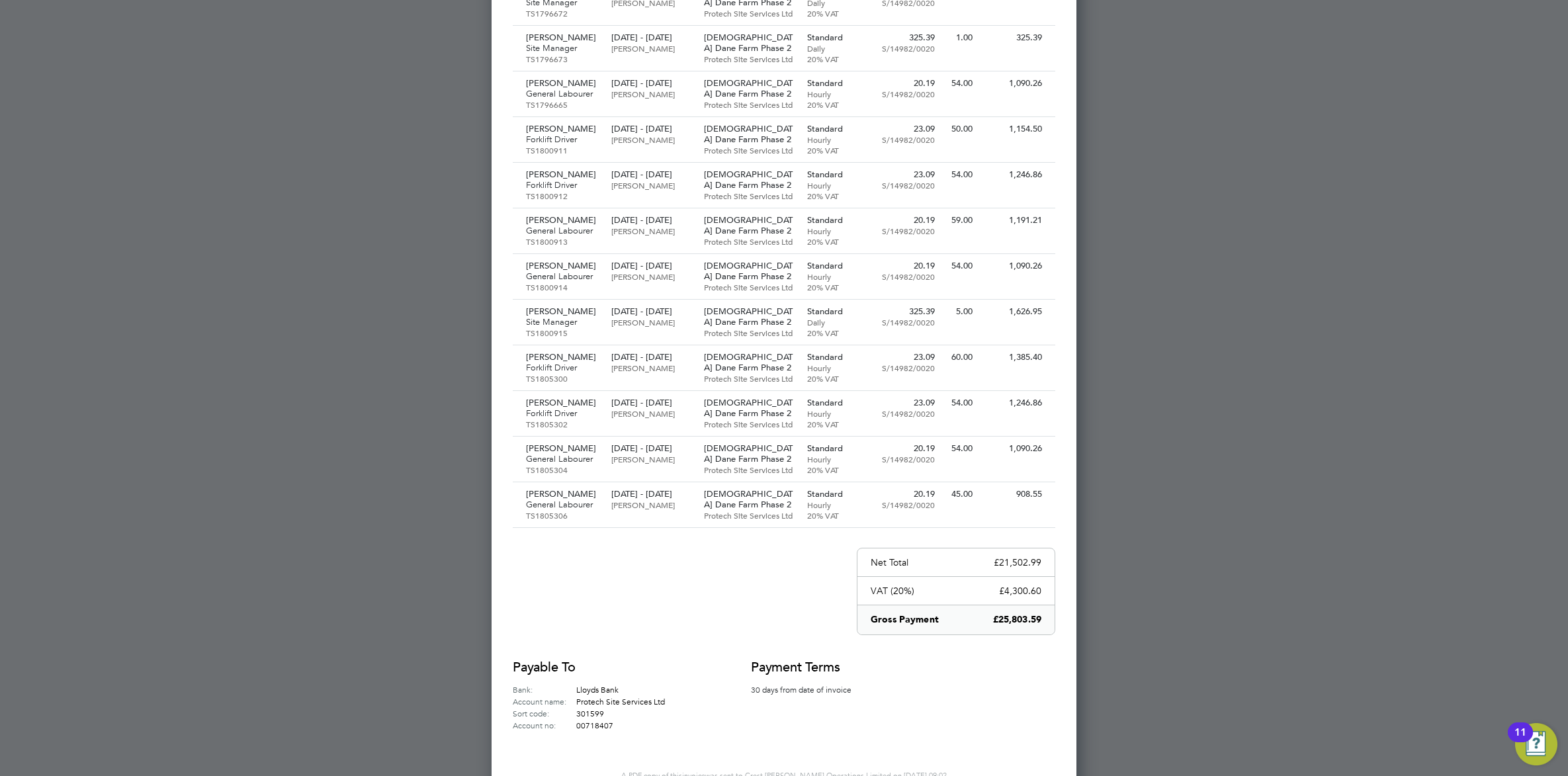
scroll to position [871, 0]
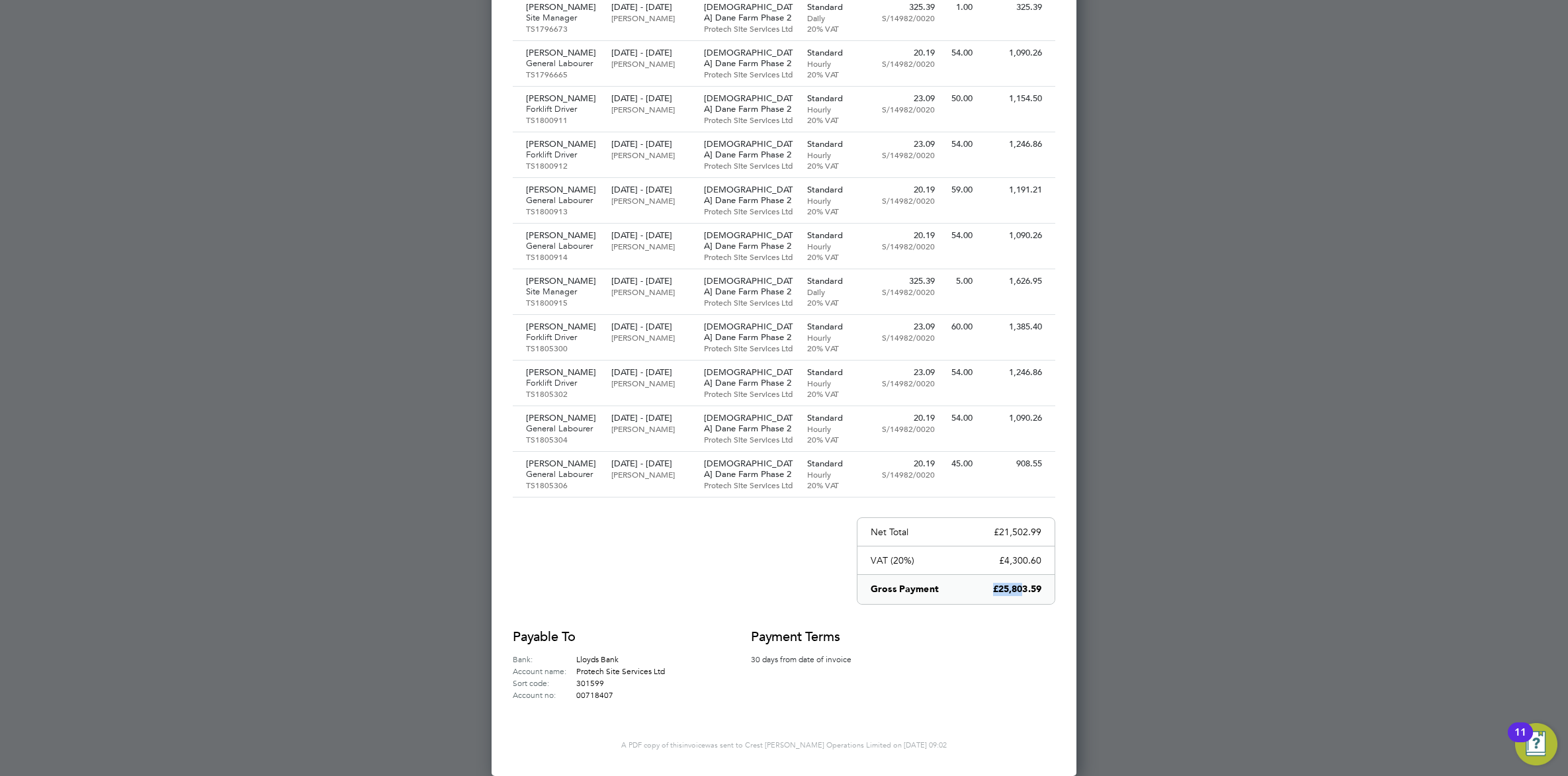
drag, startPoint x: 1044, startPoint y: 586, endPoint x: 1020, endPoint y: 587, distance: 24.0
click at [1020, 587] on div "Gross Payment £25,803.59" at bounding box center [956, 589] width 197 height 29
drag, startPoint x: 1022, startPoint y: 587, endPoint x: 1019, endPoint y: 622, distance: 35.1
click at [1040, 586] on div "Gross Payment £25,803.59" at bounding box center [956, 589] width 197 height 29
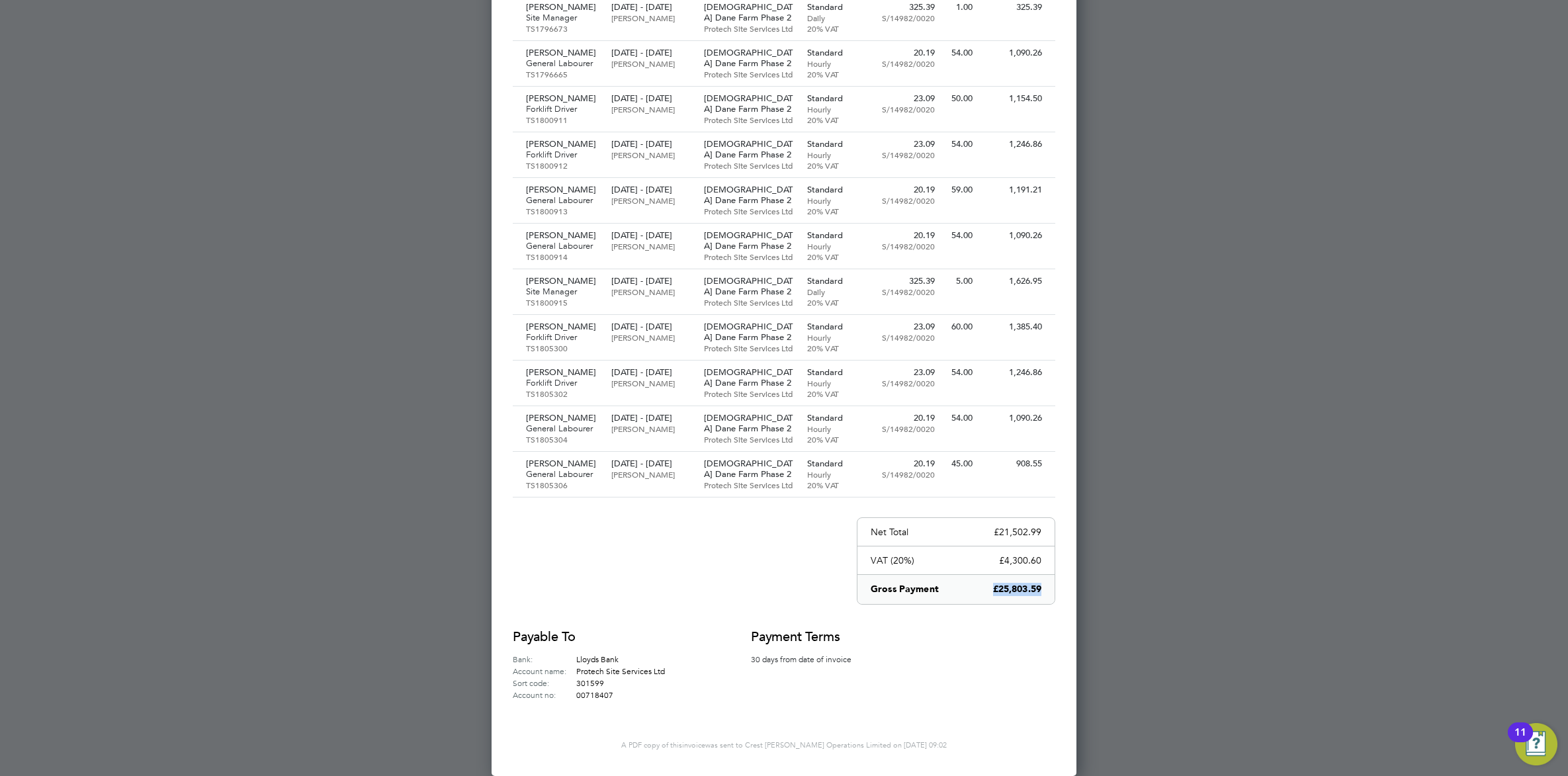
copy div "£25,803.59"
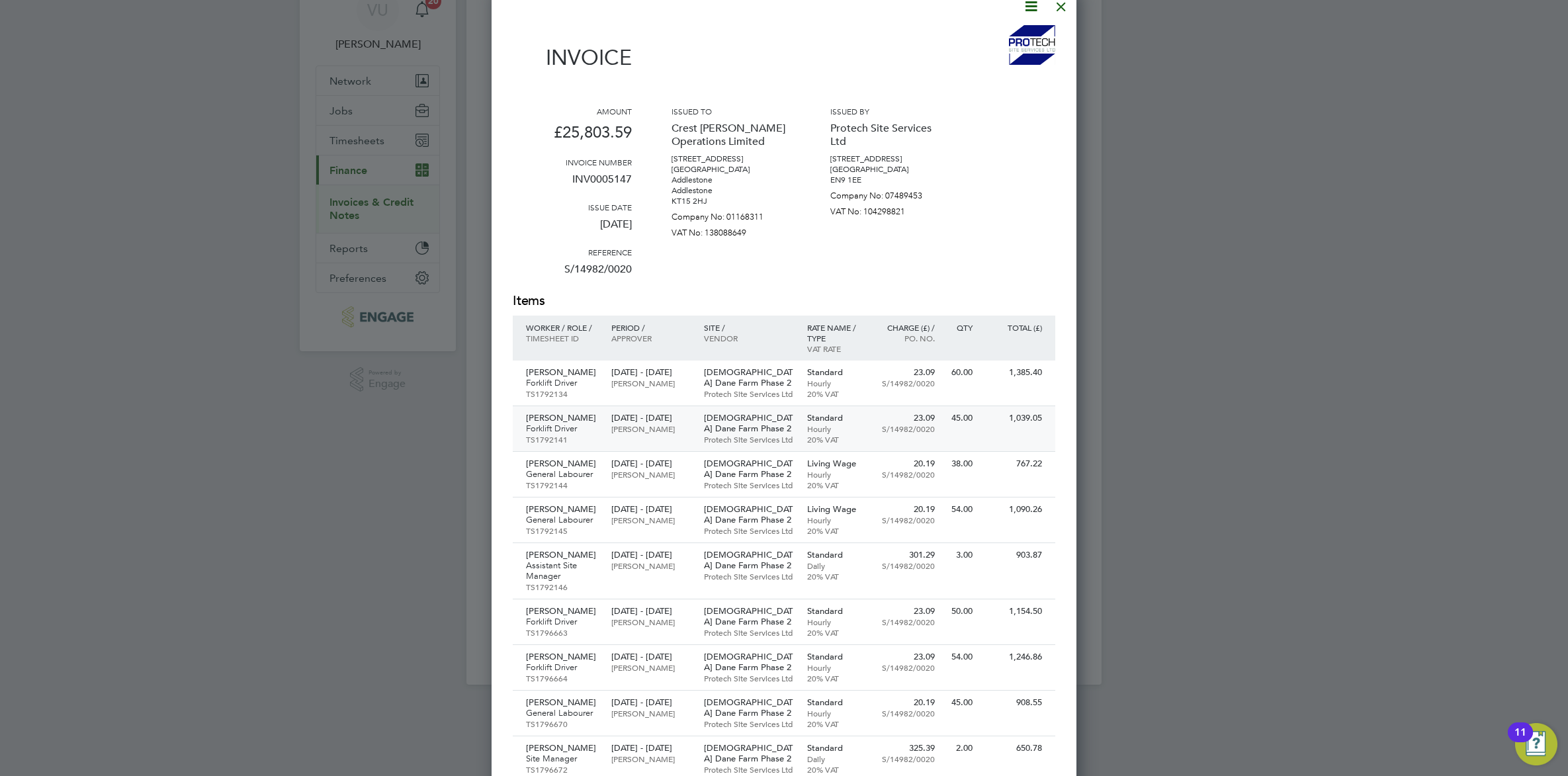
scroll to position [0, 0]
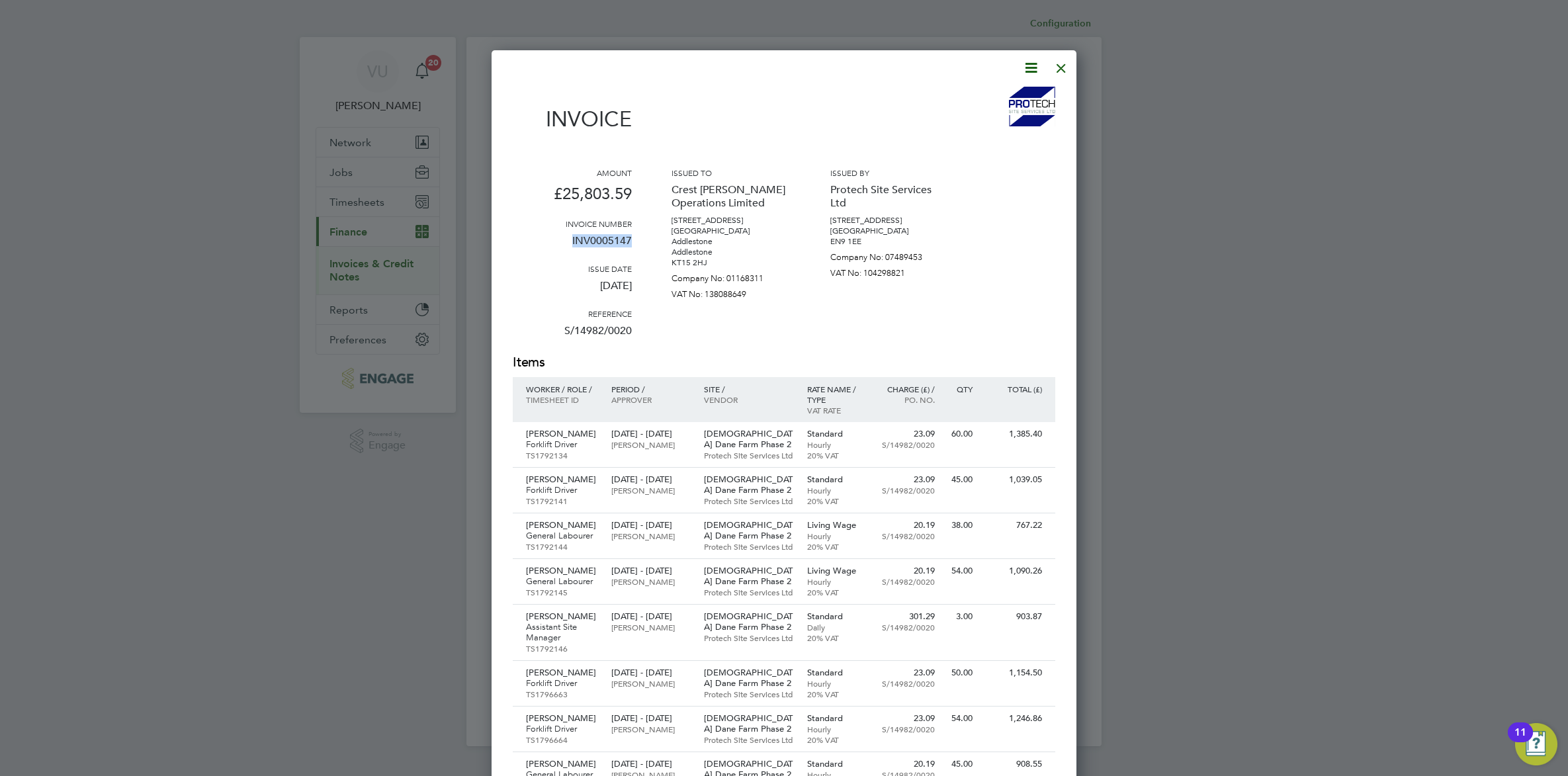
drag, startPoint x: 642, startPoint y: 242, endPoint x: 573, endPoint y: 242, distance: 69.0
click at [573, 242] on div "Amount £25,803.59 Invoice number INV0005147 Issue date [DATE] Reference S/14982…" at bounding box center [783, 260] width 542 height 186
drag, startPoint x: 573, startPoint y: 242, endPoint x: 582, endPoint y: 237, distance: 10.3
copy p "INV0005147"
click at [1064, 72] on div at bounding box center [1061, 64] width 24 height 24
